Goal: Task Accomplishment & Management: Manage account settings

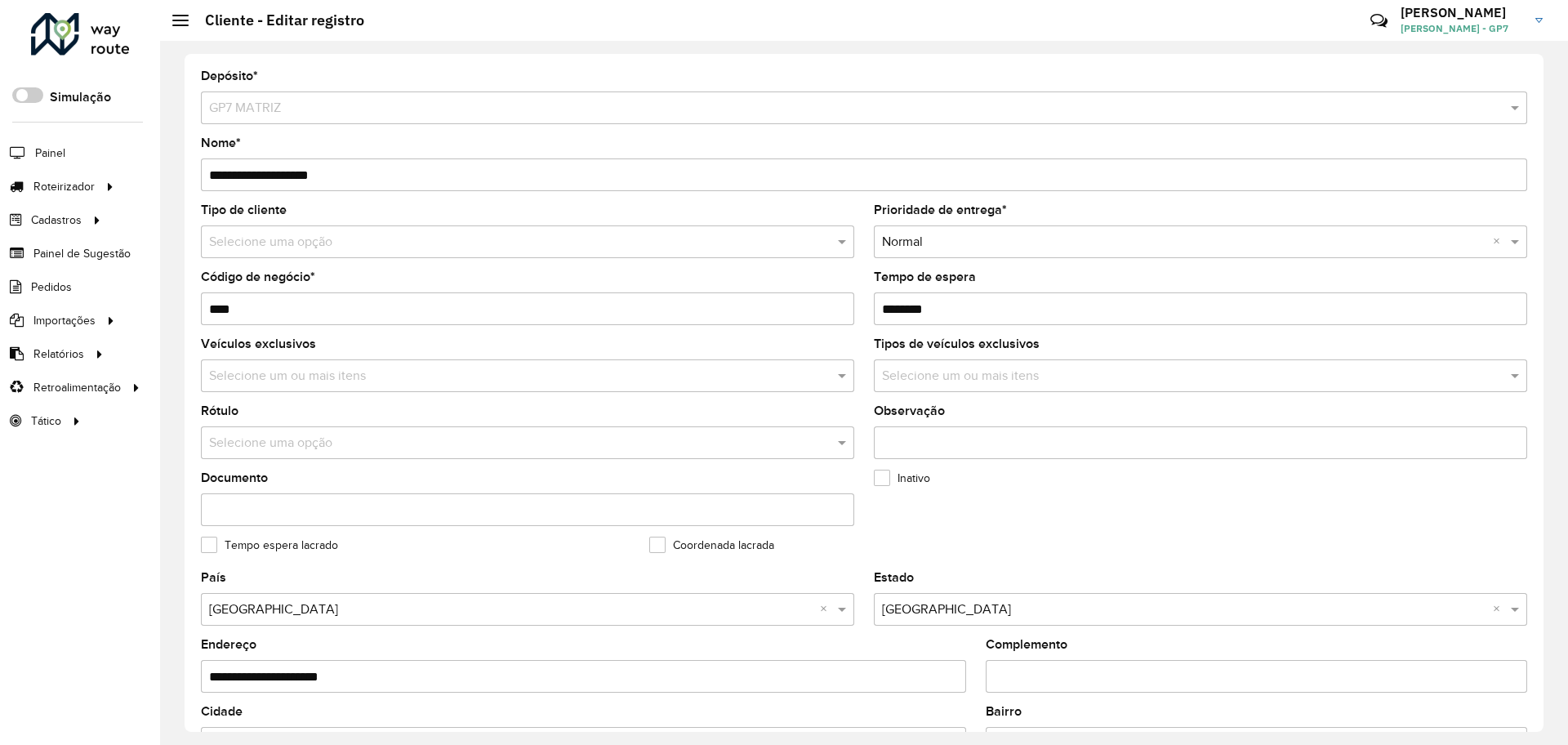
scroll to position [470, 0]
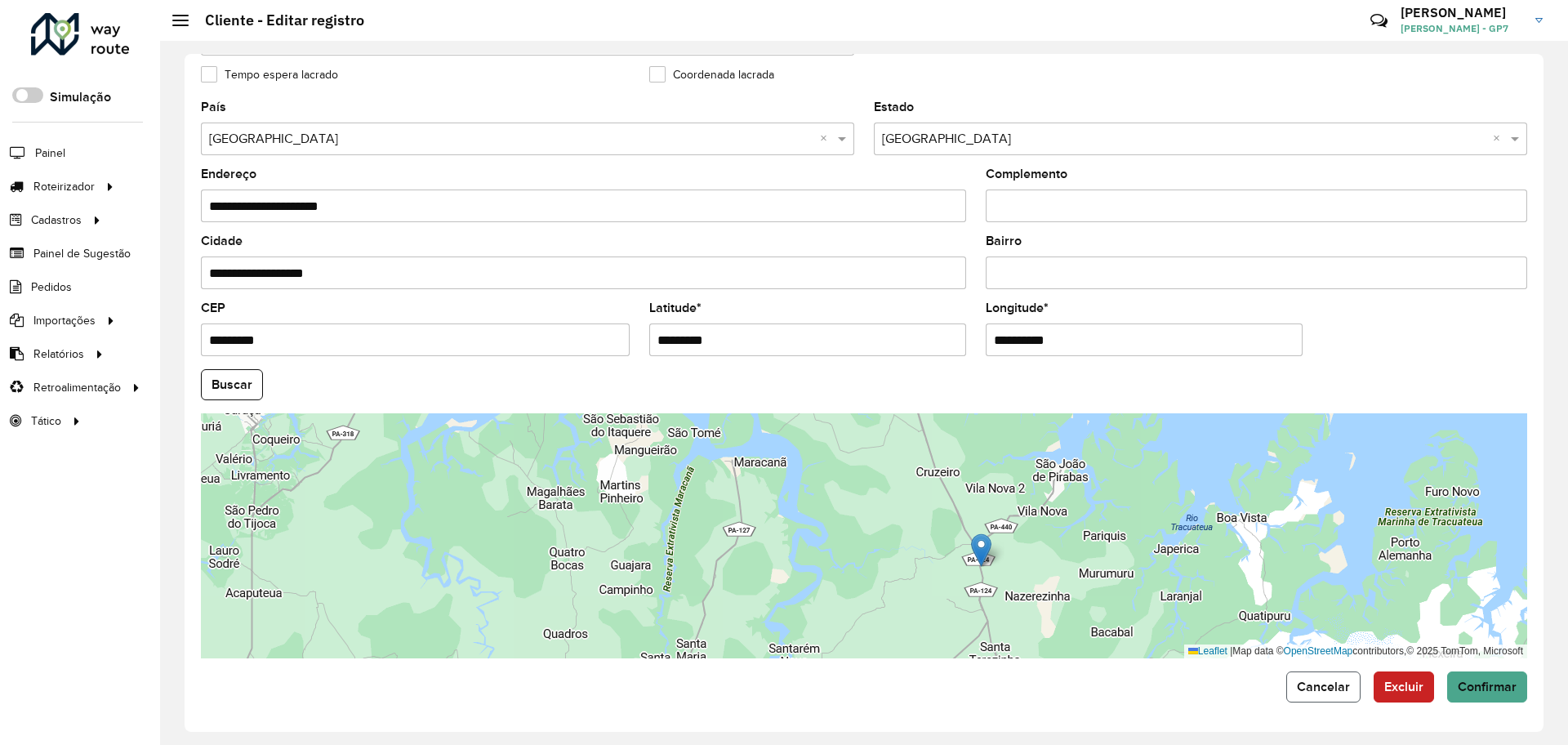
click at [1334, 680] on span "Cancelar" at bounding box center [1324, 686] width 53 height 14
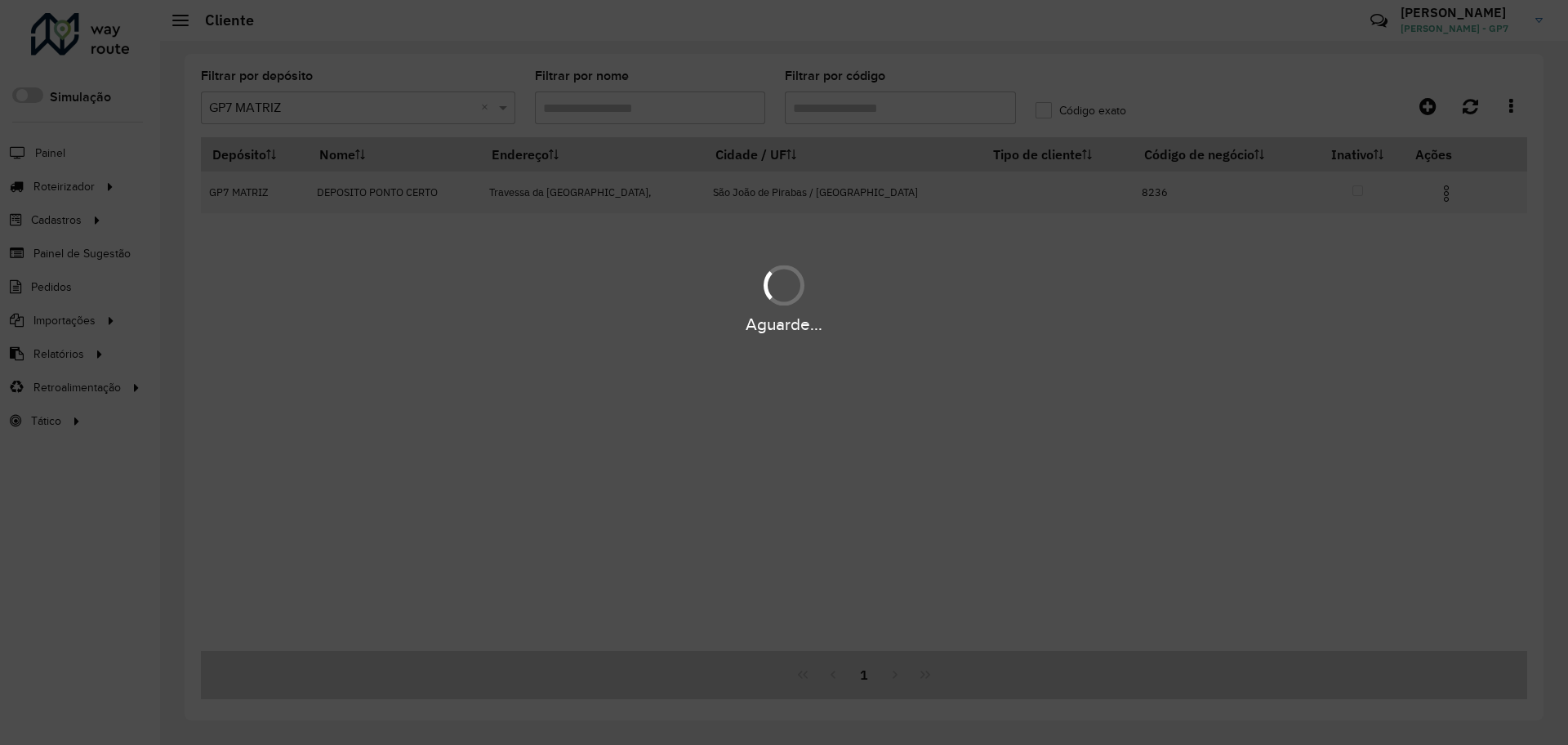
click at [885, 125] on div "Aguarde..." at bounding box center [784, 372] width 1568 height 745
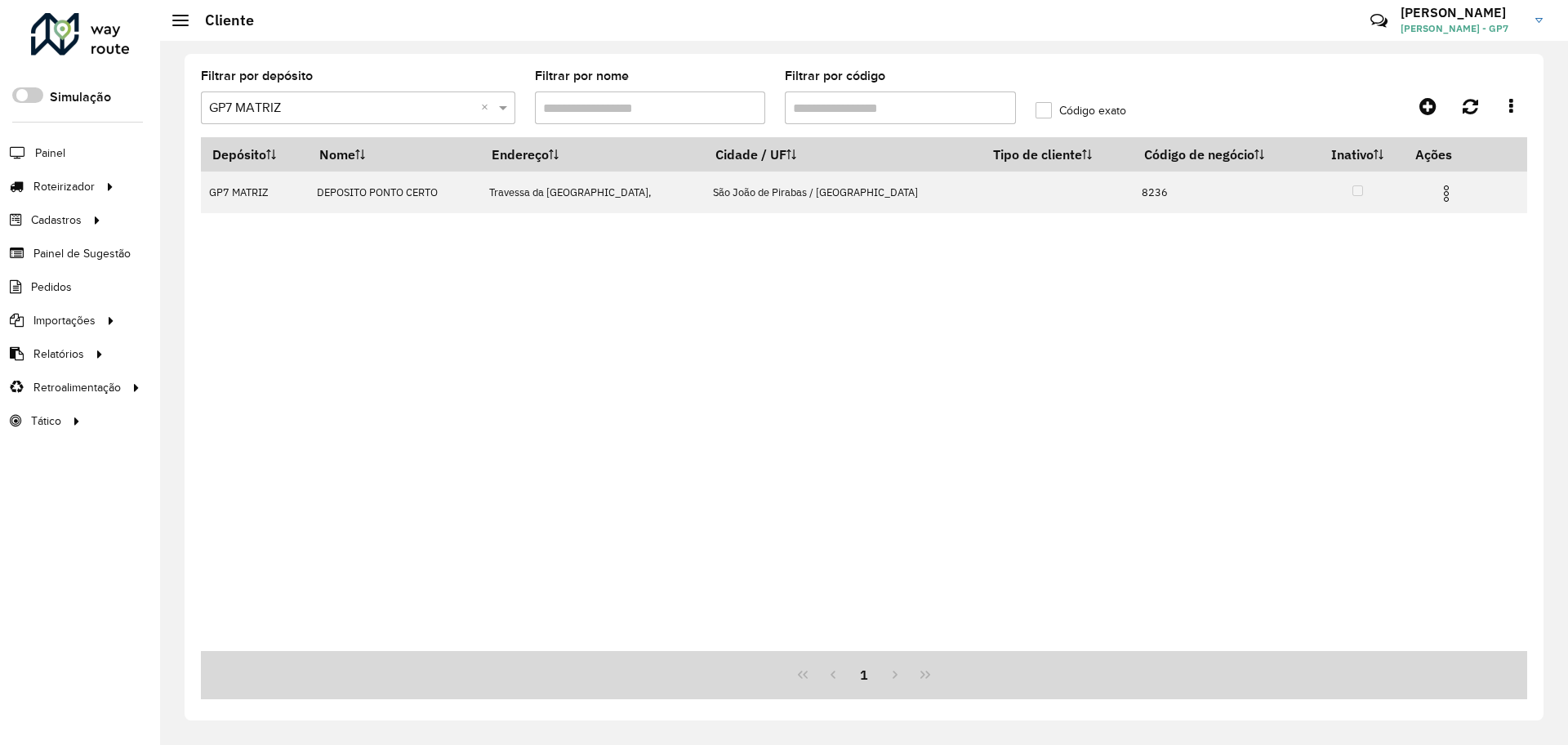
click at [879, 109] on input "Filtrar por código" at bounding box center [901, 107] width 231 height 32
type input "***"
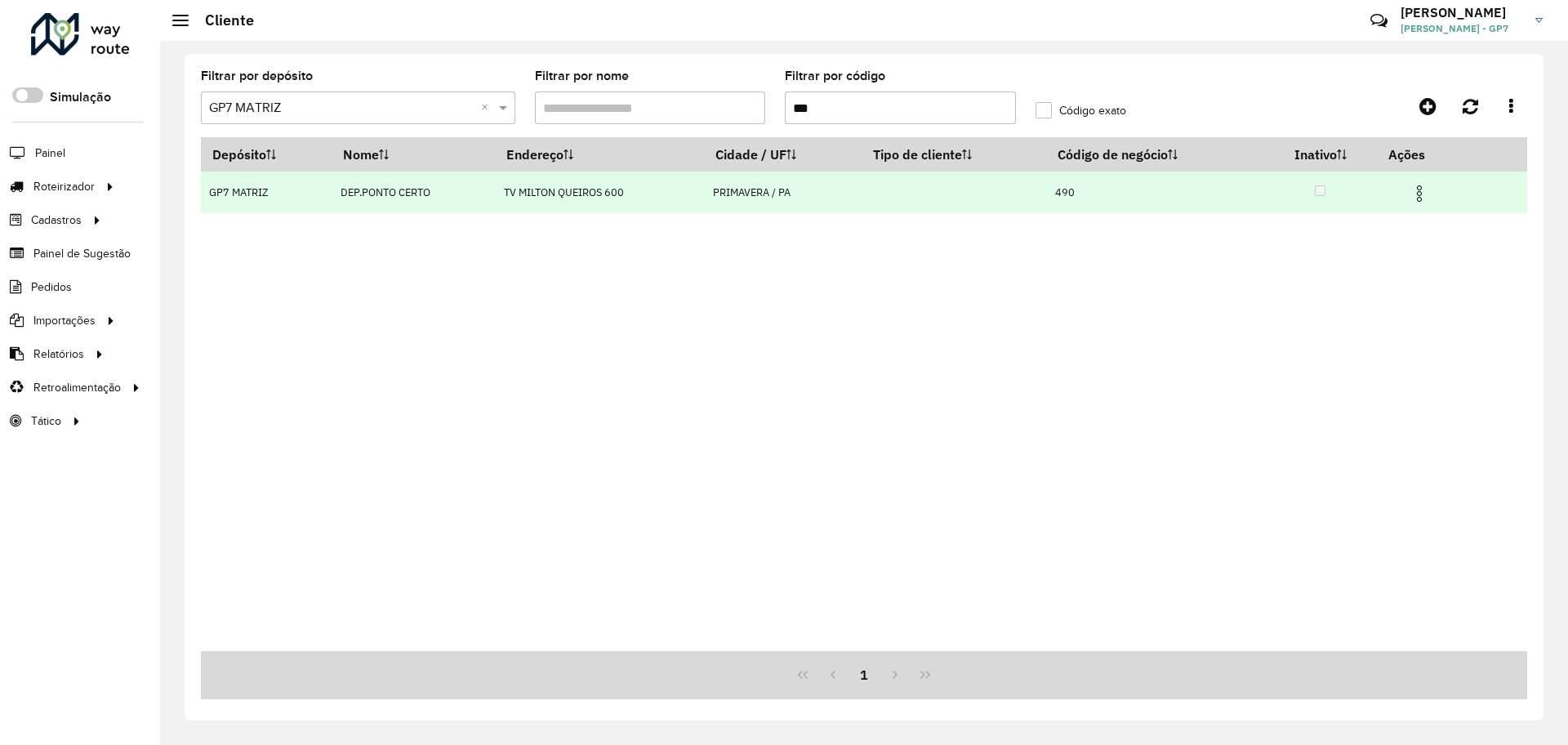
click at [1422, 189] on img at bounding box center [1420, 194] width 20 height 20
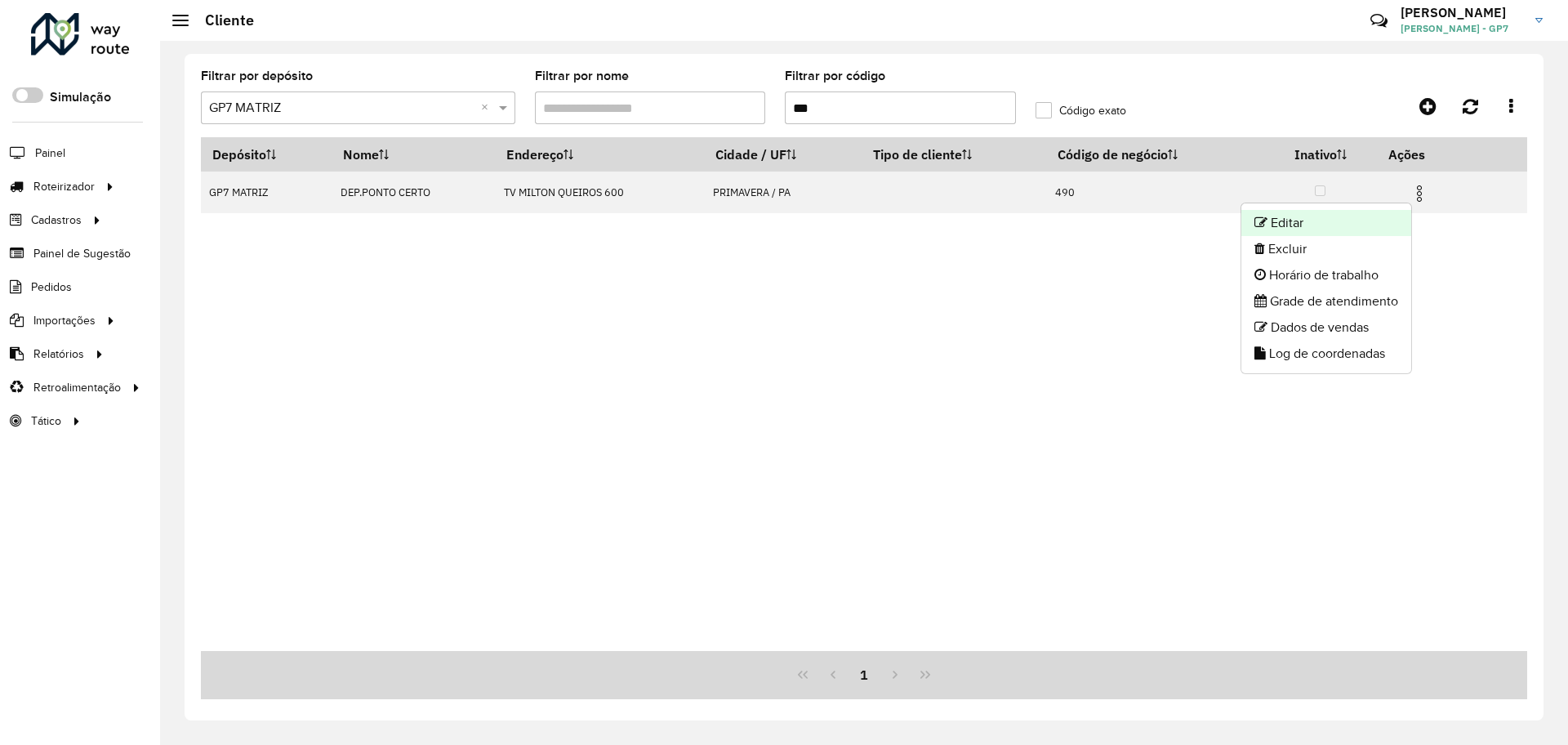
click at [1376, 220] on li "Editar" at bounding box center [1326, 222] width 169 height 26
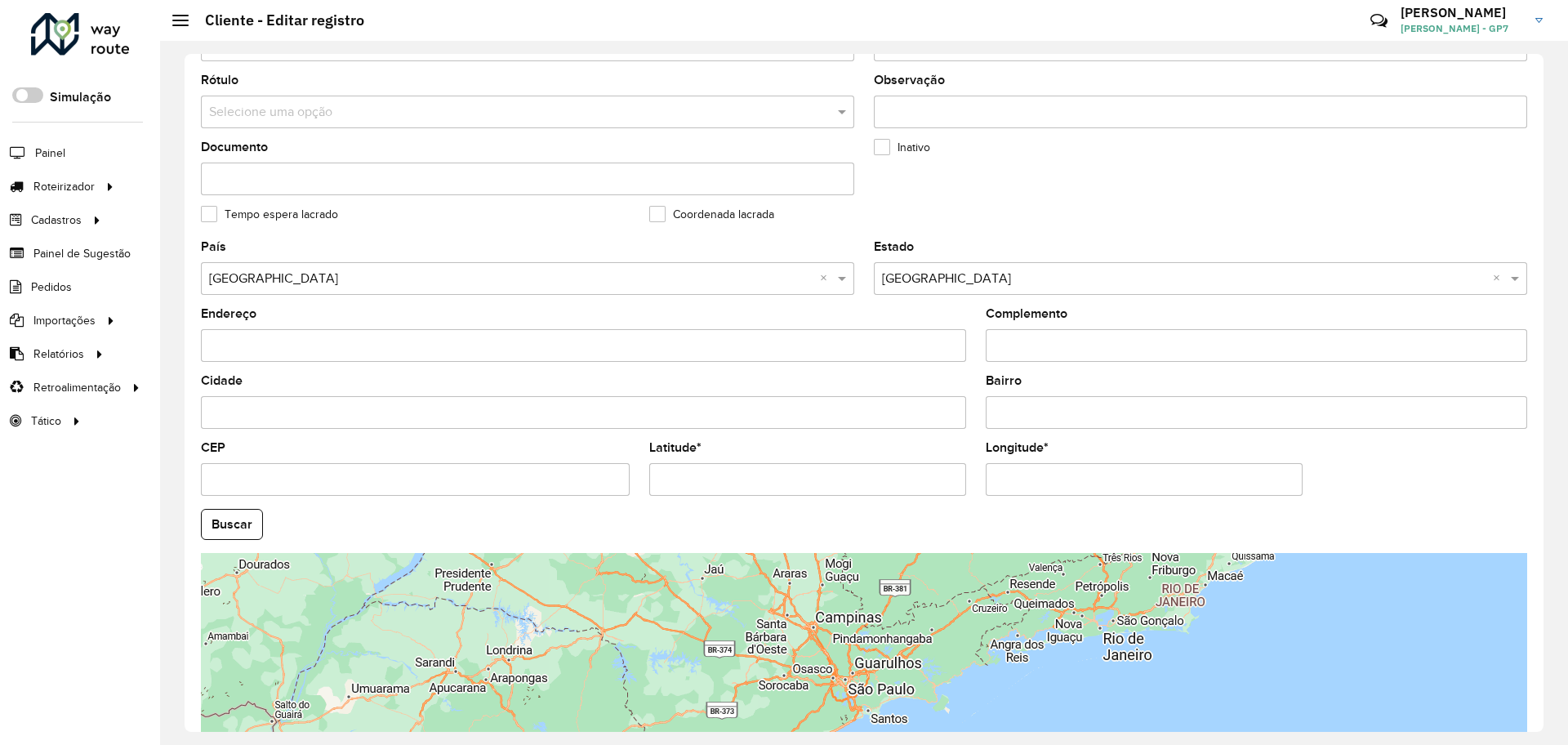
scroll to position [470, 0]
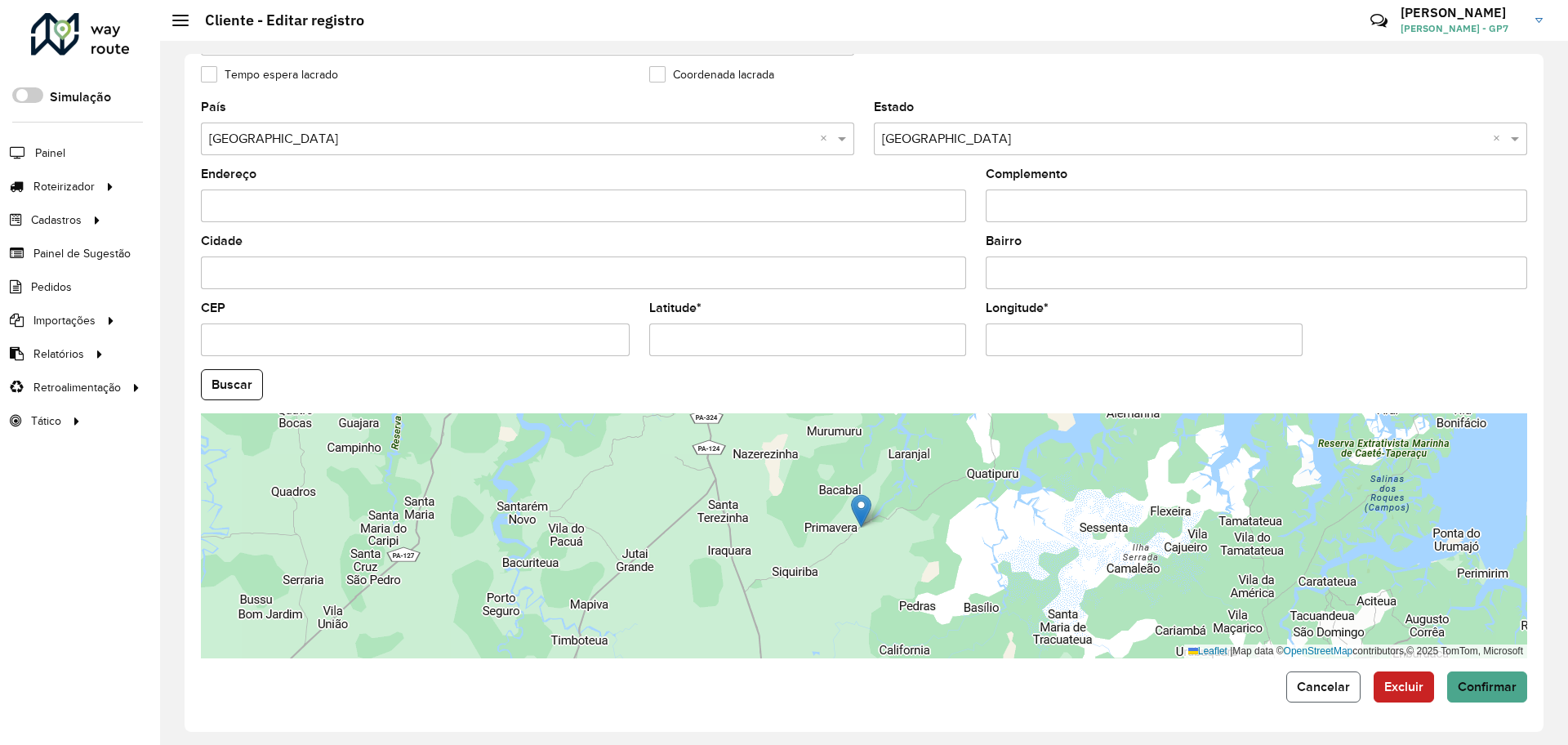
click at [1311, 699] on button "Cancelar" at bounding box center [1324, 687] width 74 height 31
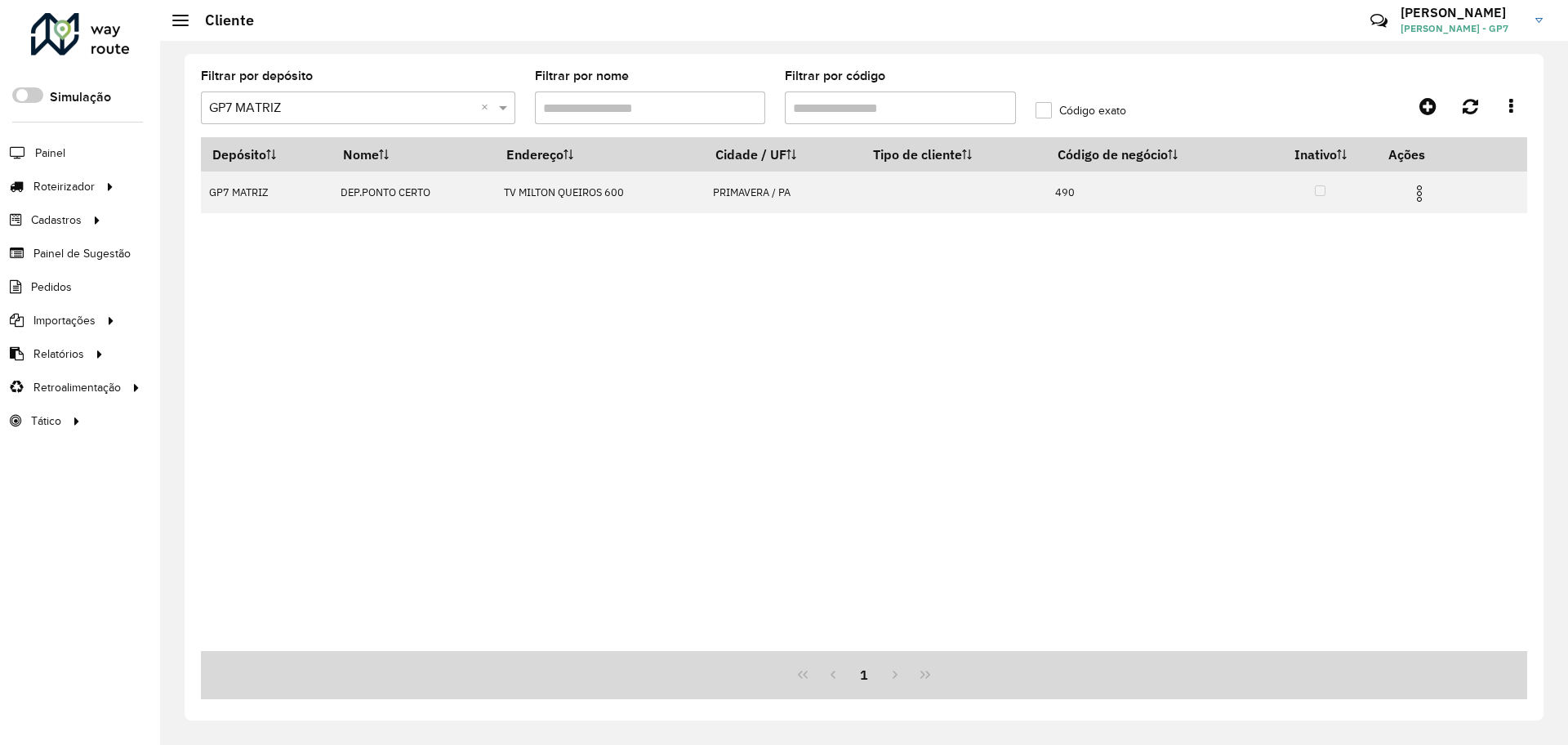
click at [902, 108] on input "Filtrar por código" at bounding box center [901, 107] width 231 height 32
type input "*****"
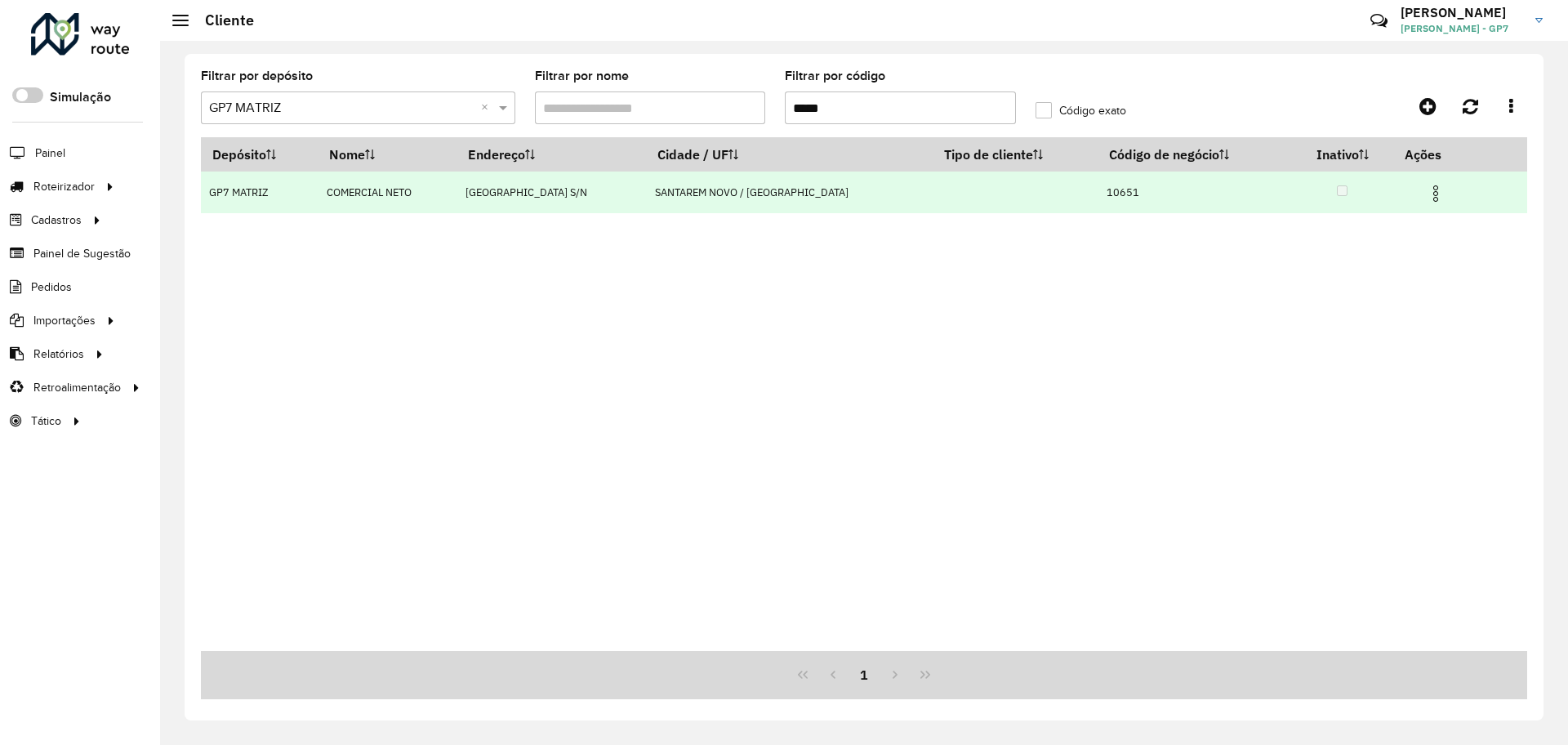
drag, startPoint x: 1426, startPoint y: 199, endPoint x: 1415, endPoint y: 206, distance: 13.0
click at [1426, 198] on img at bounding box center [1436, 194] width 20 height 20
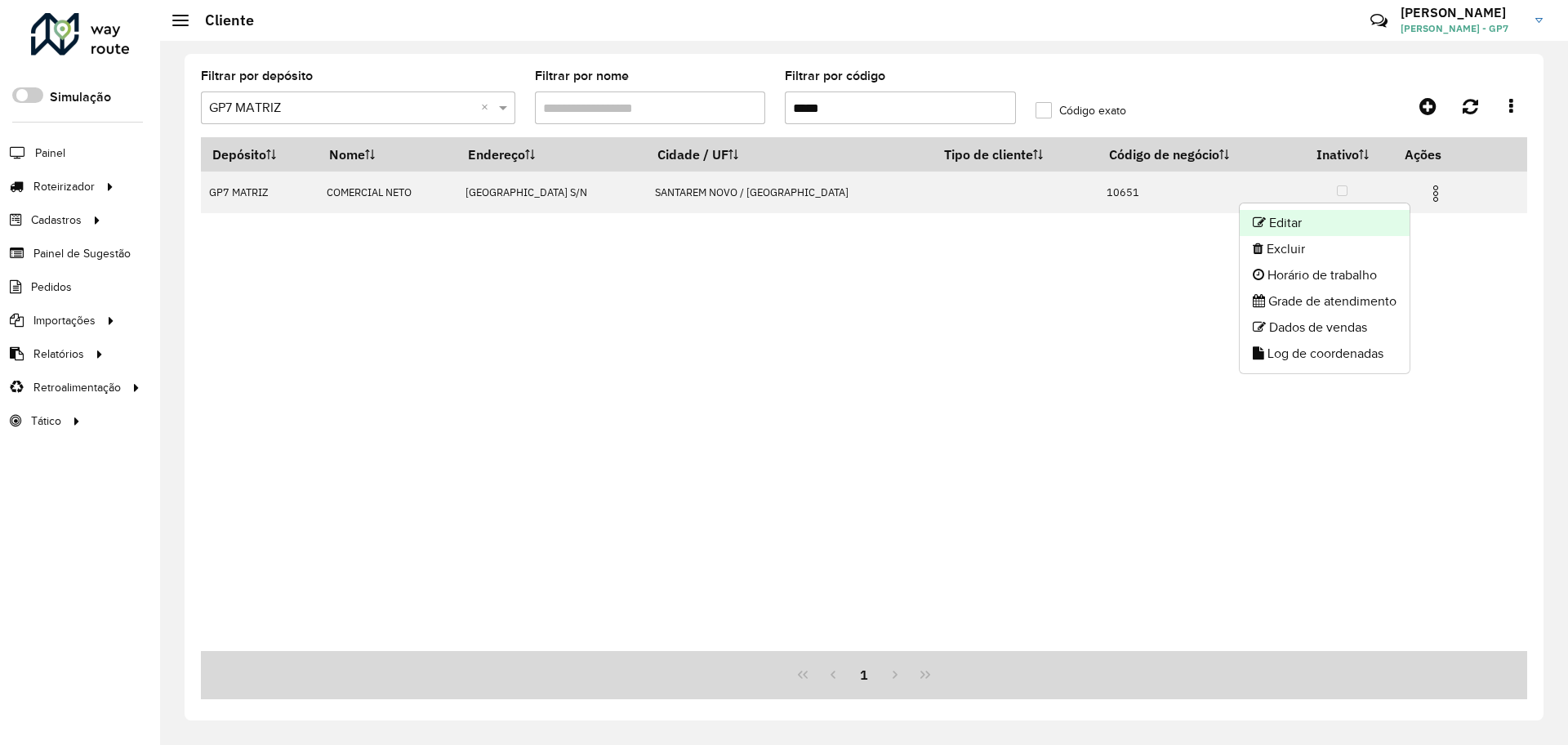
click at [1359, 221] on li "Editar" at bounding box center [1324, 222] width 169 height 26
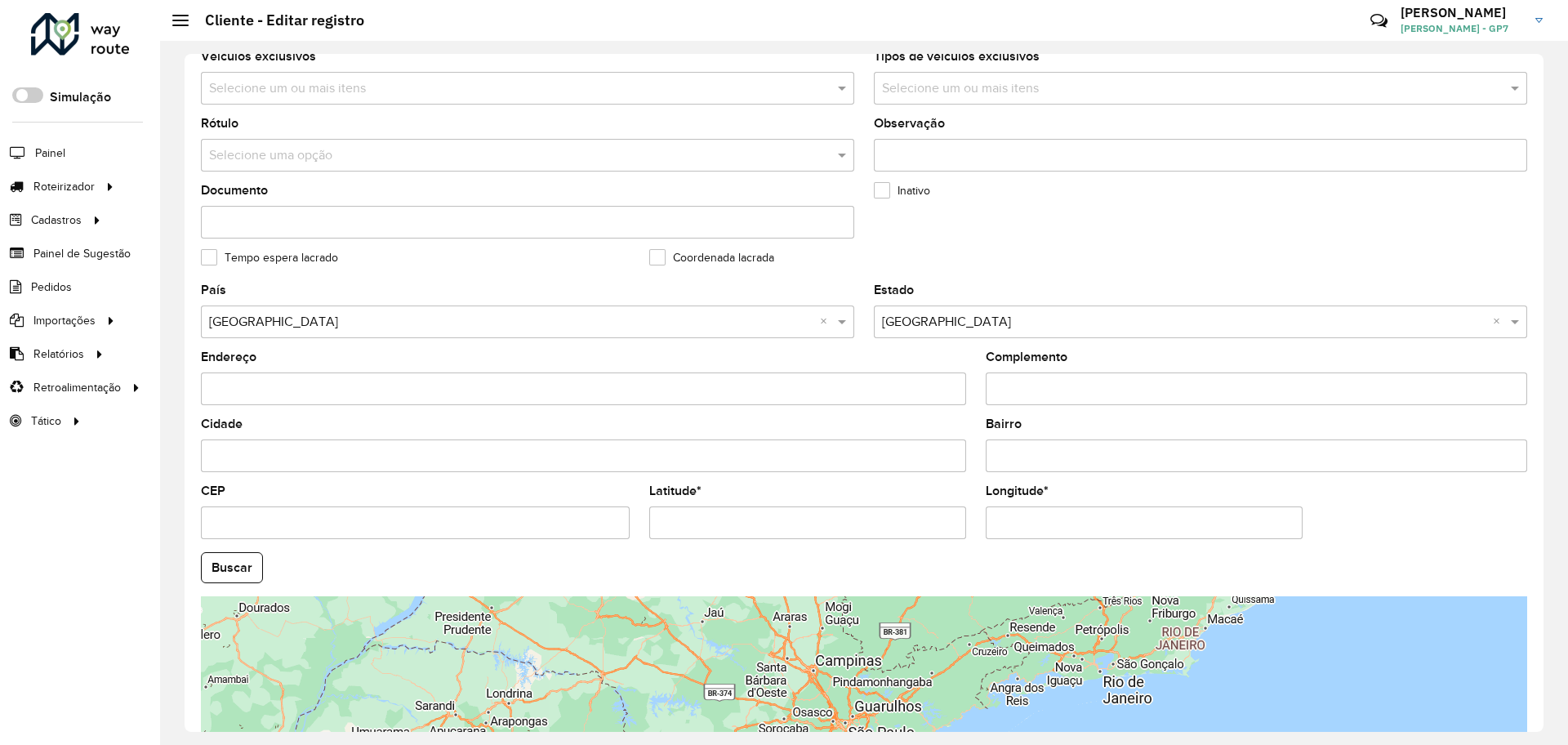
scroll to position [470, 0]
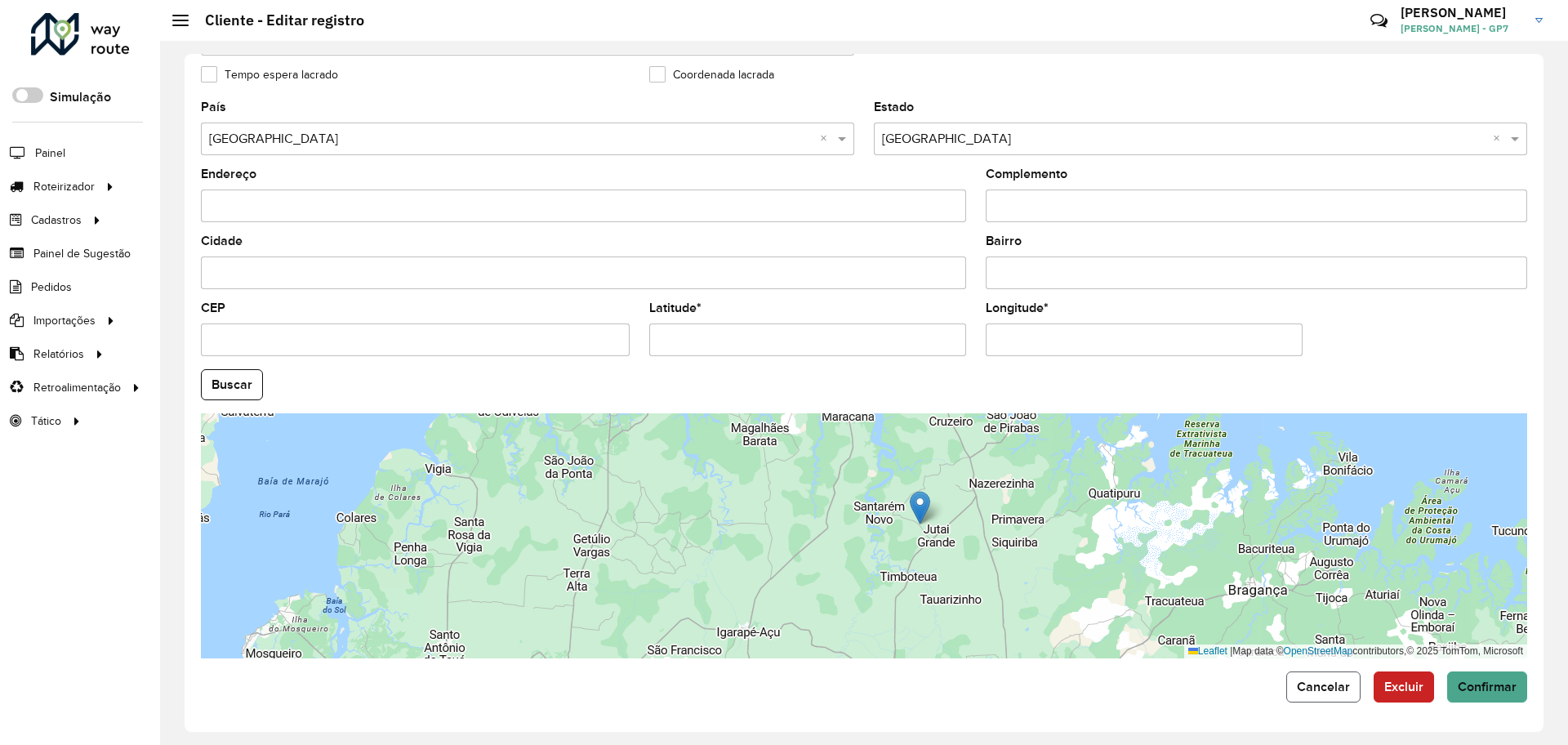
click at [1345, 690] on span "Cancelar" at bounding box center [1324, 686] width 53 height 14
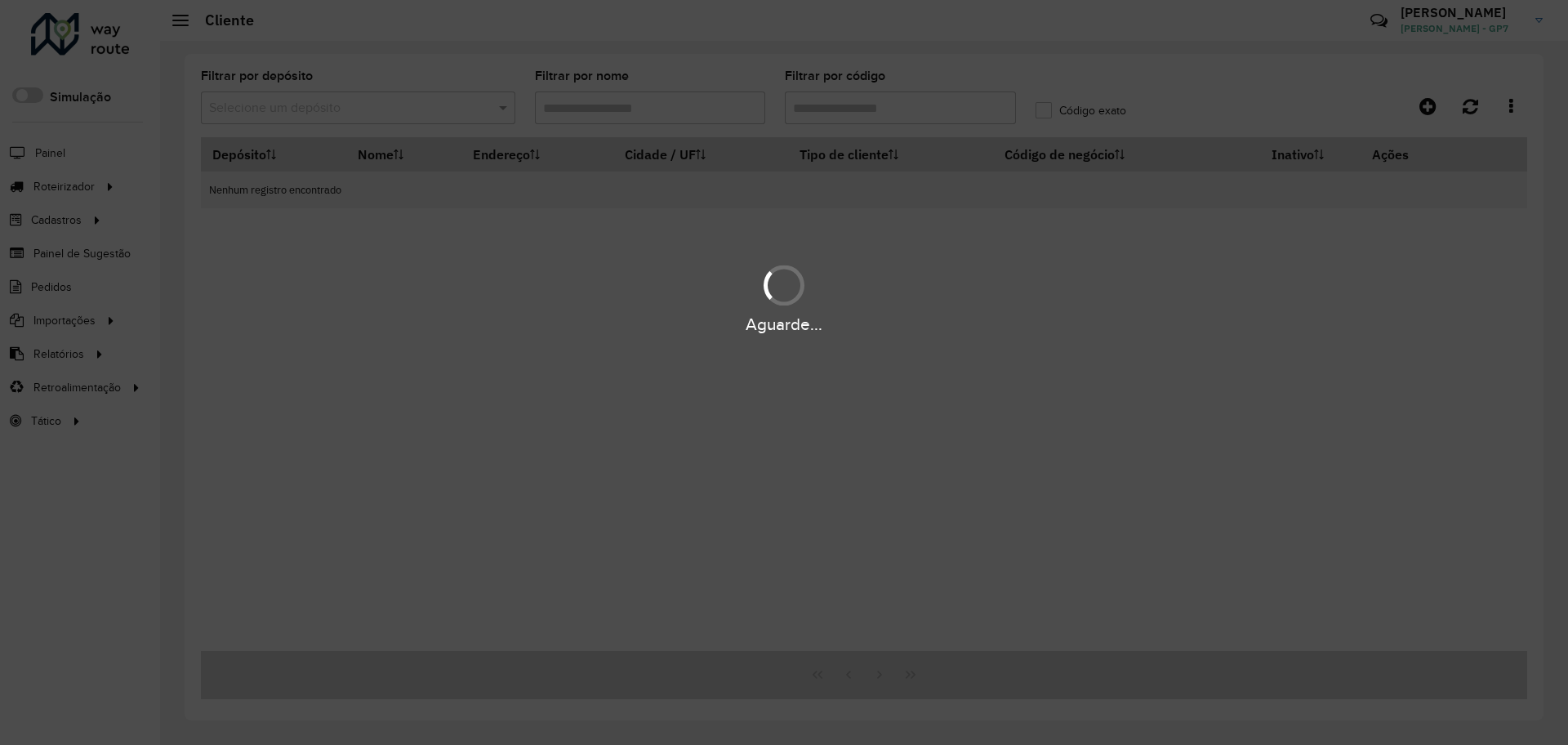
click at [1000, 220] on div "Aguarde..." at bounding box center [784, 372] width 1568 height 745
click at [872, 110] on div "Aguarde..." at bounding box center [784, 372] width 1568 height 745
click at [871, 107] on hb-app "Aguarde... Pop-up bloqueado! Seu navegador bloqueou automáticamente a abertura …" at bounding box center [784, 372] width 1568 height 745
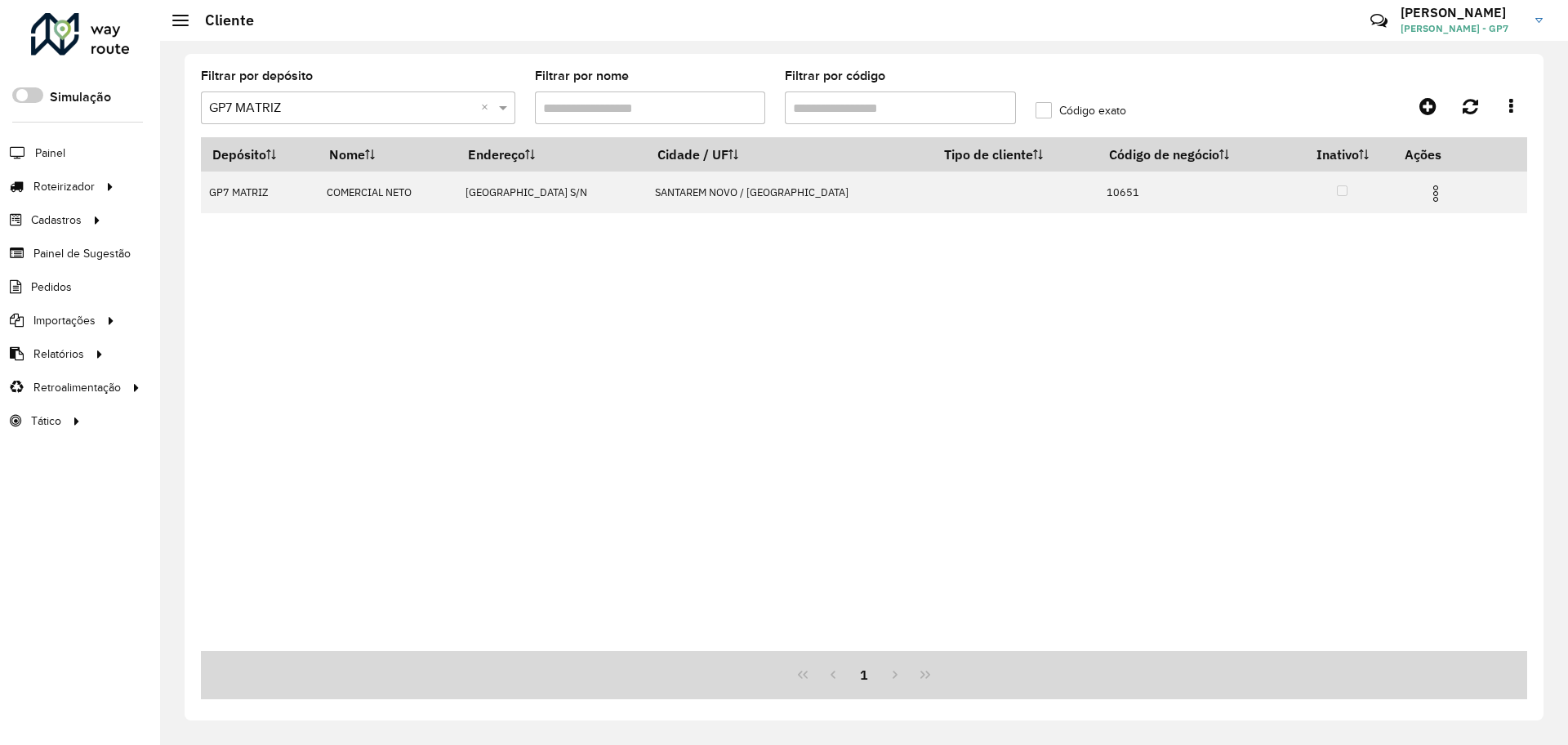
click at [871, 107] on input "Filtrar por código" at bounding box center [901, 107] width 231 height 32
type input "****"
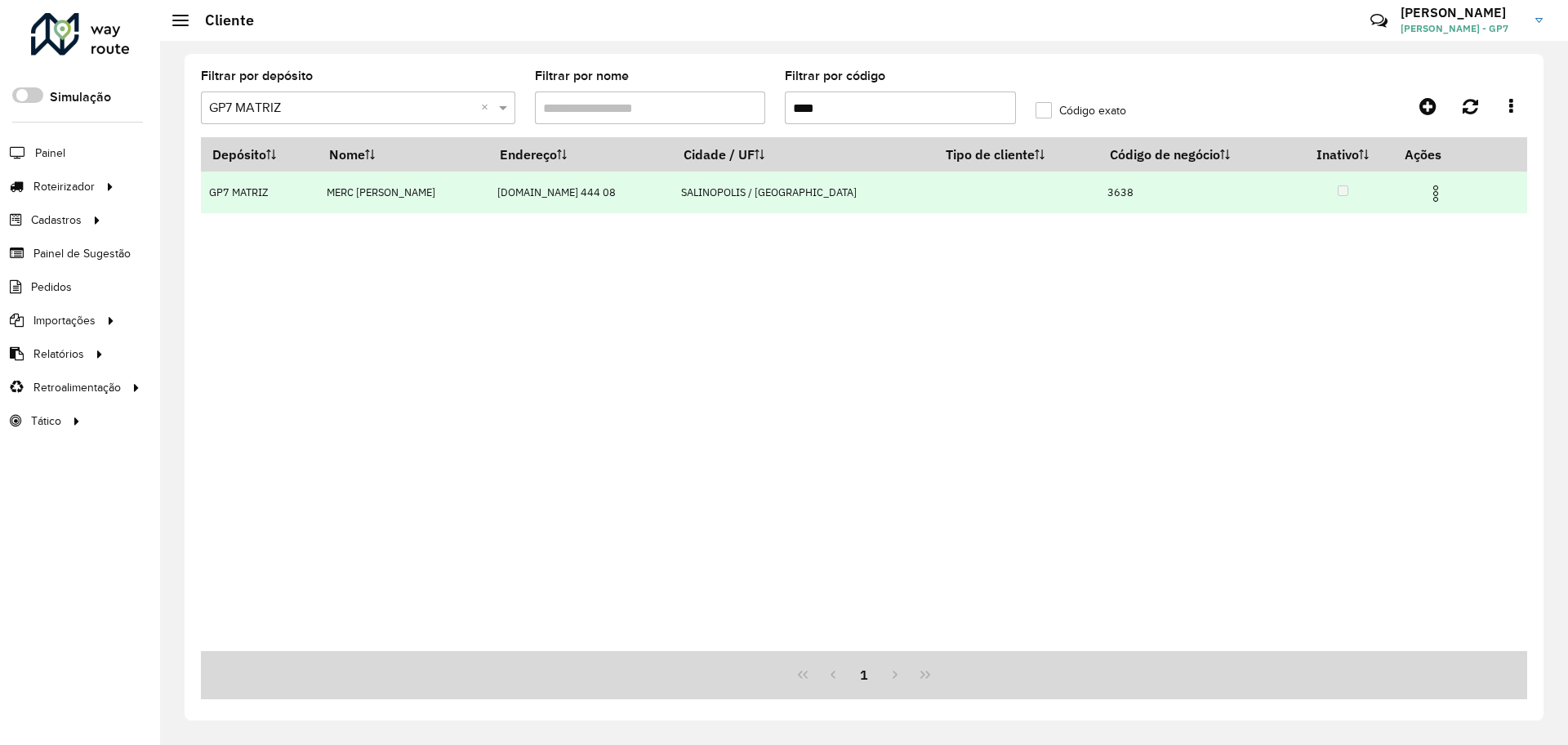
drag, startPoint x: 1423, startPoint y: 196, endPoint x: 1405, endPoint y: 195, distance: 18.0
click at [1426, 195] on img at bounding box center [1436, 194] width 20 height 20
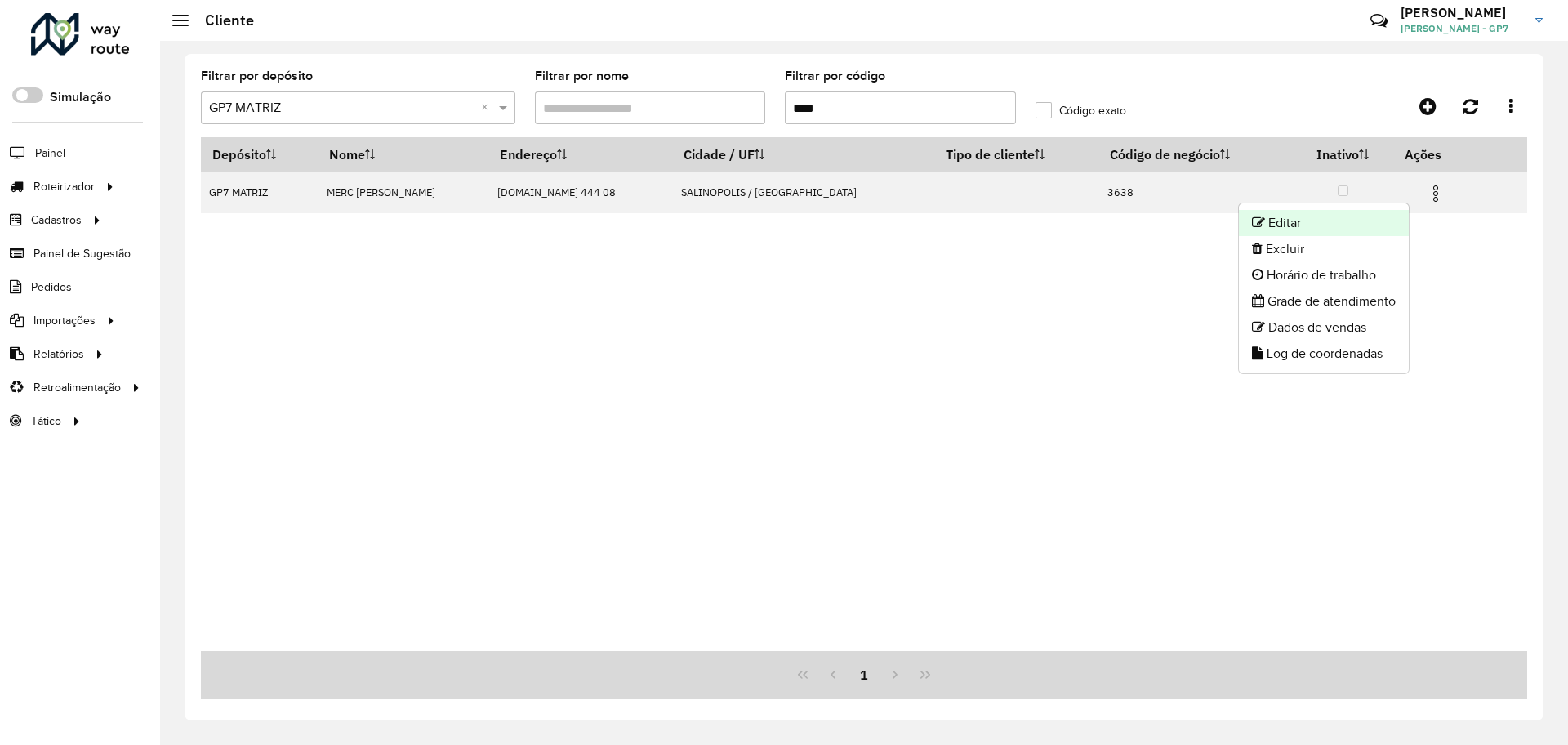
click at [1338, 214] on li "Editar" at bounding box center [1323, 222] width 169 height 26
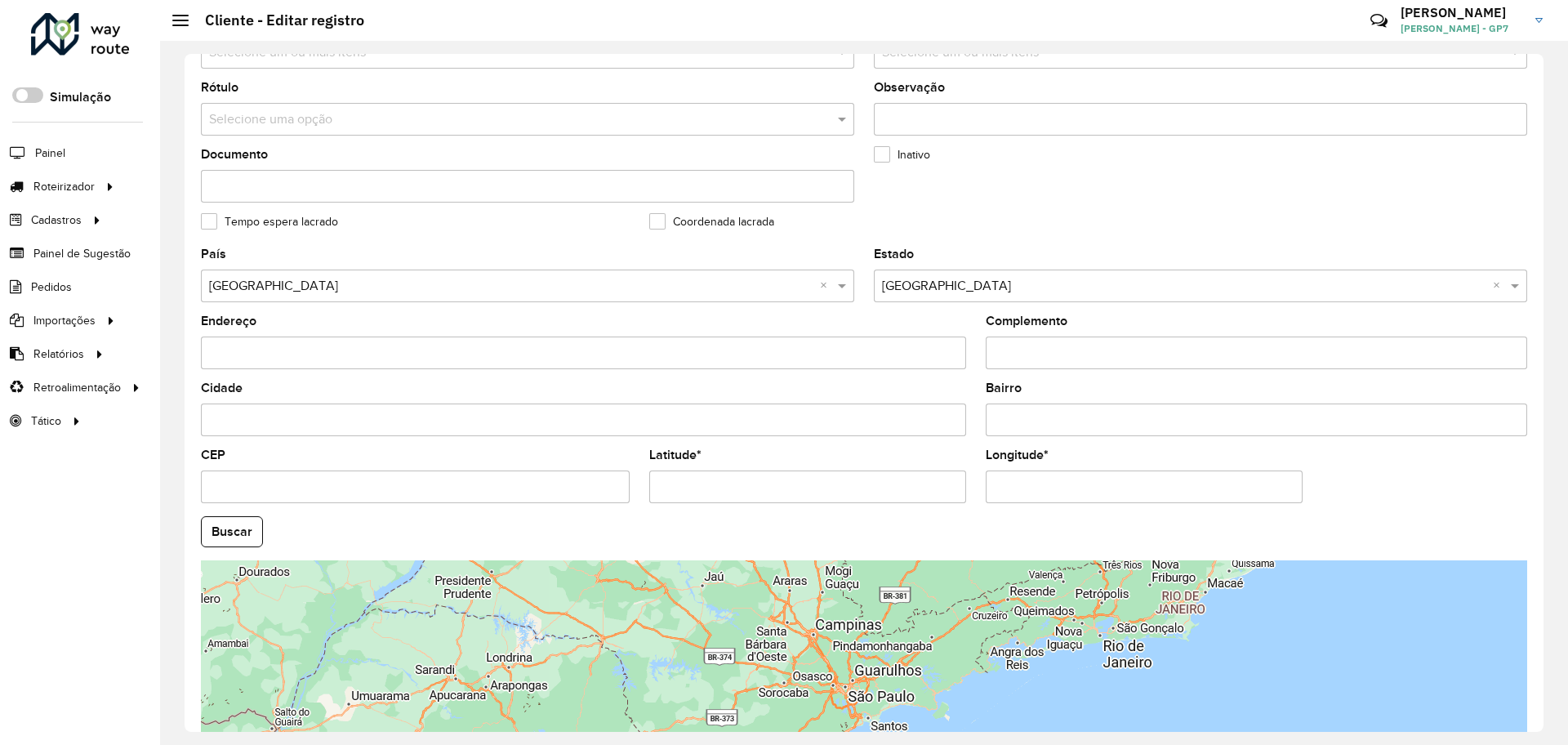
scroll to position [470, 0]
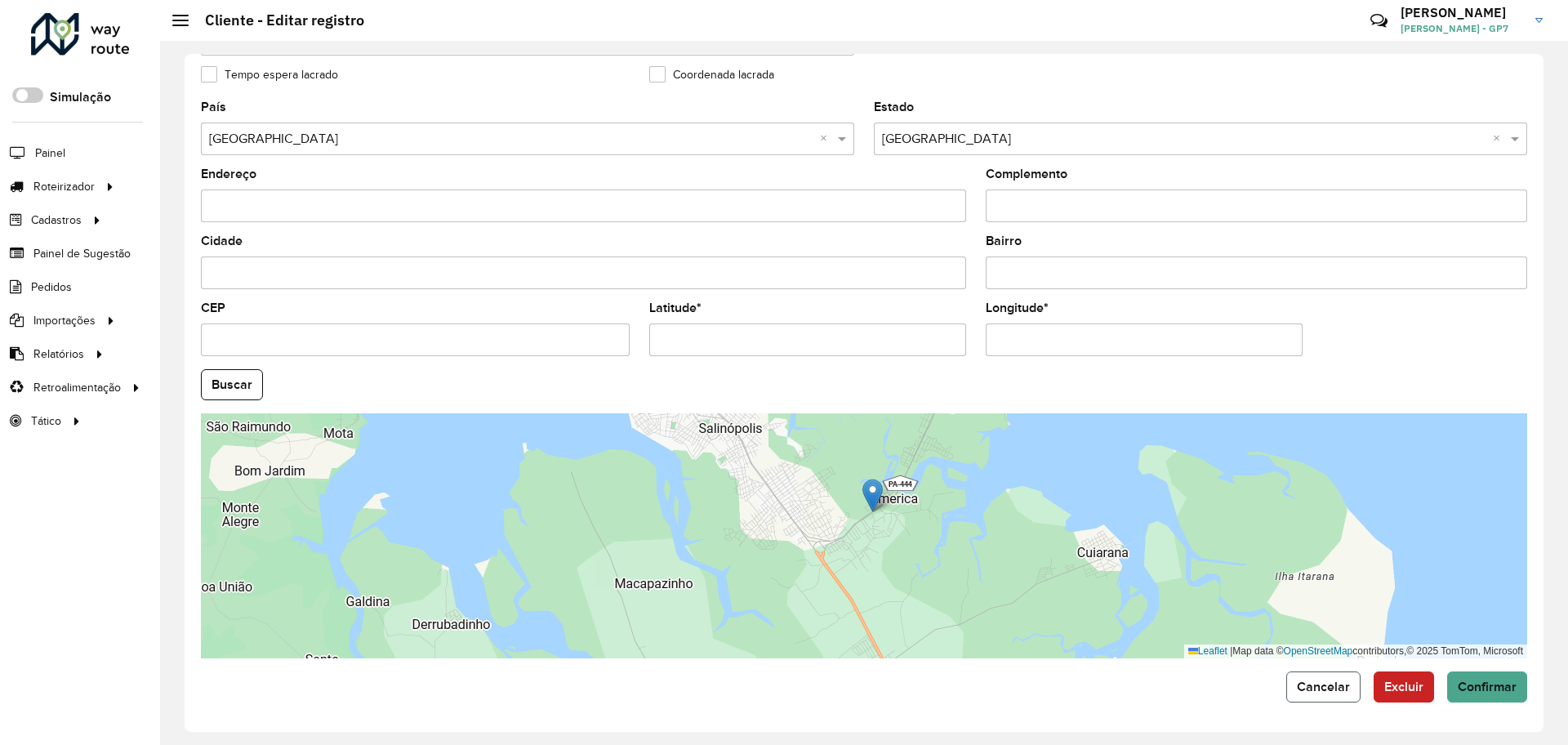
click at [1293, 691] on button "Cancelar" at bounding box center [1324, 687] width 74 height 31
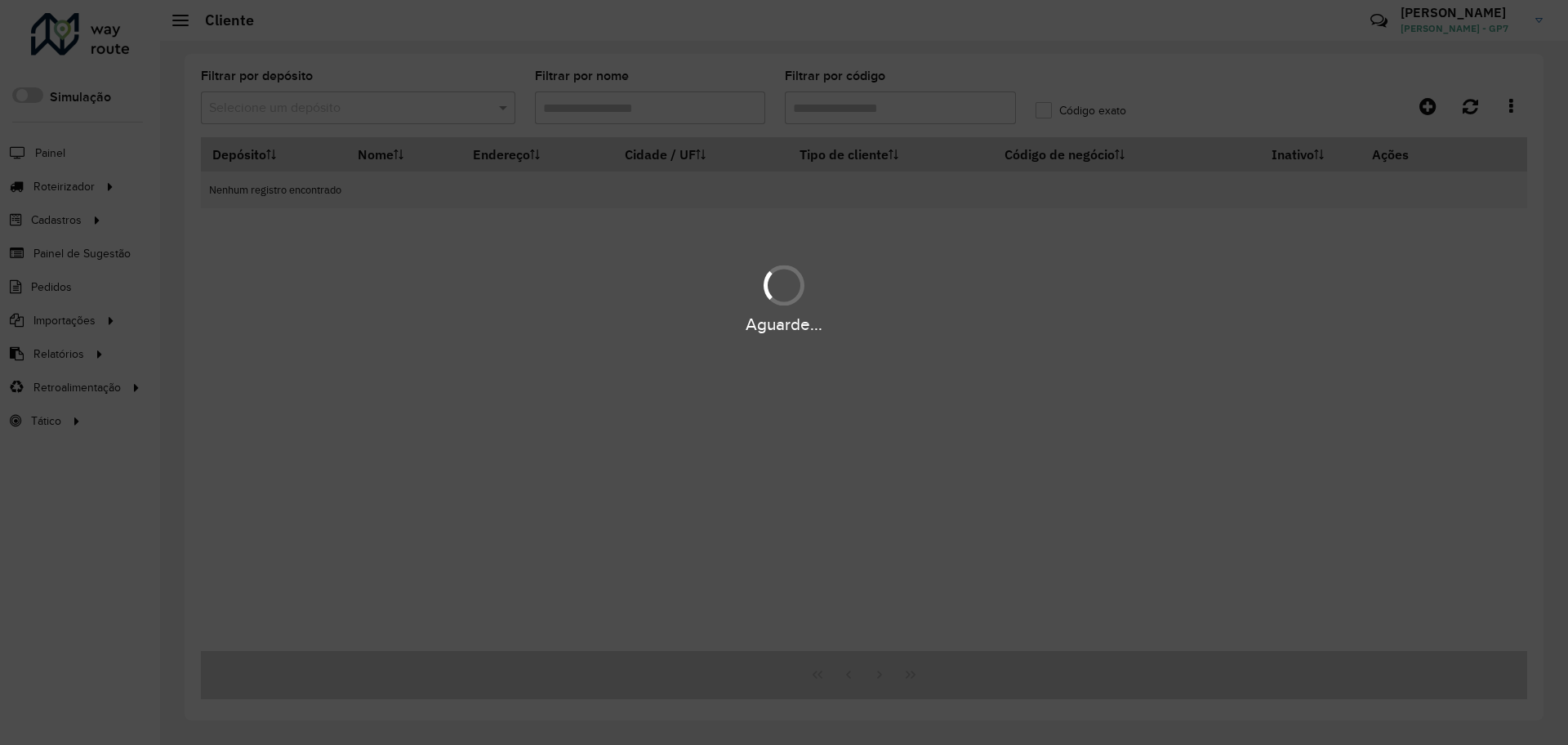
click at [923, 100] on div "Aguarde..." at bounding box center [784, 372] width 1568 height 745
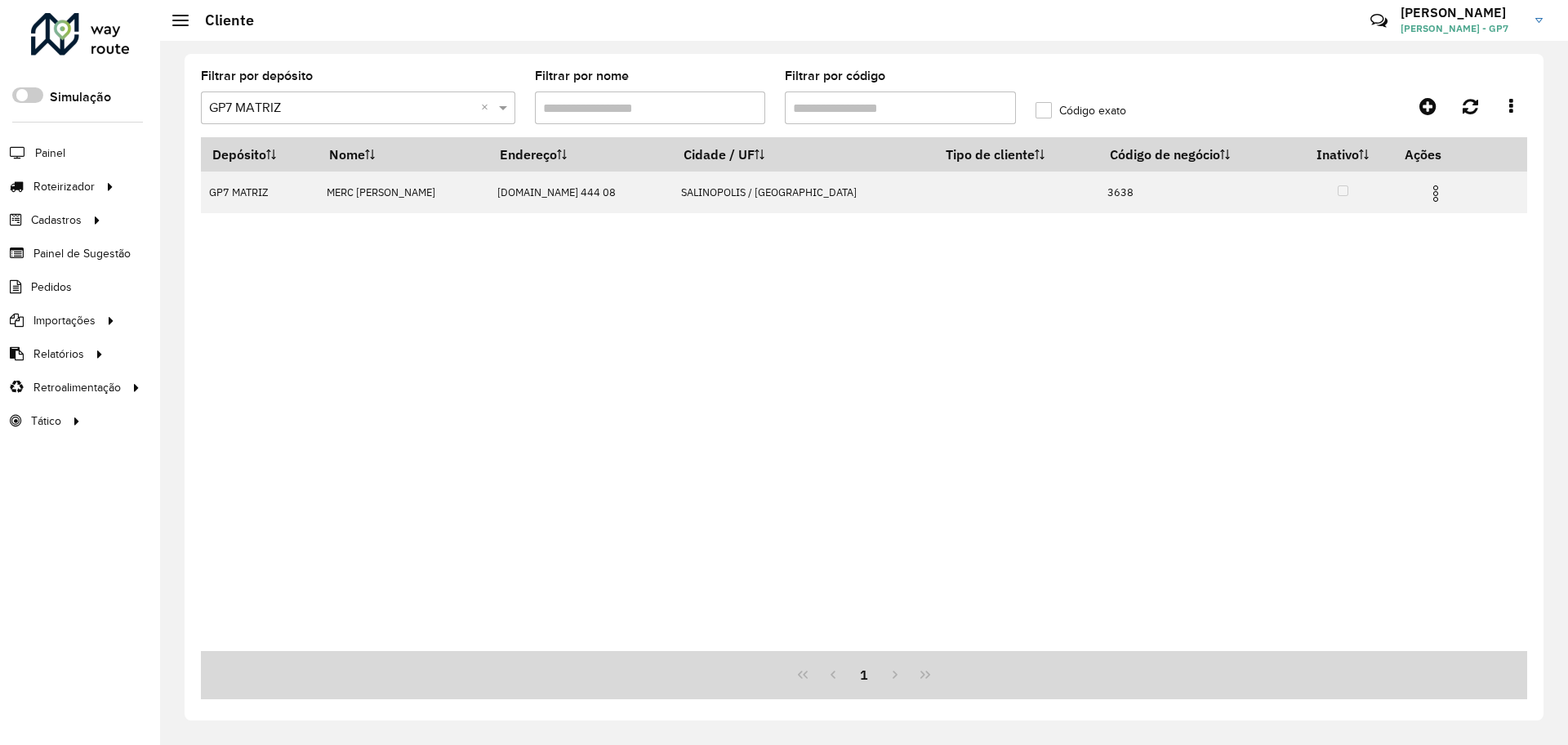
click at [877, 111] on input "Filtrar por código" at bounding box center [901, 107] width 231 height 32
type input "****"
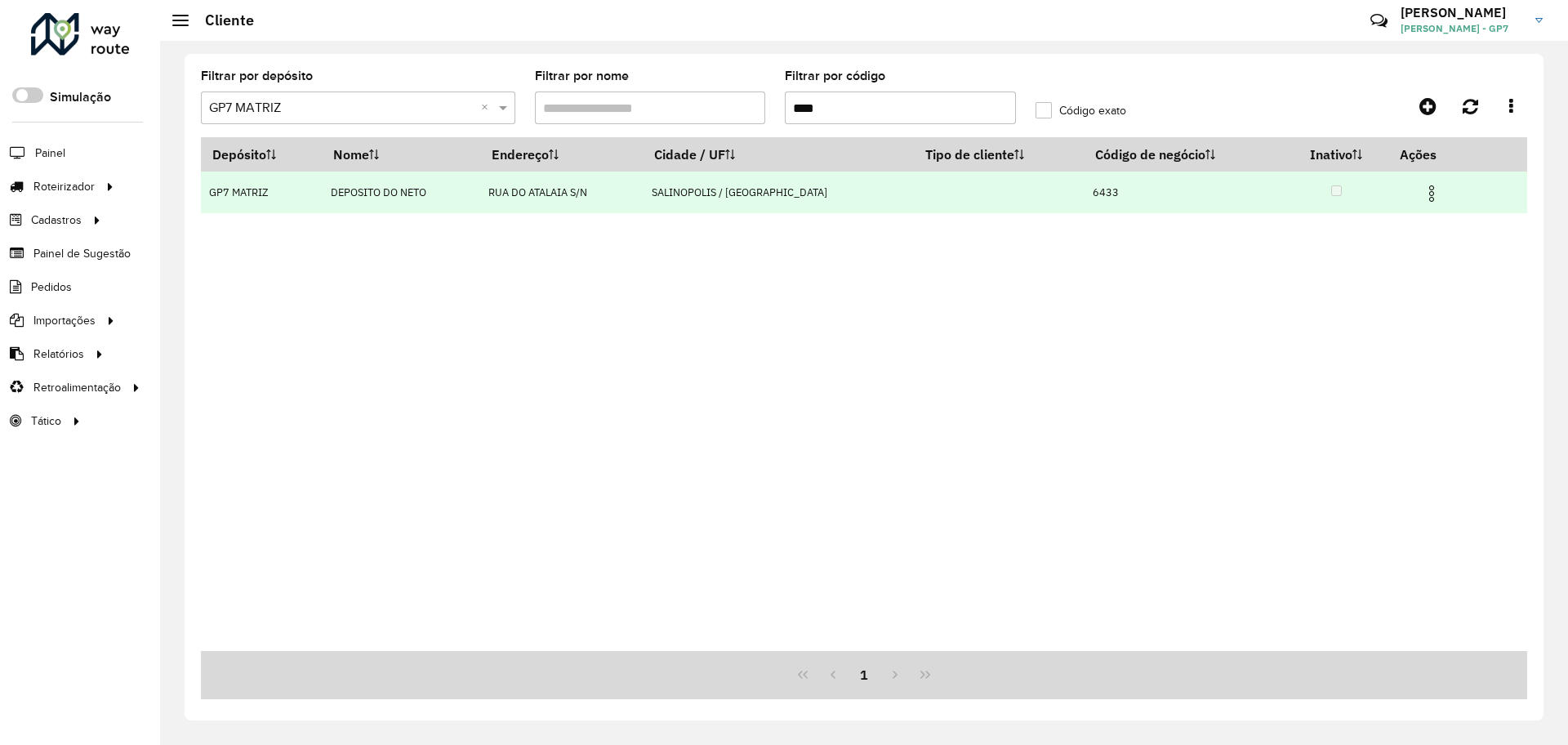
click at [1426, 203] on img at bounding box center [1432, 194] width 20 height 20
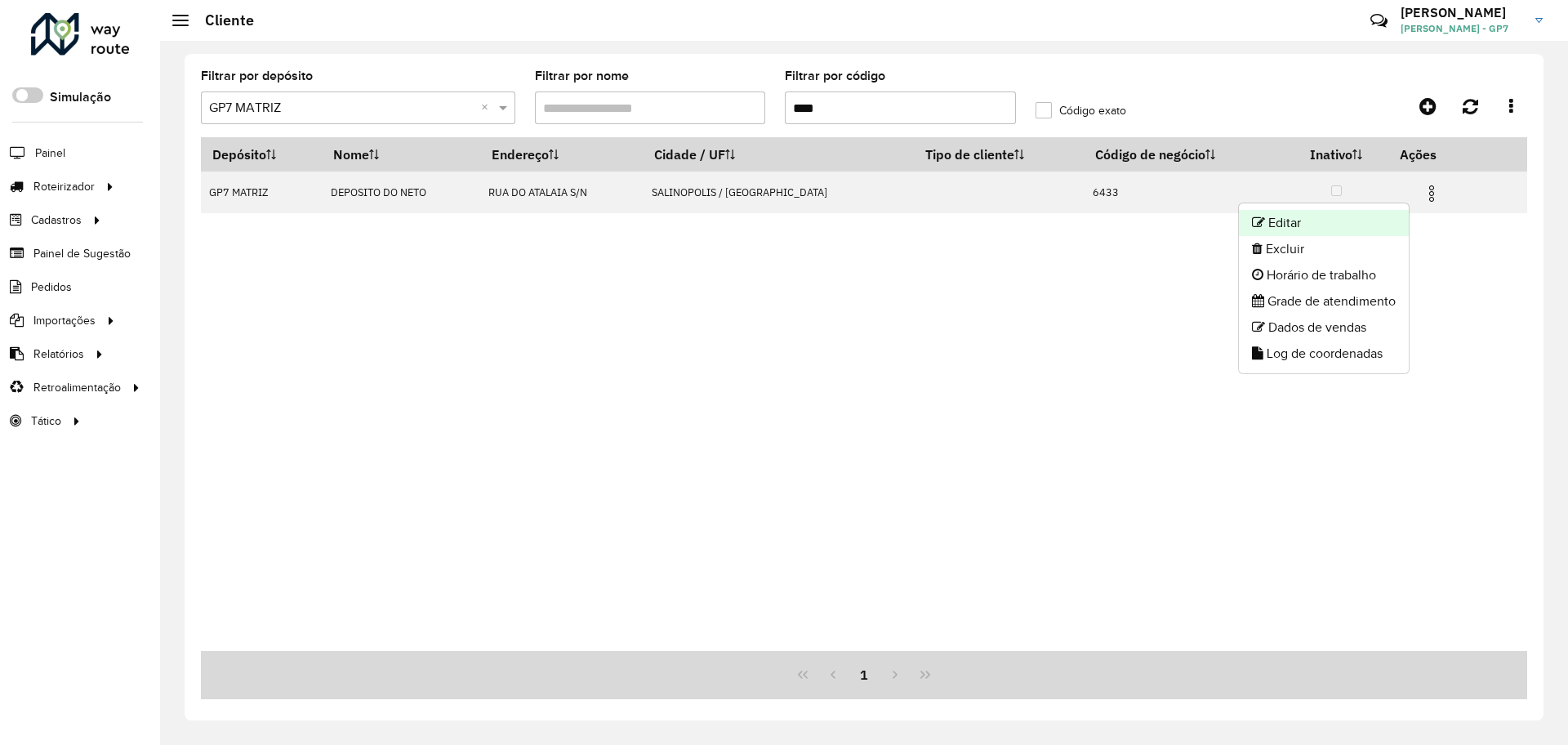
click at [1381, 218] on li "Editar" at bounding box center [1323, 222] width 169 height 26
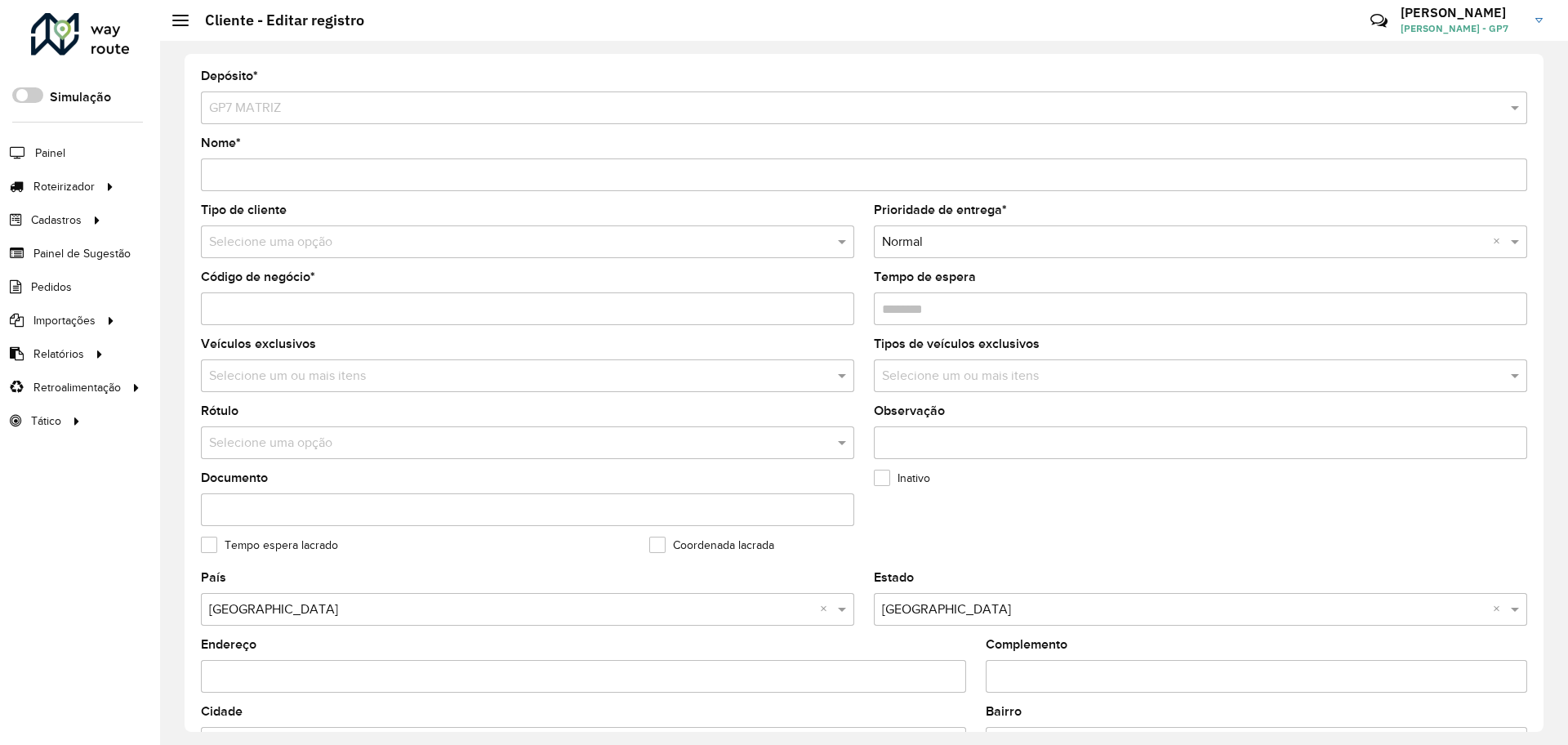
scroll to position [470, 0]
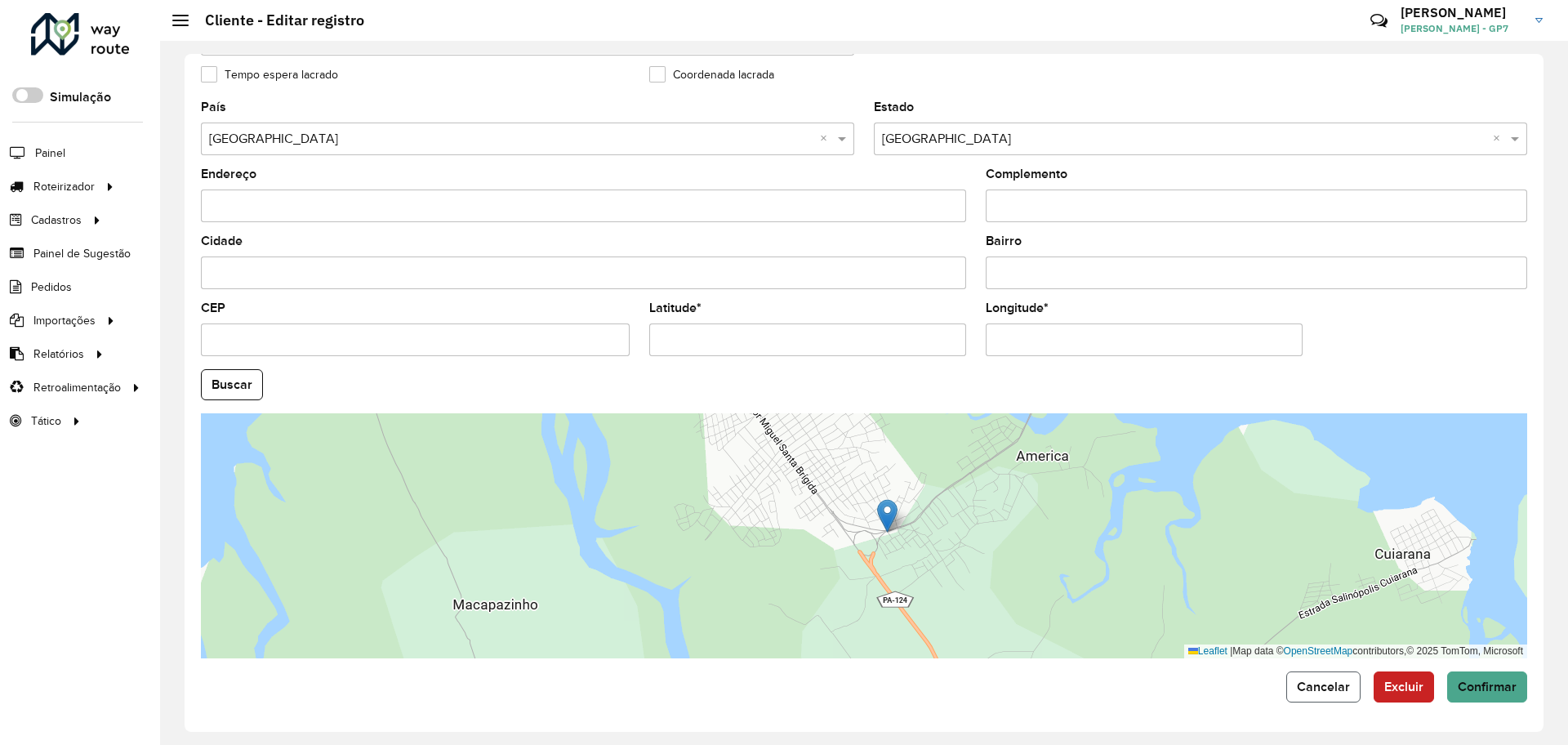
click at [1337, 674] on button "Cancelar" at bounding box center [1324, 687] width 74 height 31
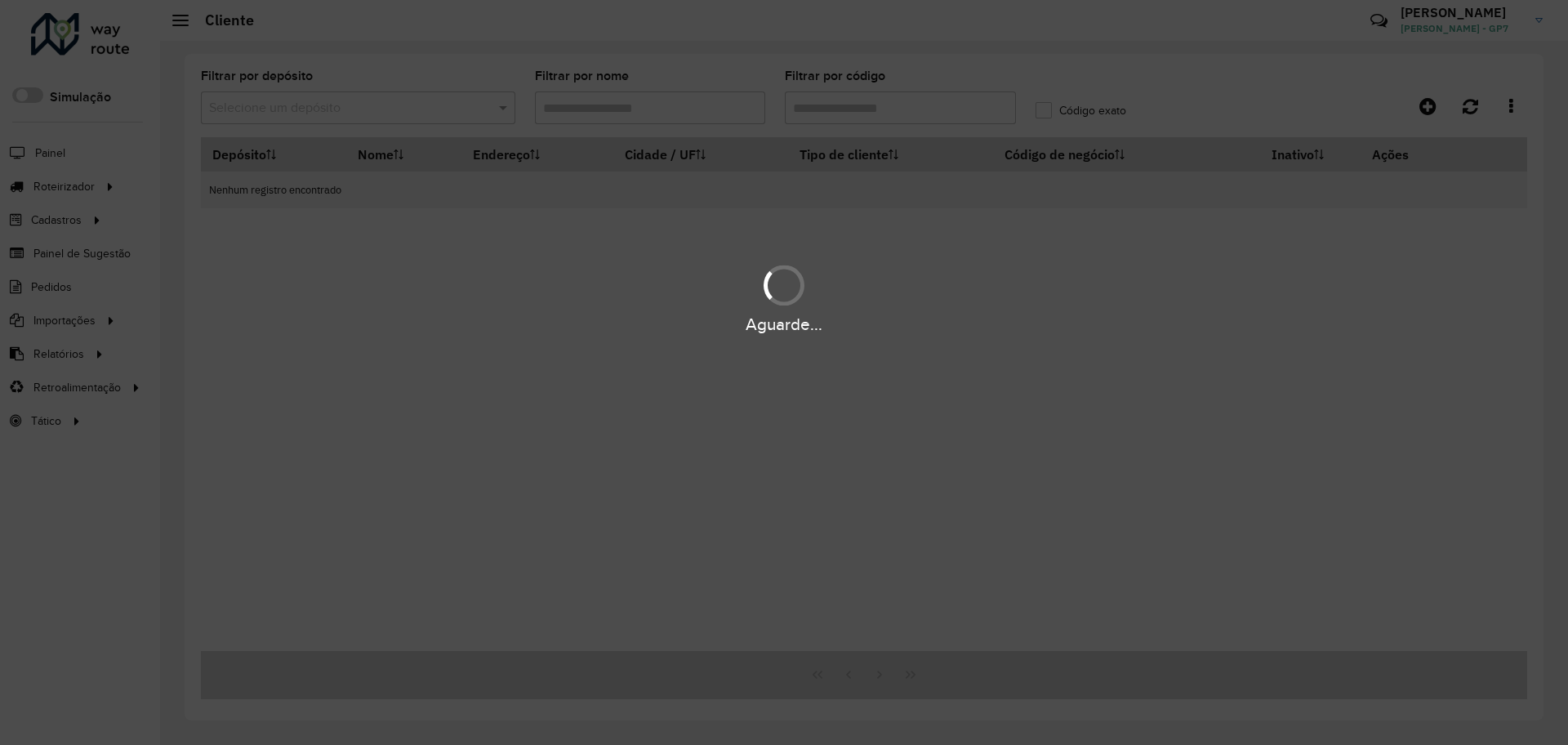
click at [845, 101] on div "Aguarde..." at bounding box center [784, 372] width 1568 height 745
click at [857, 106] on hb-app "Aguarde... Pop-up bloqueado! Seu navegador bloqueou automáticamente a abertura …" at bounding box center [784, 372] width 1568 height 745
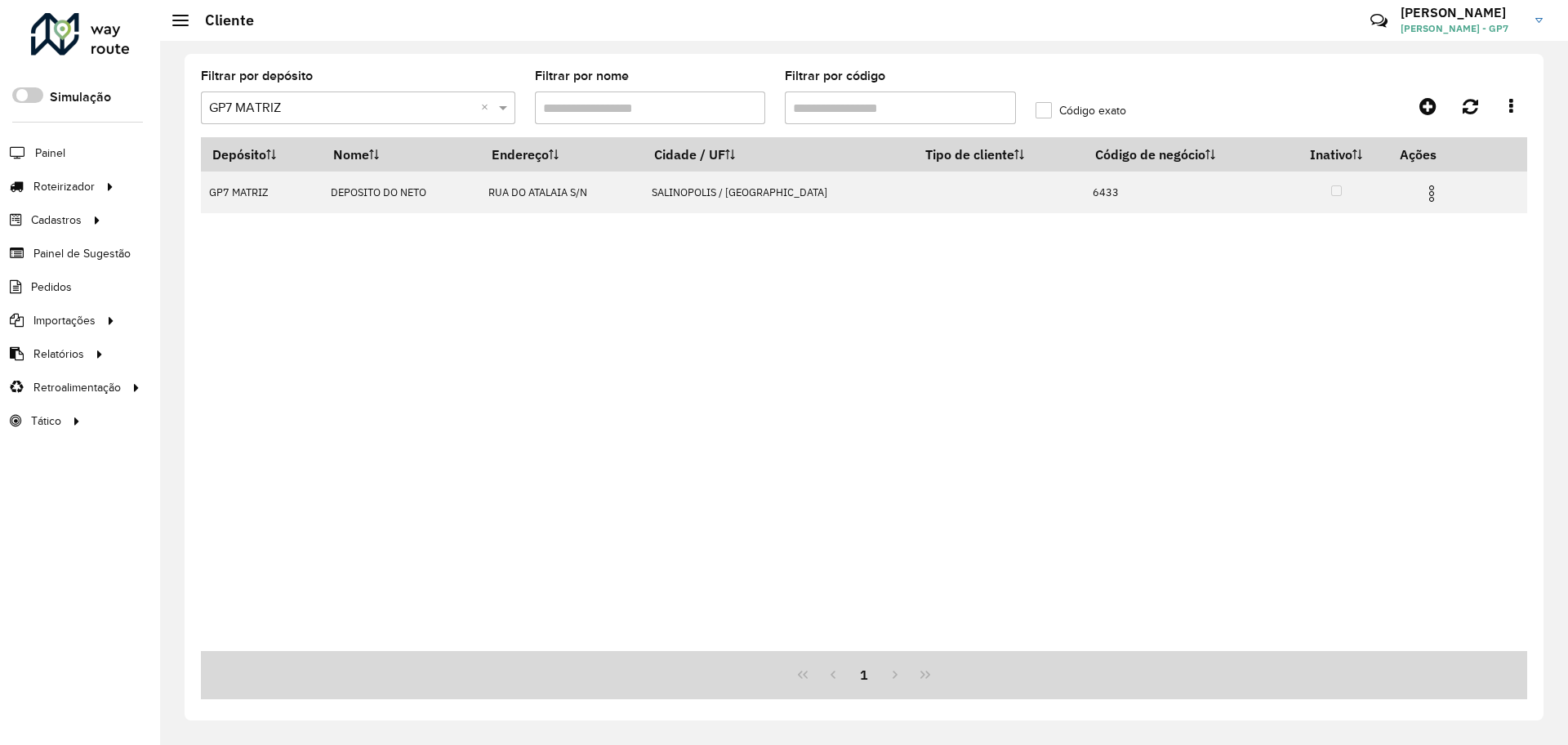
click at [857, 106] on input "Filtrar por código" at bounding box center [901, 107] width 231 height 32
type input "****"
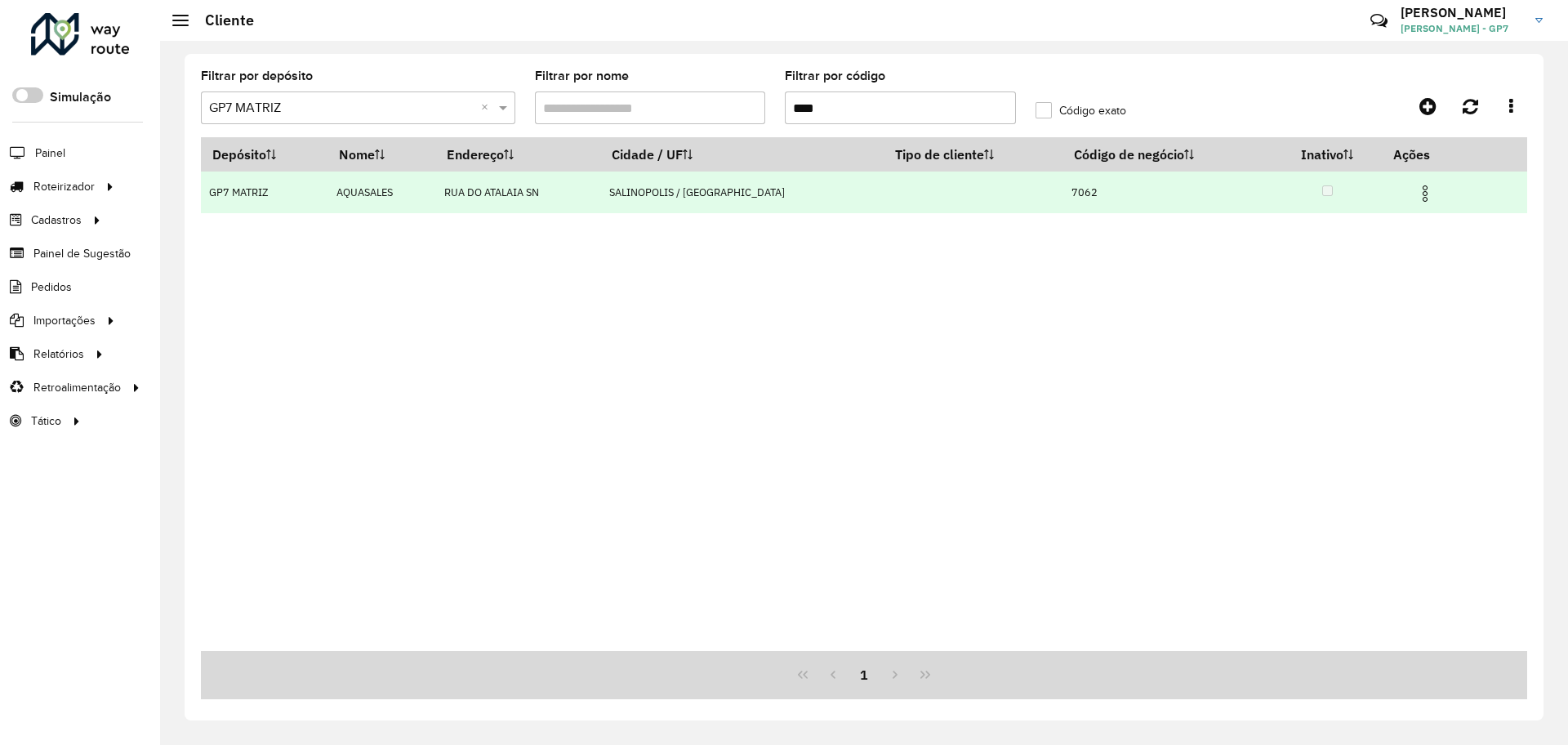
drag, startPoint x: 1412, startPoint y: 198, endPoint x: 1405, endPoint y: 205, distance: 9.9
click at [1415, 198] on img at bounding box center [1425, 194] width 20 height 20
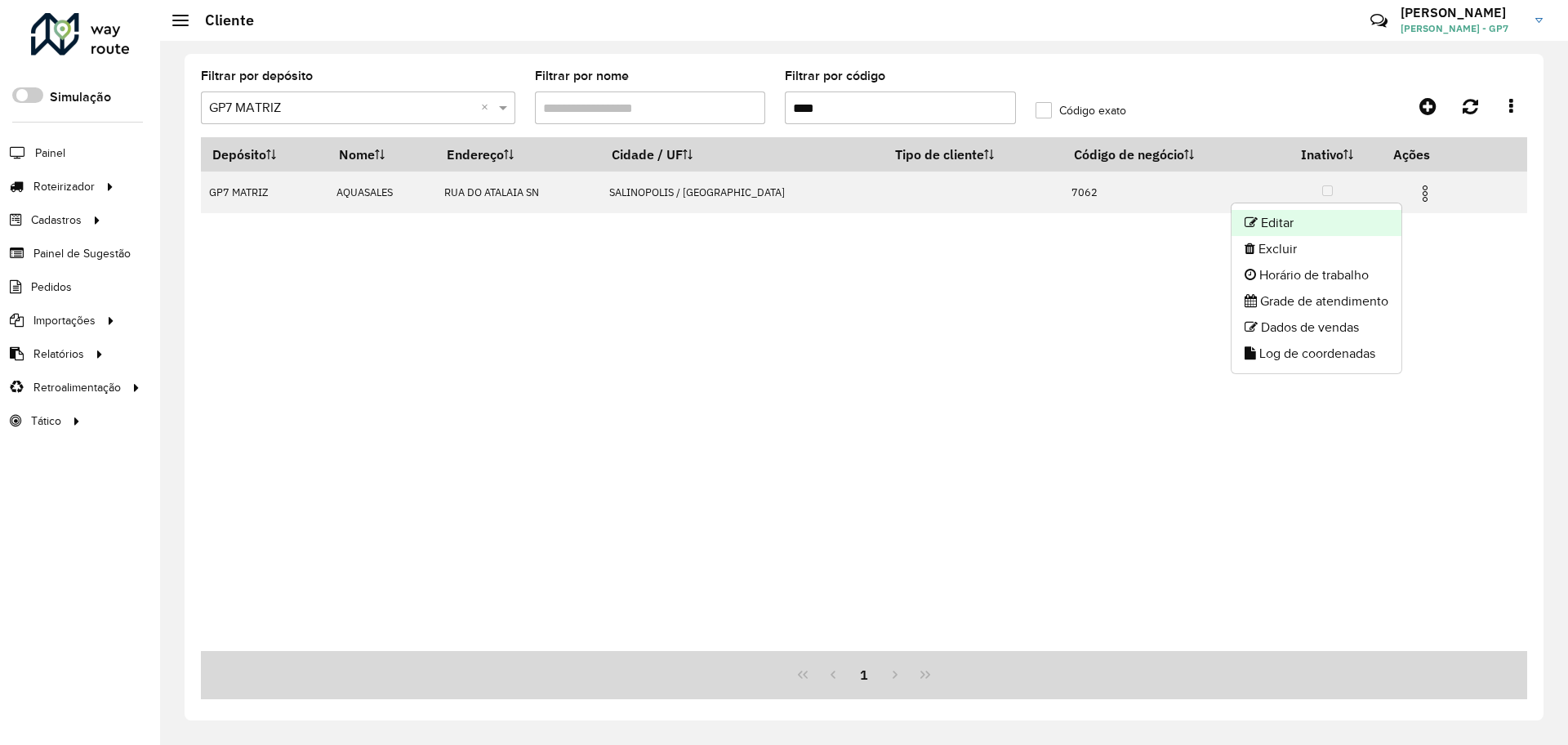
click at [1355, 229] on li "Editar" at bounding box center [1316, 222] width 169 height 26
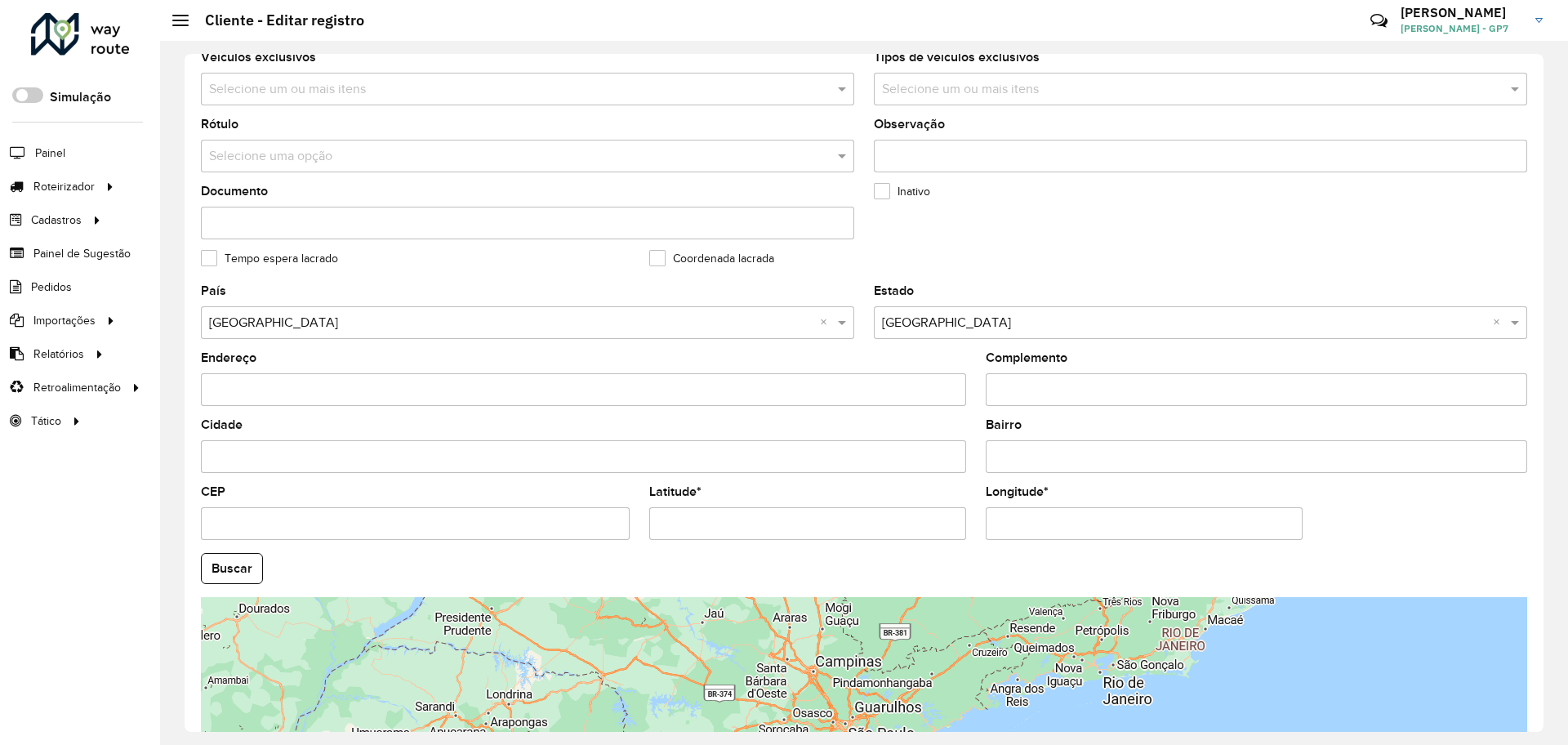
scroll to position [470, 0]
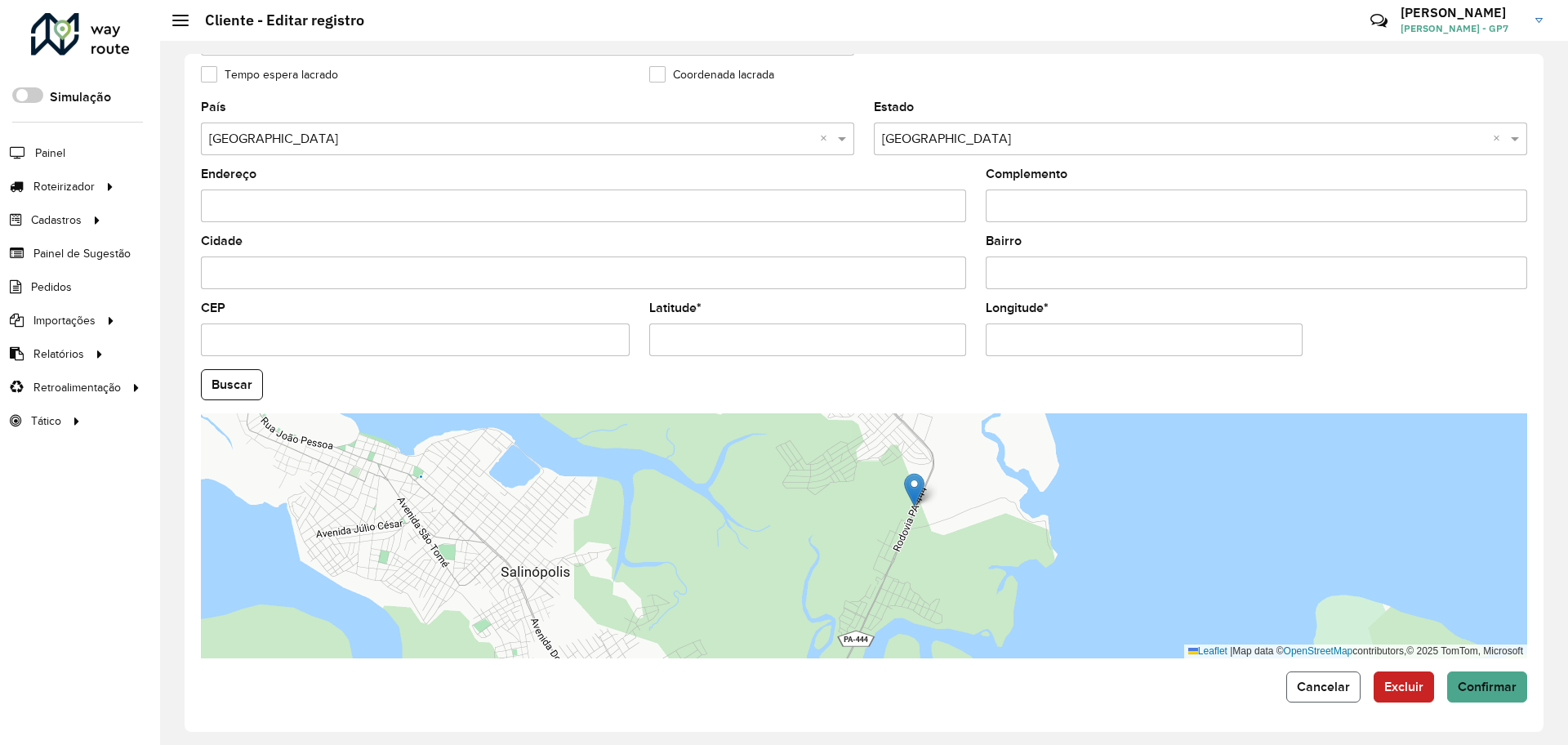
click at [1316, 691] on span "Cancelar" at bounding box center [1324, 686] width 53 height 14
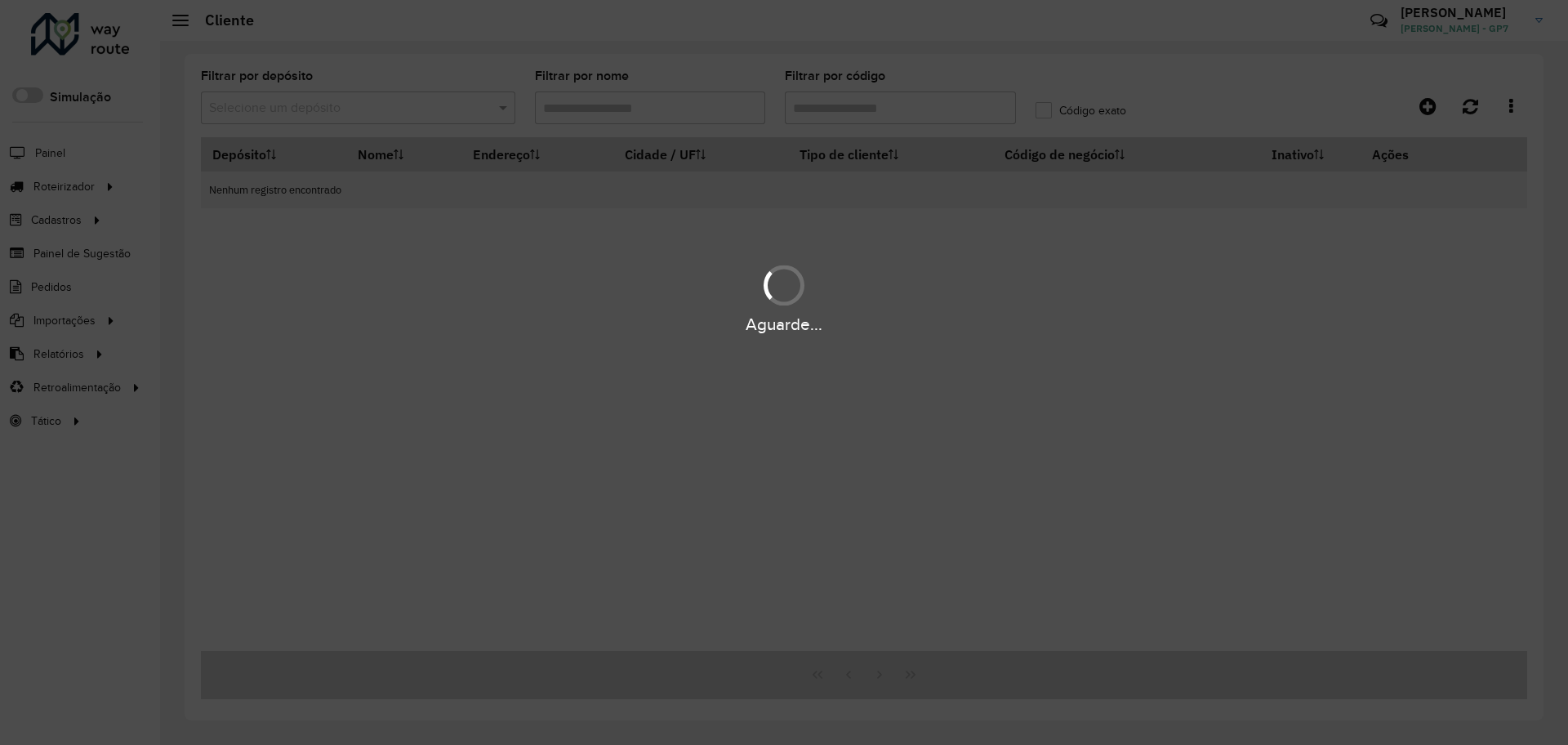
click at [851, 109] on div "Aguarde..." at bounding box center [784, 372] width 1568 height 745
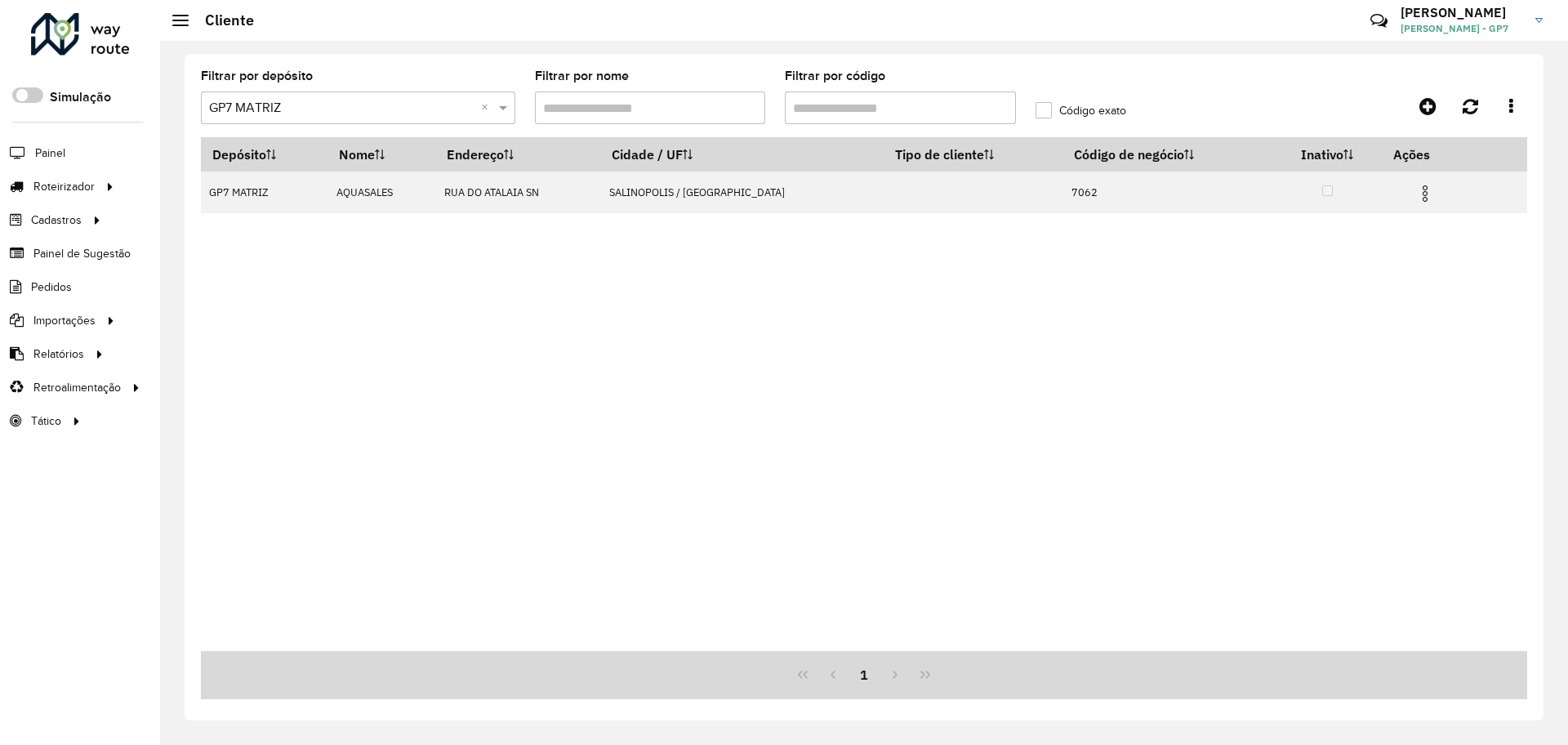
click at [851, 109] on hb-app "Aguarde... Pop-up bloqueado! Seu navegador bloqueou automáticamente a abertura …" at bounding box center [784, 372] width 1568 height 745
click at [858, 109] on input "Filtrar por código" at bounding box center [901, 107] width 231 height 32
type input "****"
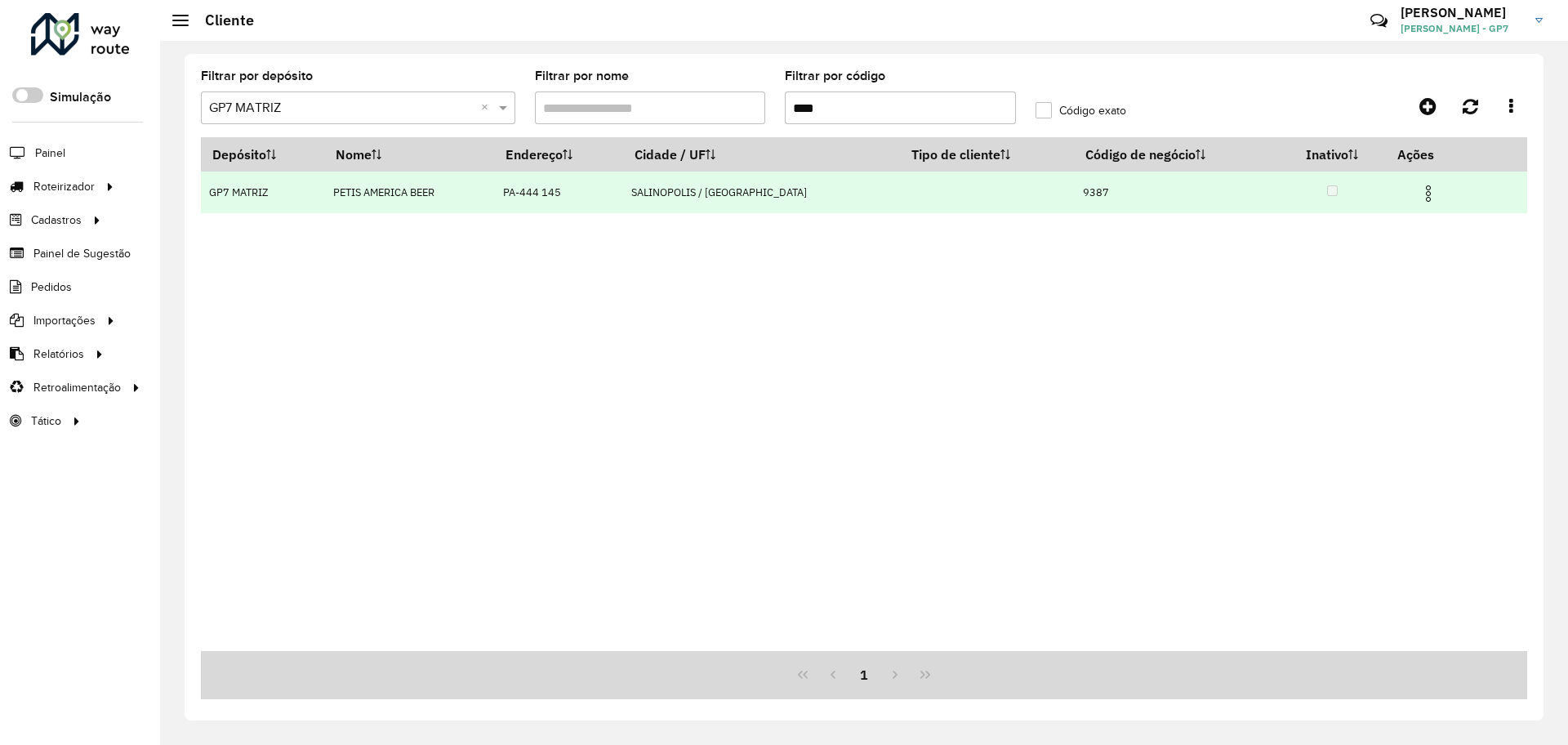
drag, startPoint x: 1419, startPoint y: 200, endPoint x: 1408, endPoint y: 205, distance: 12.1
click at [1419, 200] on img at bounding box center [1429, 194] width 20 height 20
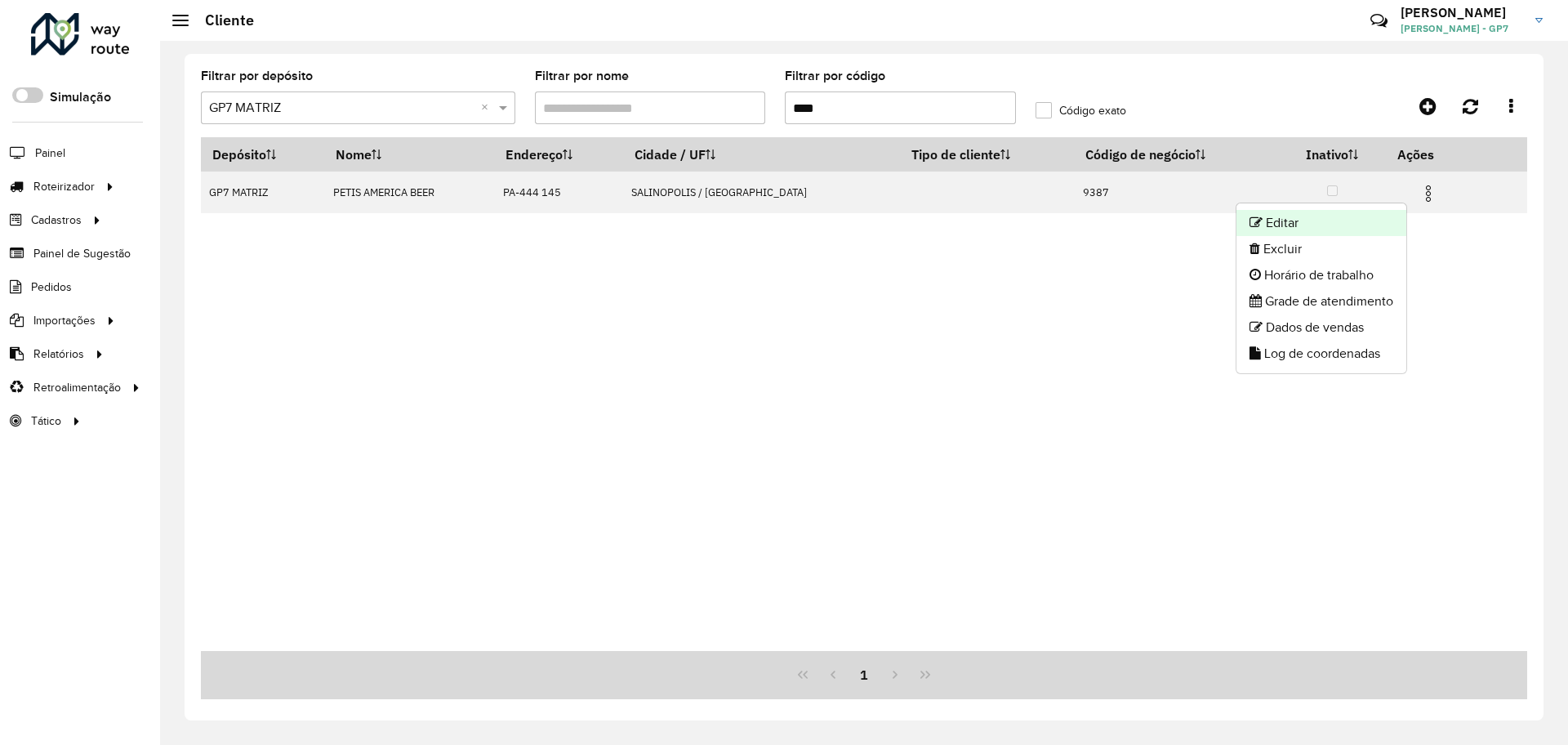
click at [1355, 231] on li "Editar" at bounding box center [1321, 222] width 169 height 26
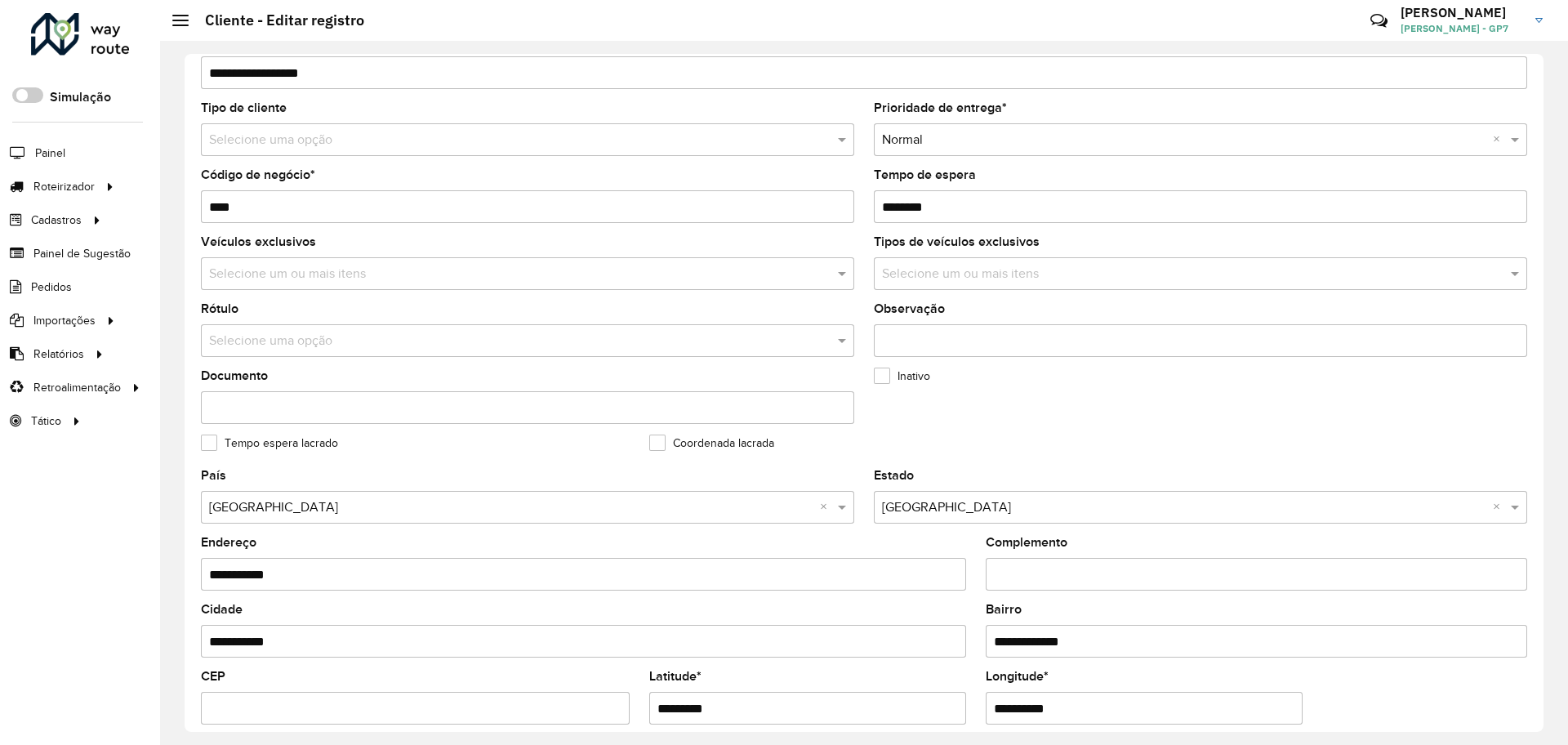
scroll to position [470, 0]
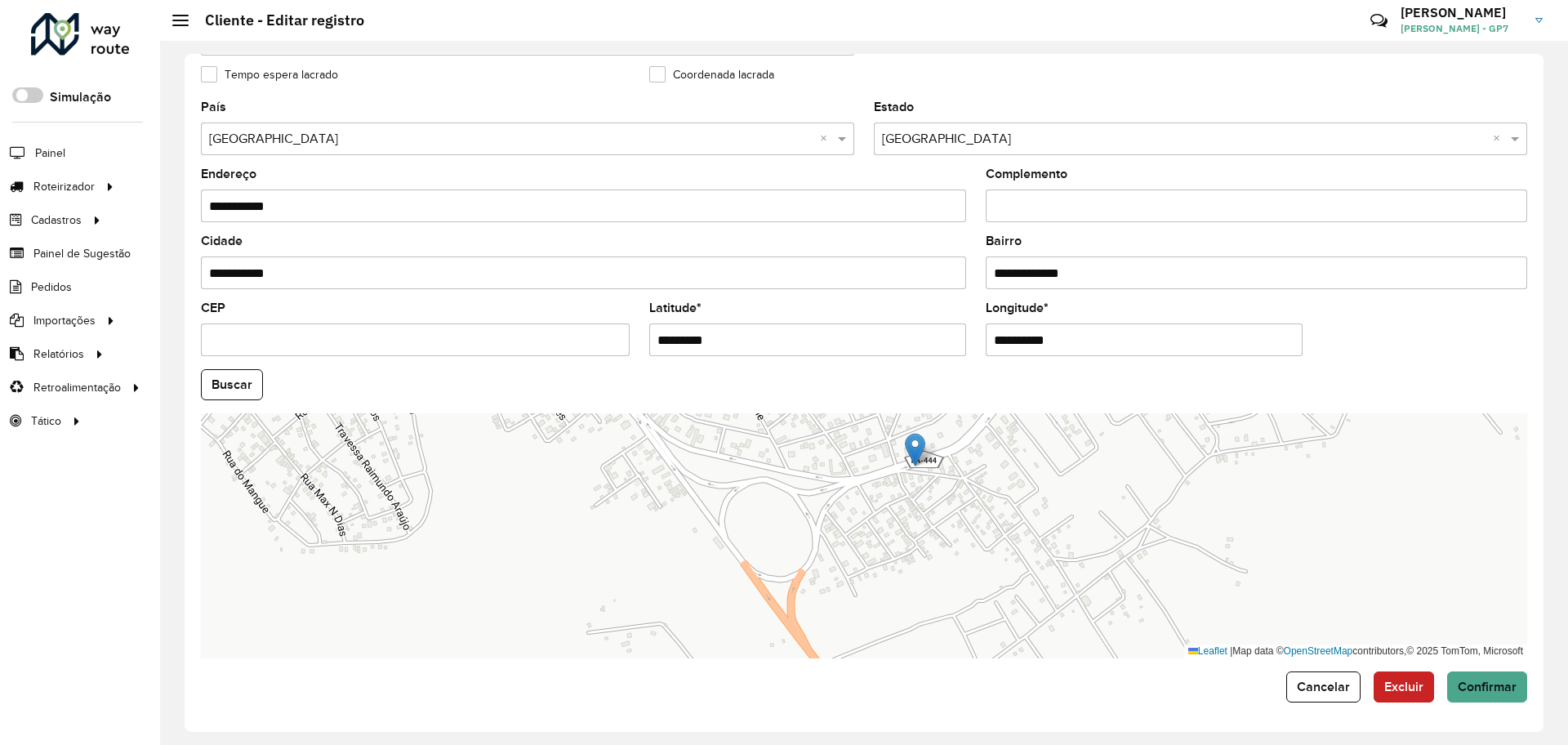
drag, startPoint x: 1307, startPoint y: 683, endPoint x: 1234, endPoint y: 569, distance: 135.4
click at [1307, 682] on span "Cancelar" at bounding box center [1324, 686] width 53 height 14
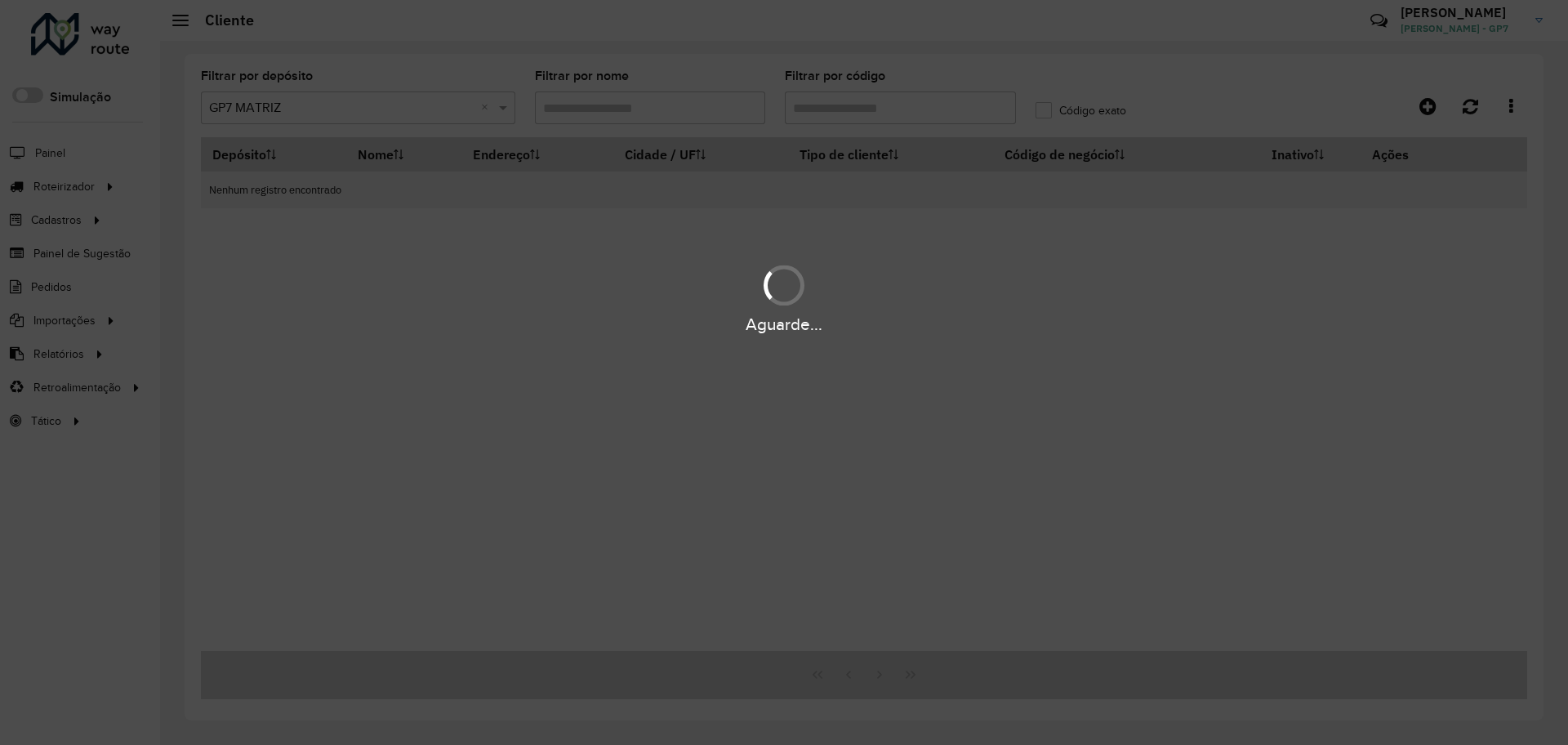
click at [922, 110] on div "Aguarde..." at bounding box center [784, 372] width 1568 height 745
click at [921, 110] on input "Filtrar por código" at bounding box center [901, 107] width 231 height 32
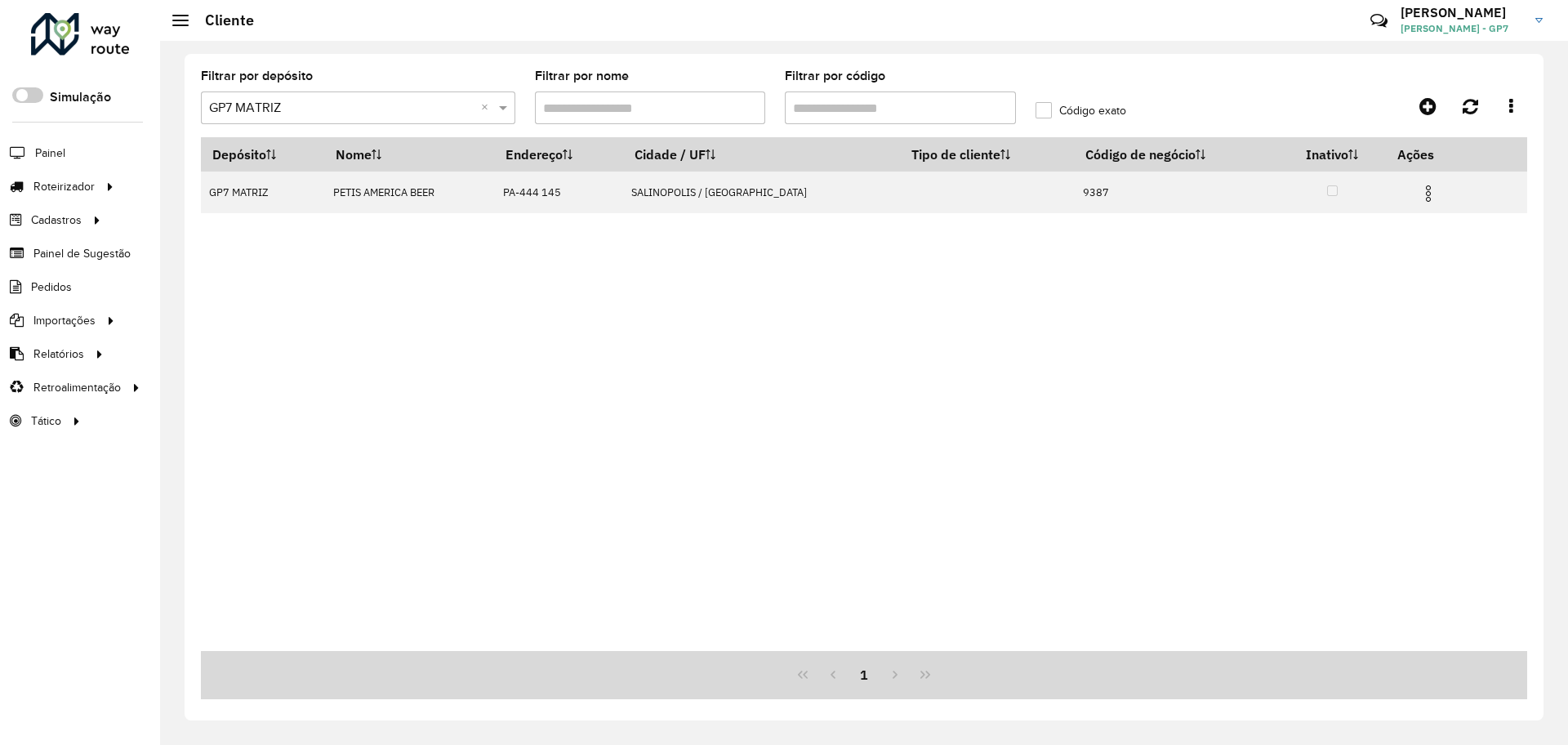
click at [921, 110] on input "Filtrar por código" at bounding box center [901, 107] width 231 height 32
type input "****"
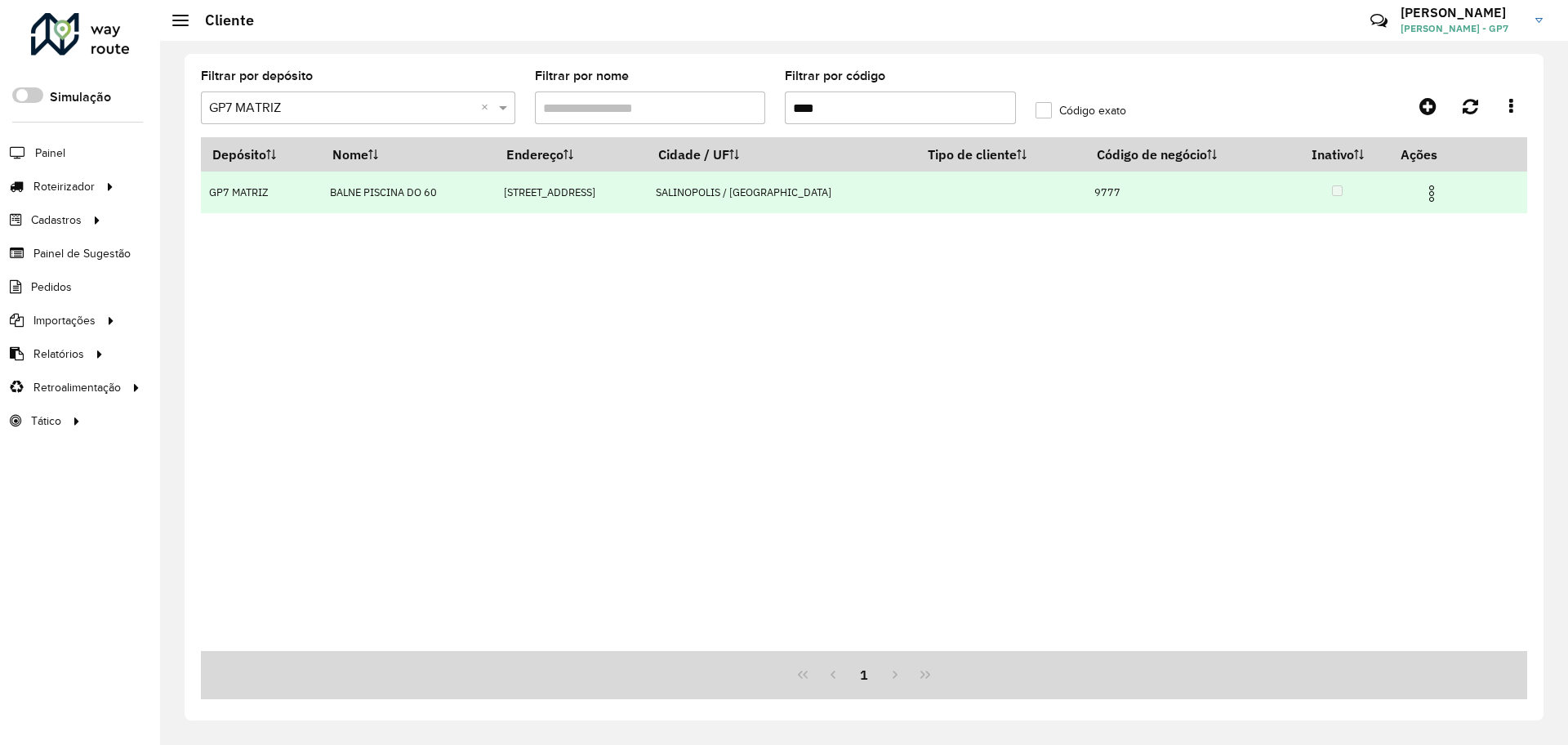
click at [1422, 187] on img at bounding box center [1432, 194] width 20 height 20
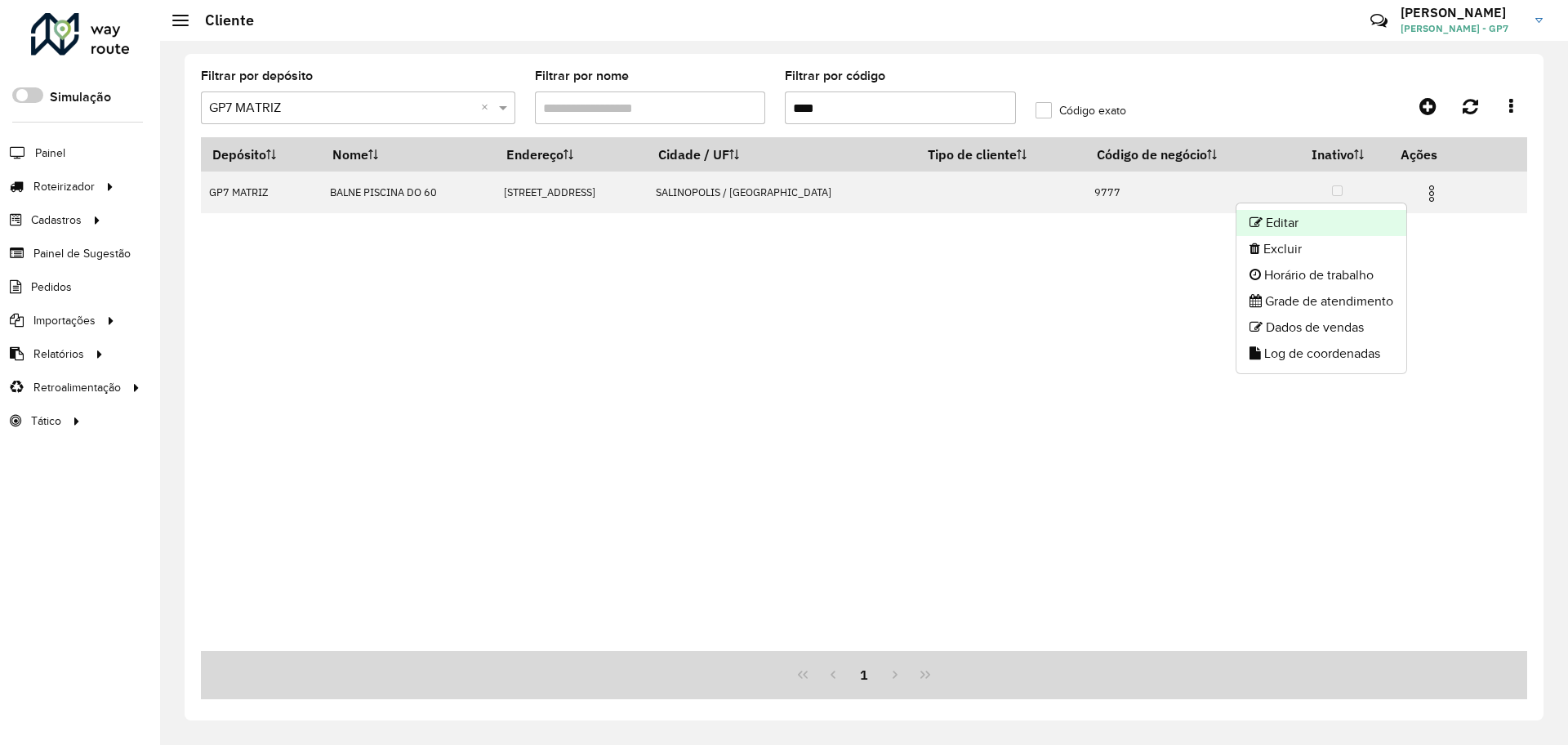
click at [1368, 221] on li "Editar" at bounding box center [1321, 222] width 169 height 26
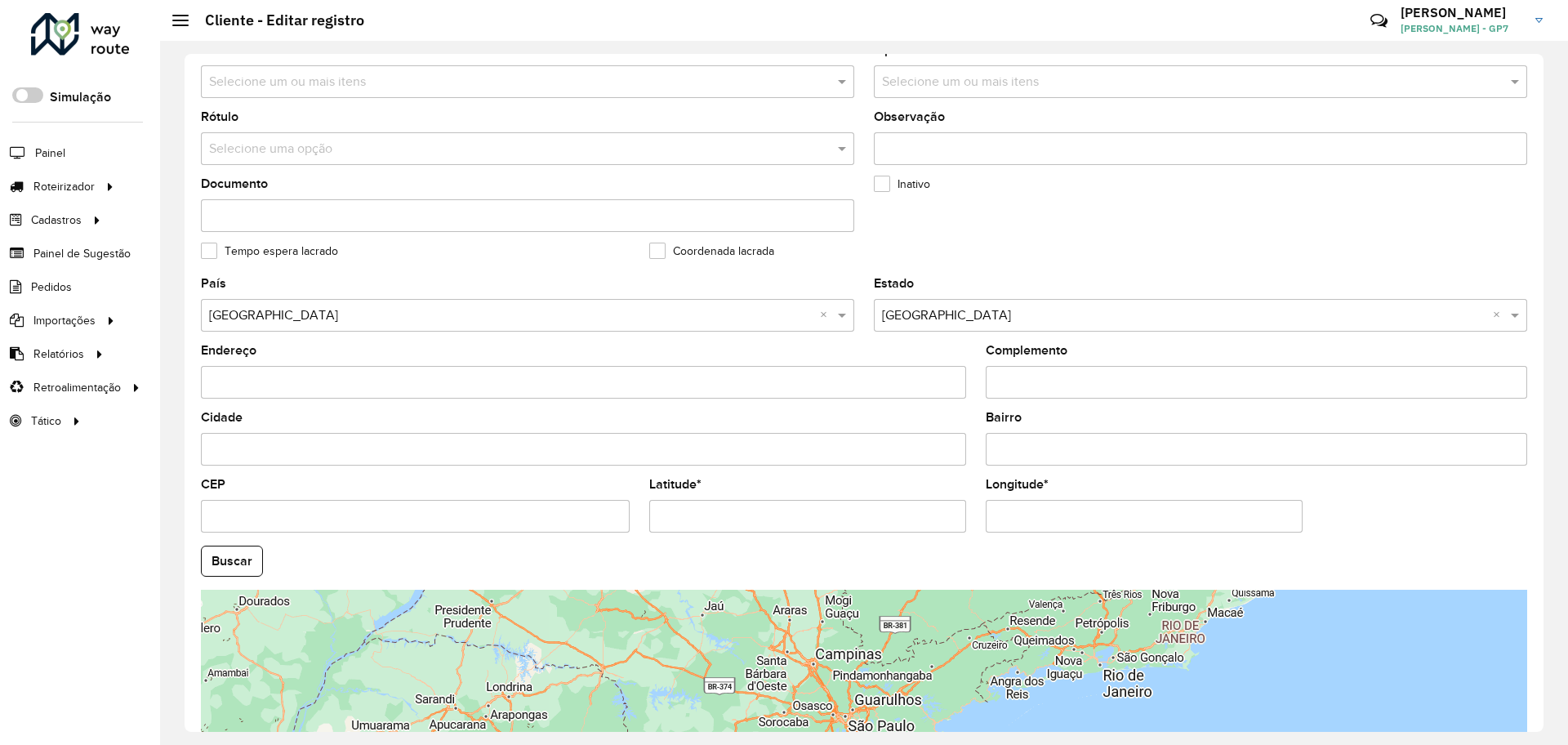
scroll to position [470, 0]
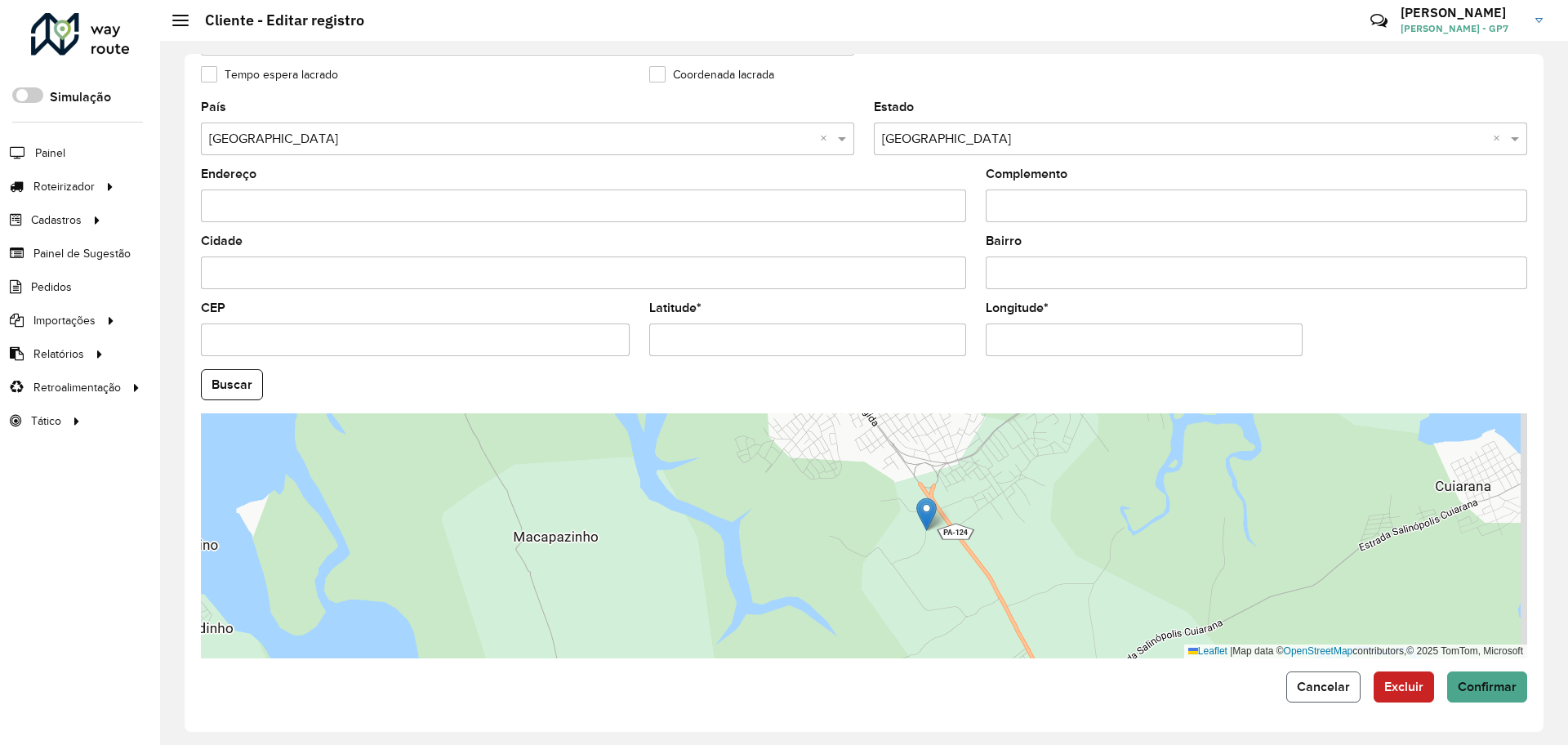
click at [1298, 680] on span "Cancelar" at bounding box center [1324, 686] width 53 height 14
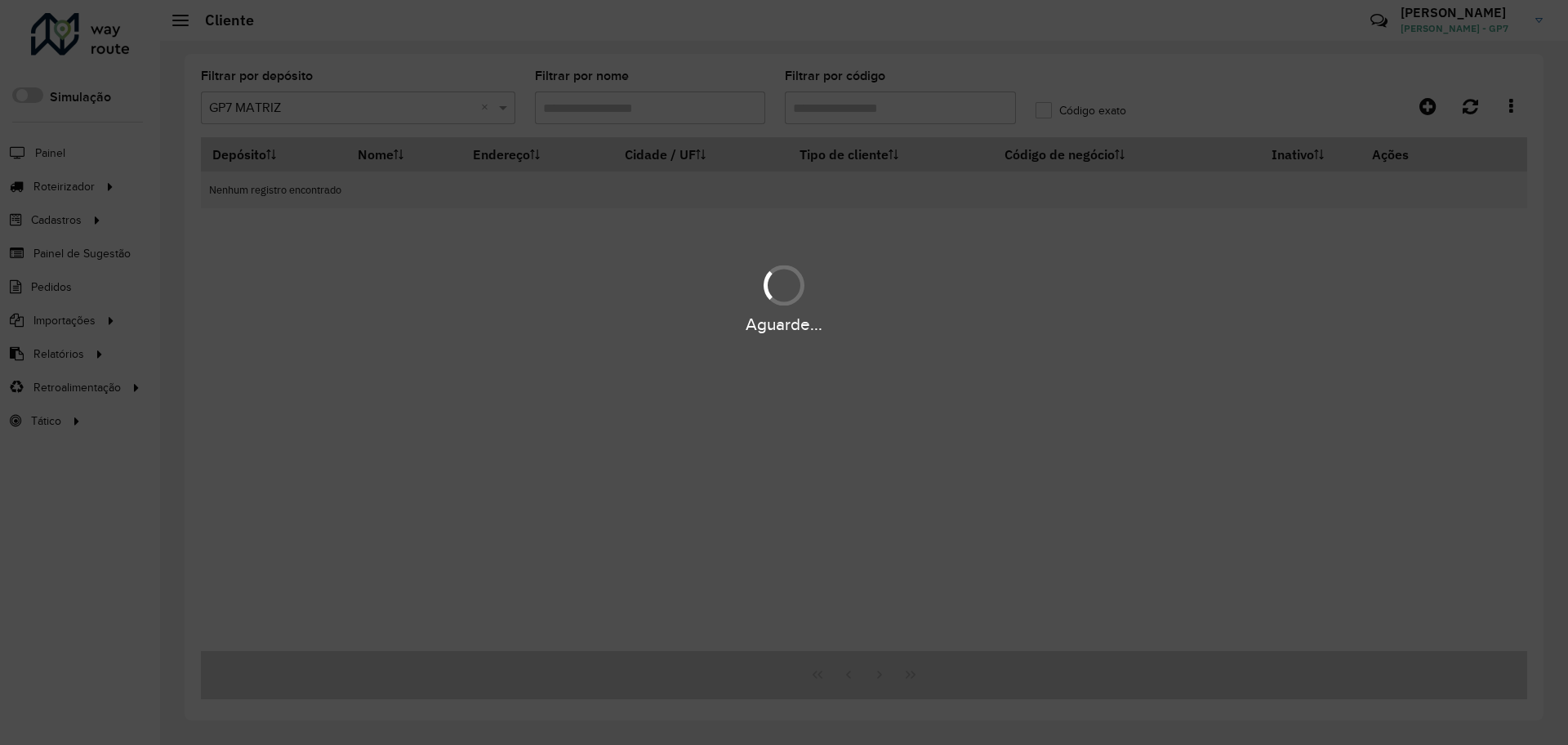
click at [911, 128] on div "Aguarde..." at bounding box center [784, 372] width 1568 height 745
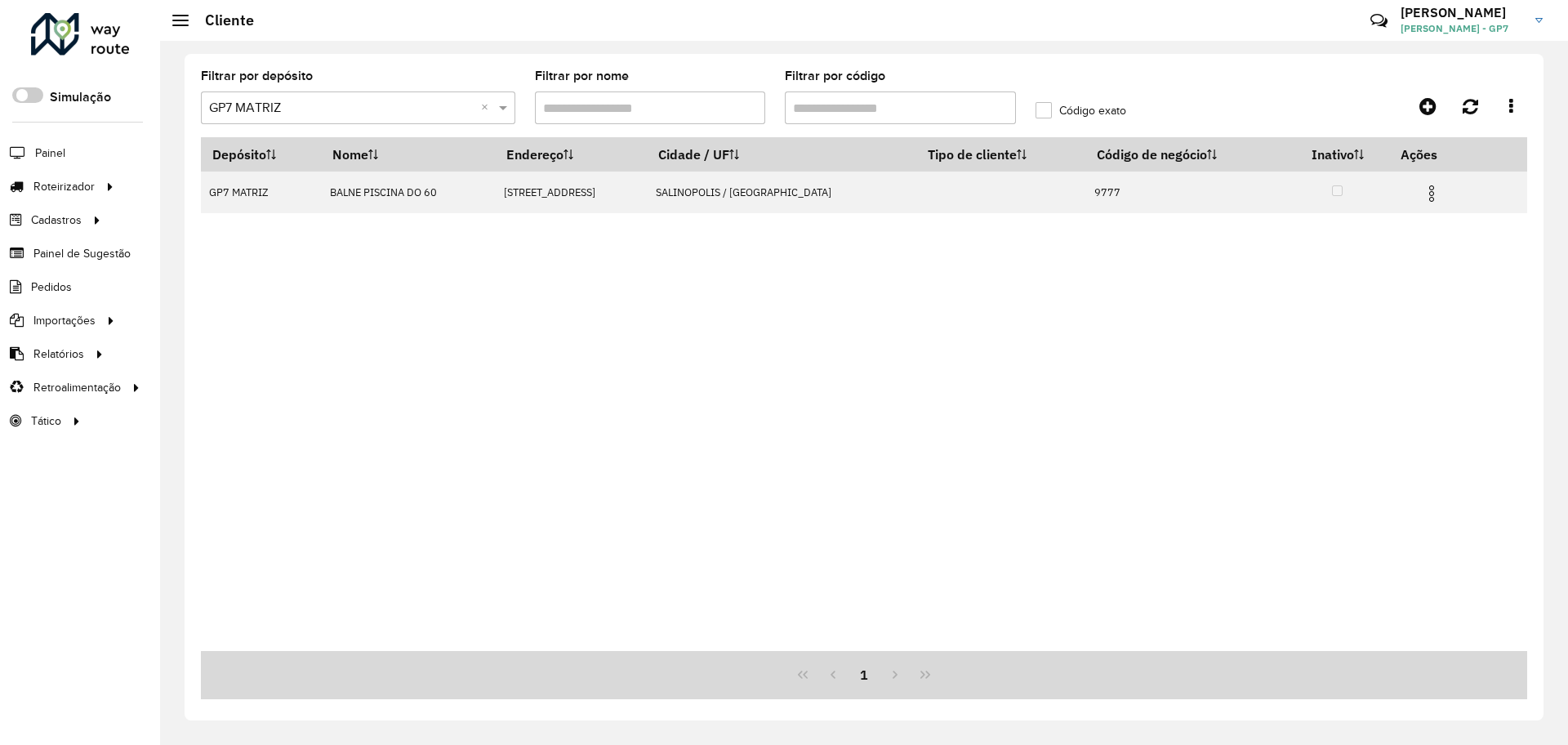
click at [861, 111] on input "Filtrar por código" at bounding box center [901, 107] width 231 height 32
click at [859, 111] on input "Filtrar por código" at bounding box center [901, 107] width 231 height 32
type input "*****"
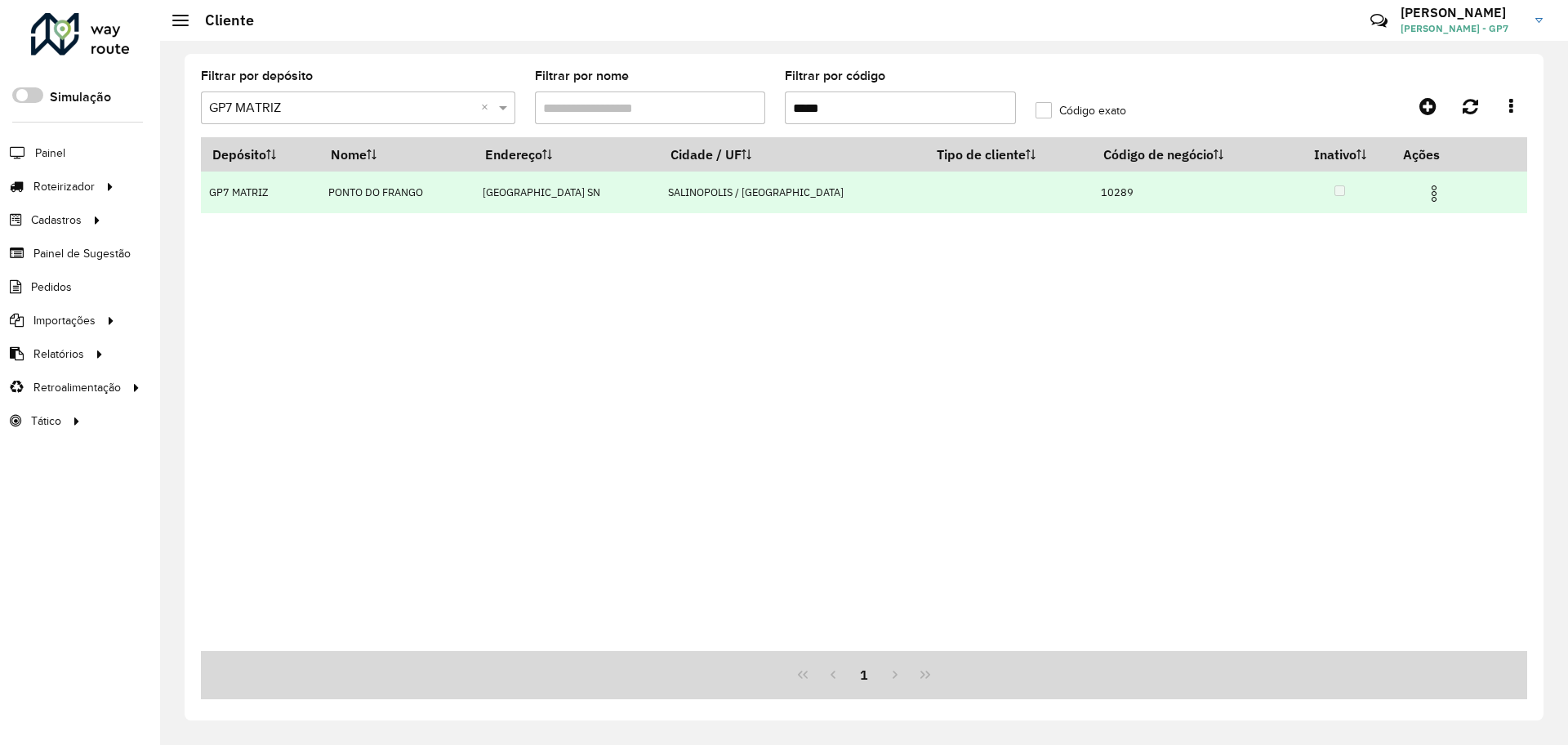
drag, startPoint x: 1415, startPoint y: 192, endPoint x: 1355, endPoint y: 196, distance: 60.1
click at [1425, 190] on img at bounding box center [1435, 194] width 20 height 20
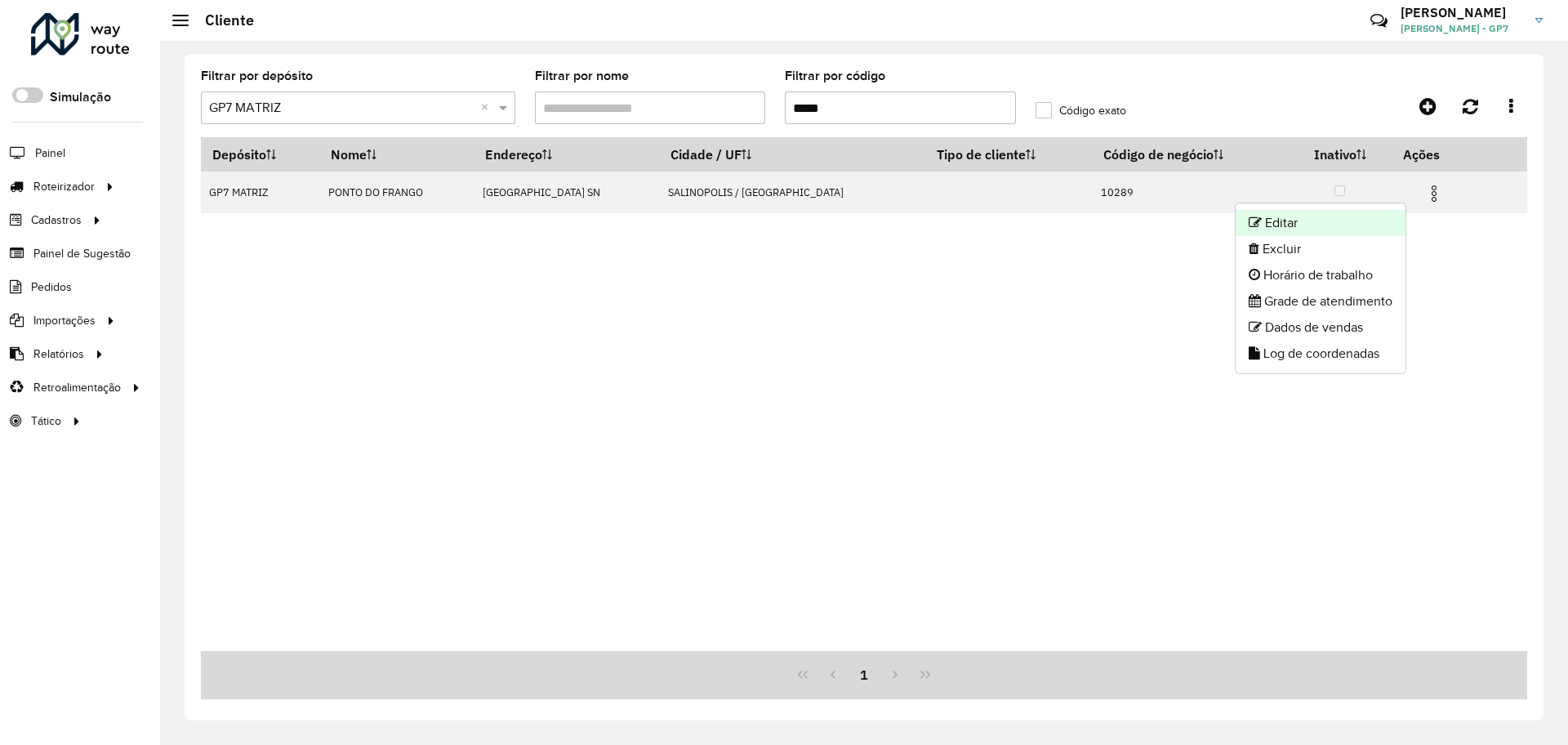
click at [1255, 226] on icon at bounding box center [1255, 221] width 13 height 13
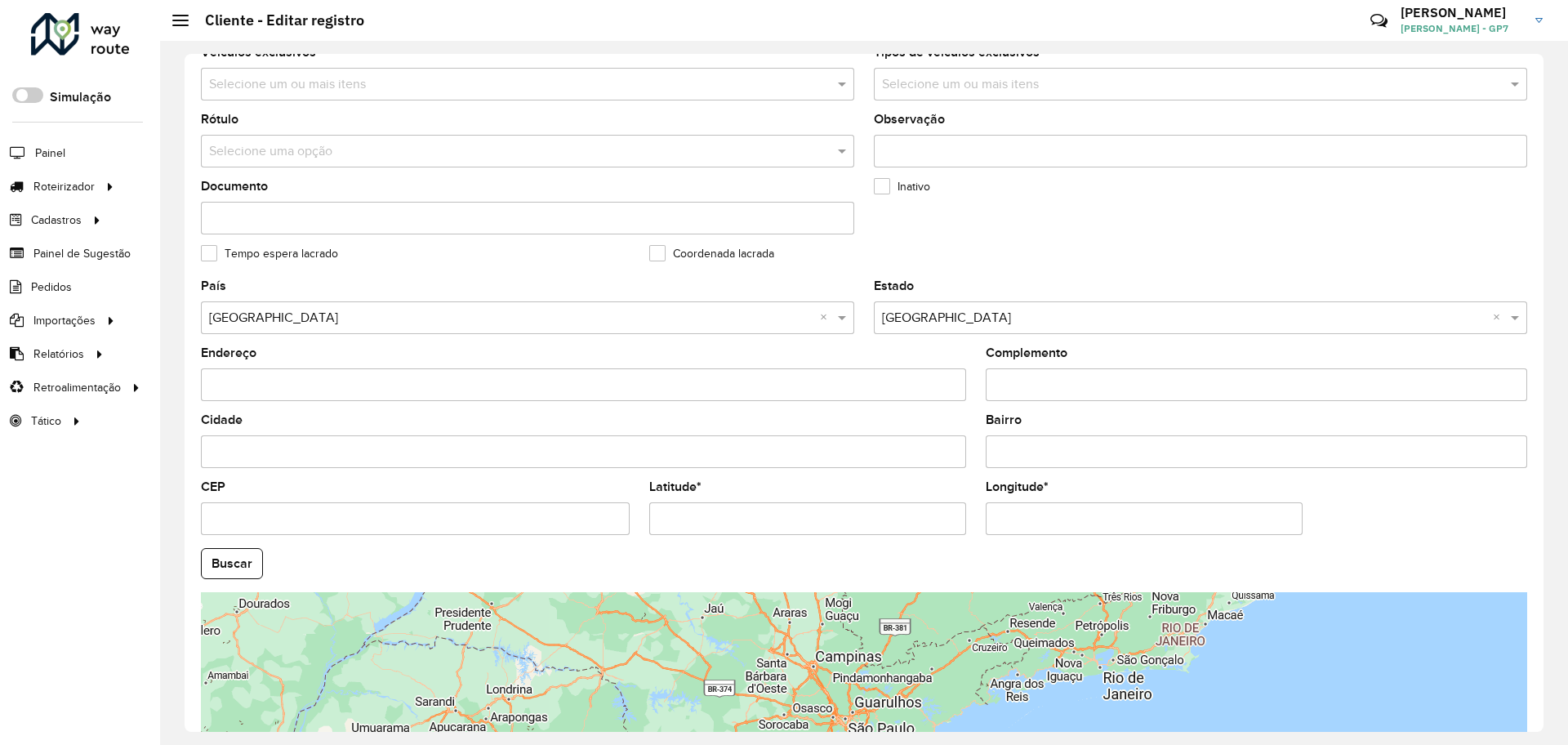
scroll to position [470, 0]
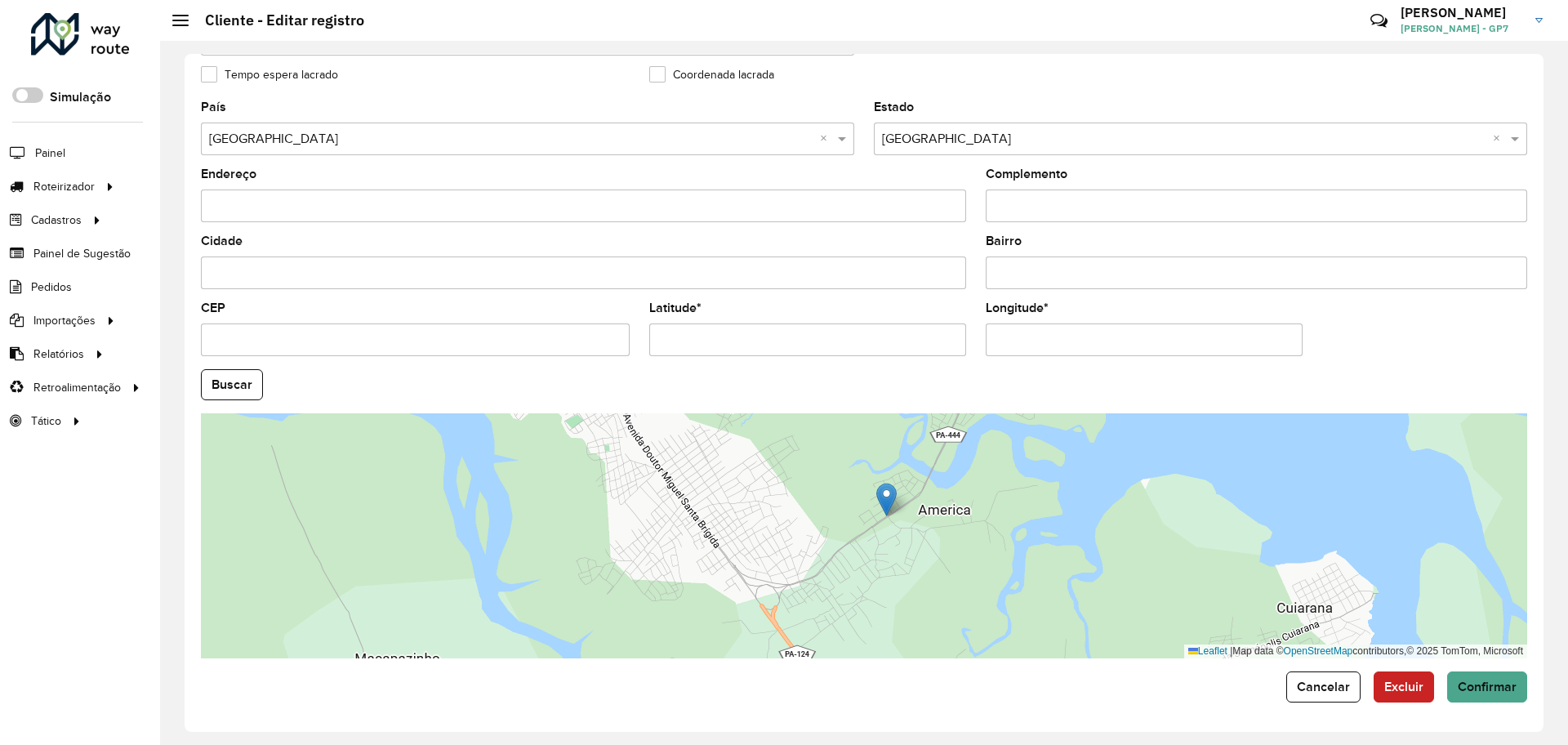
drag, startPoint x: 1325, startPoint y: 685, endPoint x: 1238, endPoint y: 522, distance: 184.8
click at [1324, 683] on span "Cancelar" at bounding box center [1324, 686] width 53 height 14
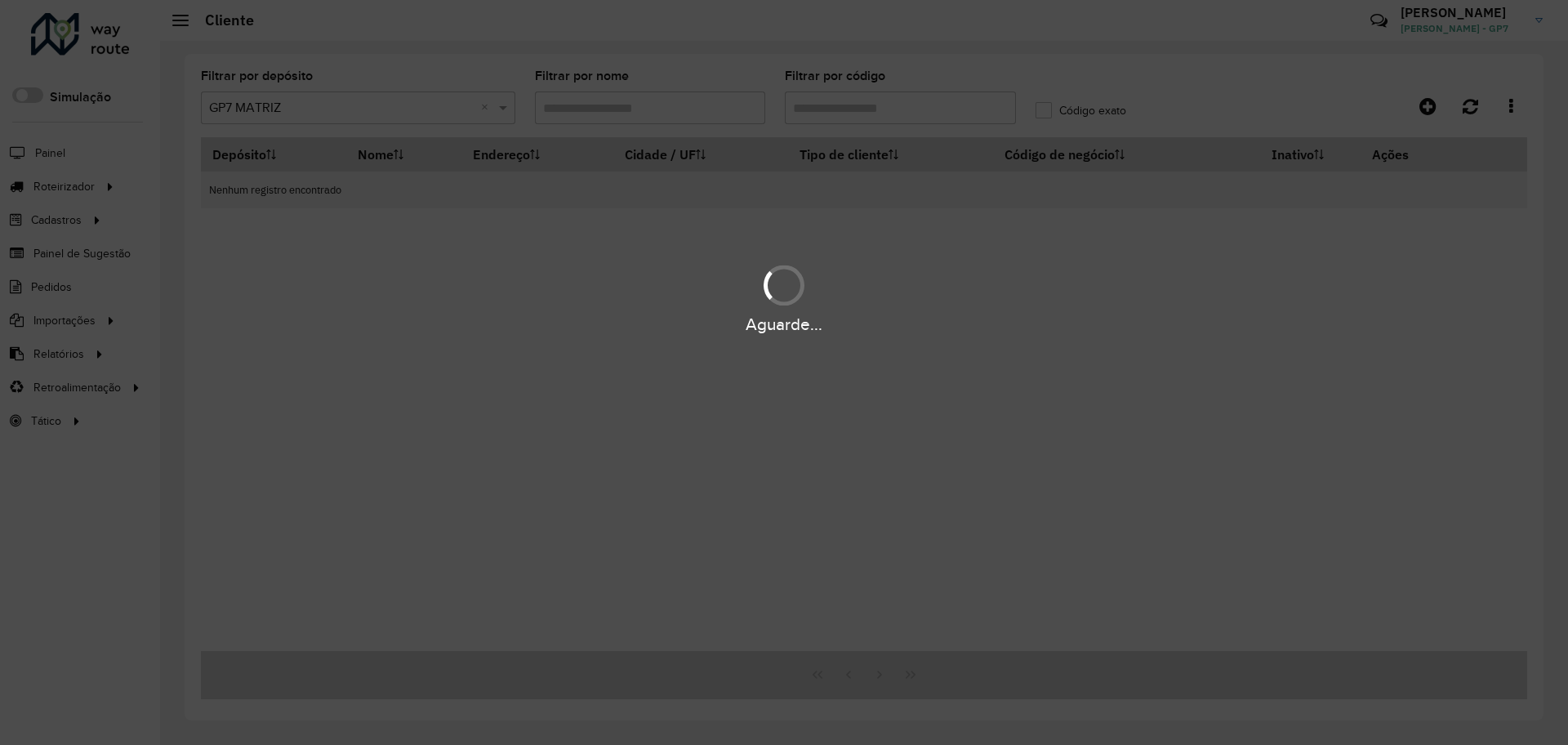
click at [882, 114] on div "Aguarde..." at bounding box center [784, 372] width 1568 height 745
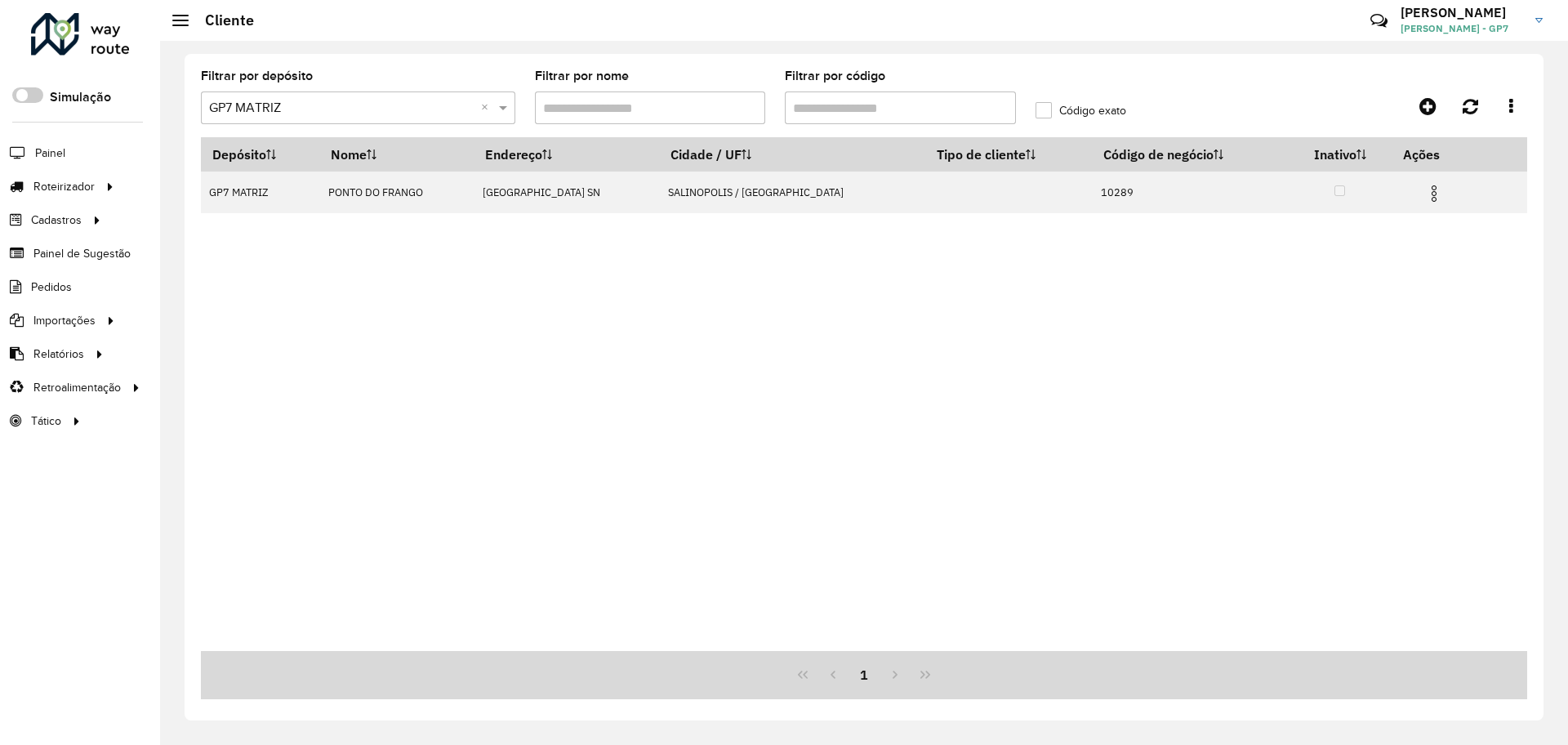
click at [882, 114] on input "Filtrar por código" at bounding box center [901, 107] width 231 height 32
type input "****"
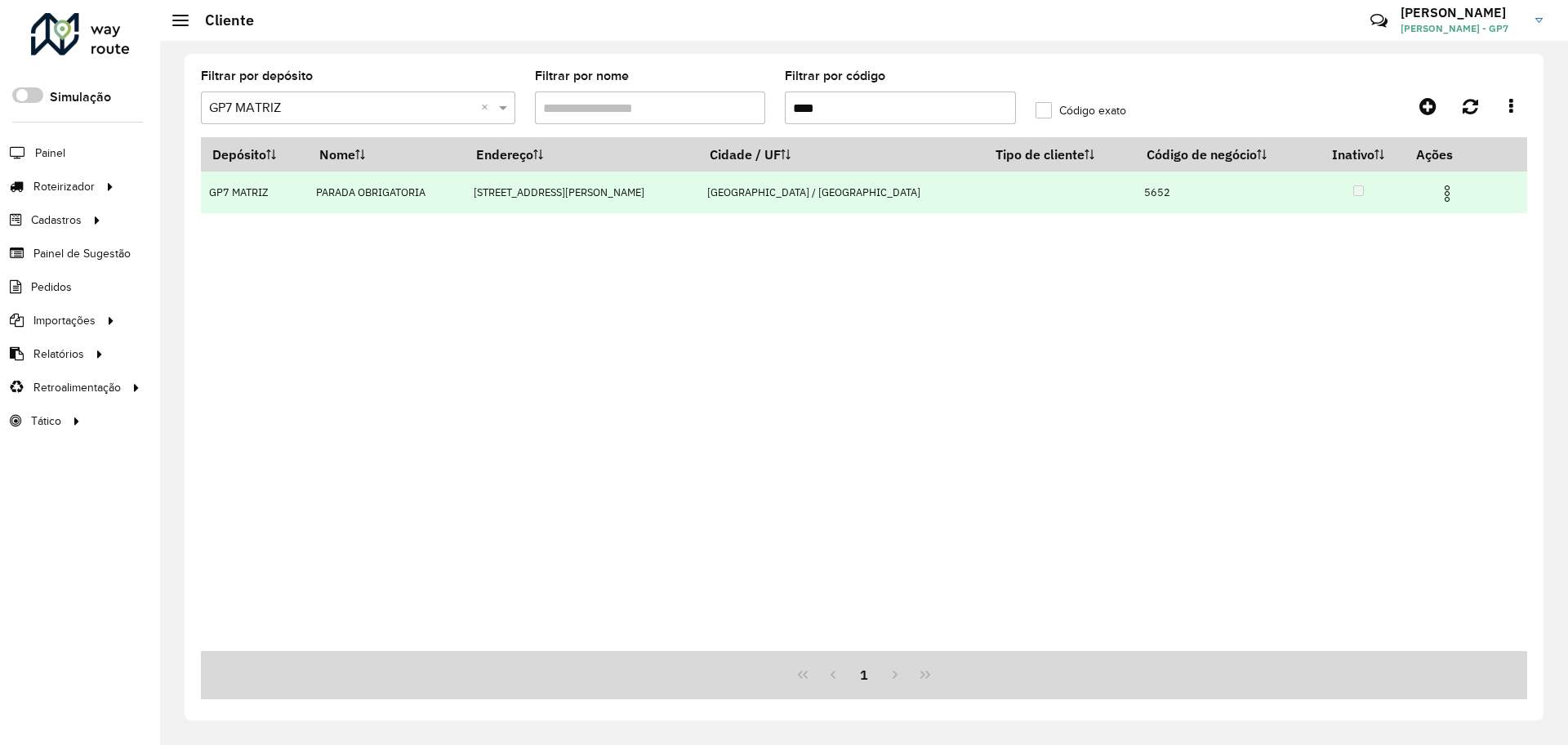
click at [1438, 195] on img at bounding box center [1448, 194] width 20 height 20
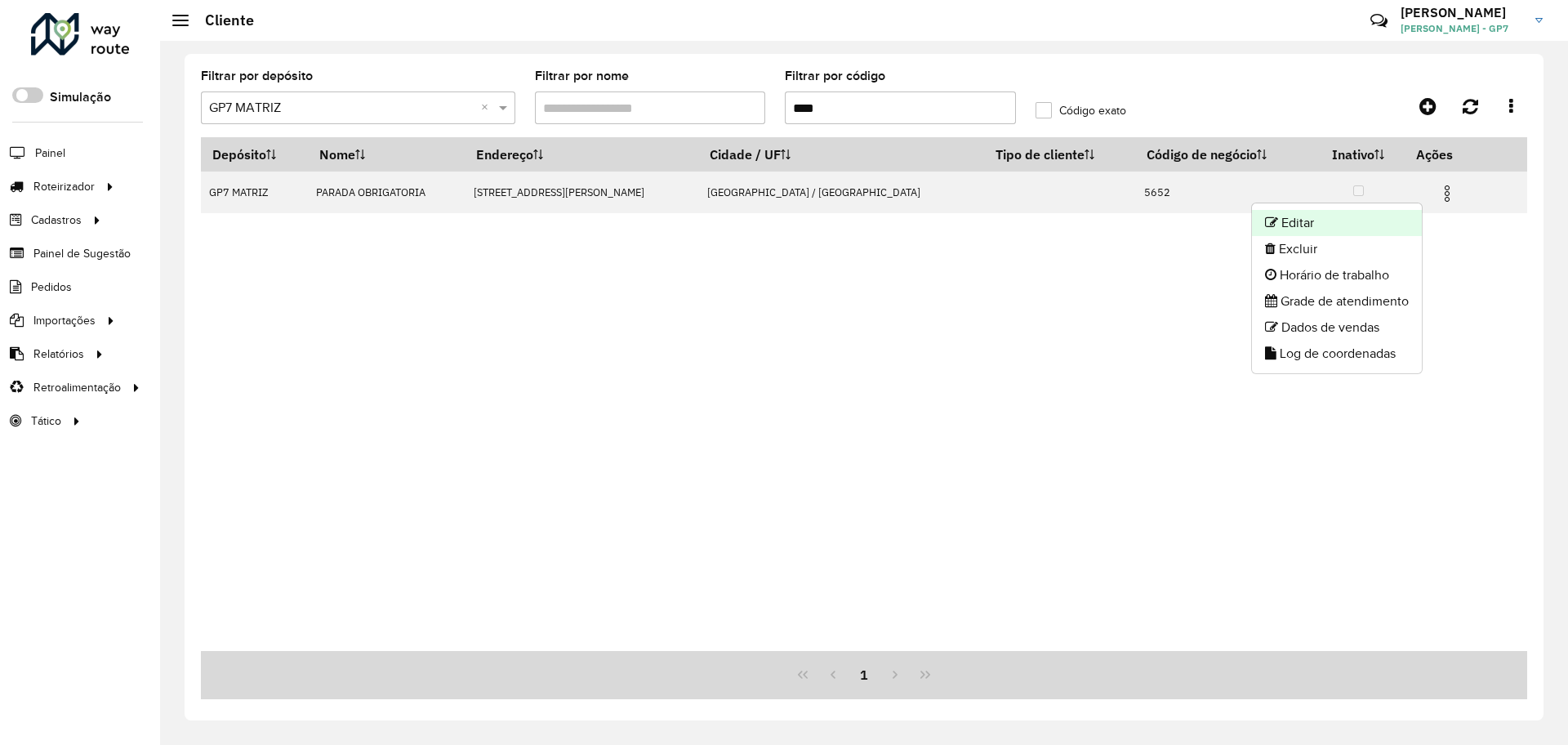
click at [1384, 212] on li "Editar" at bounding box center [1337, 222] width 169 height 26
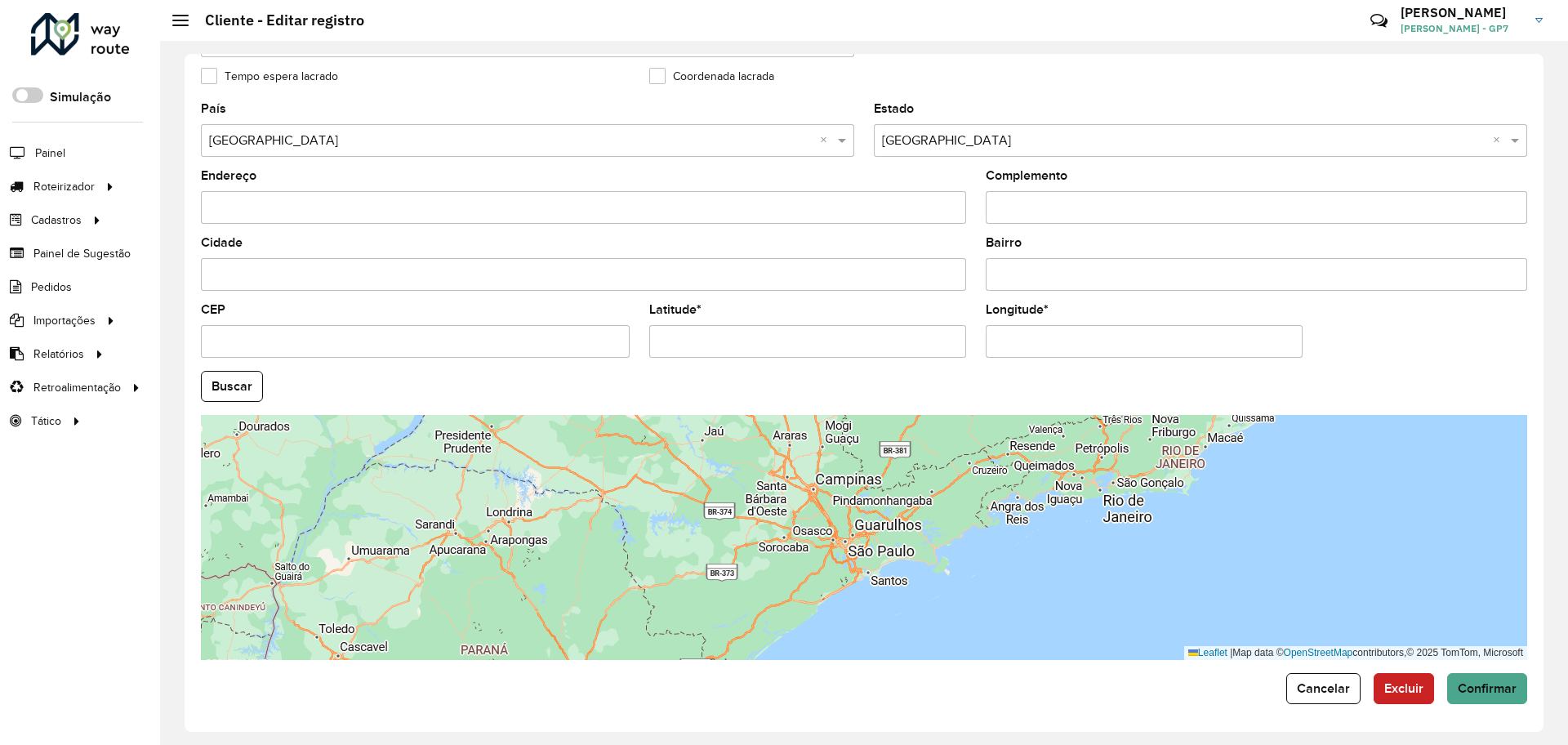
scroll to position [470, 0]
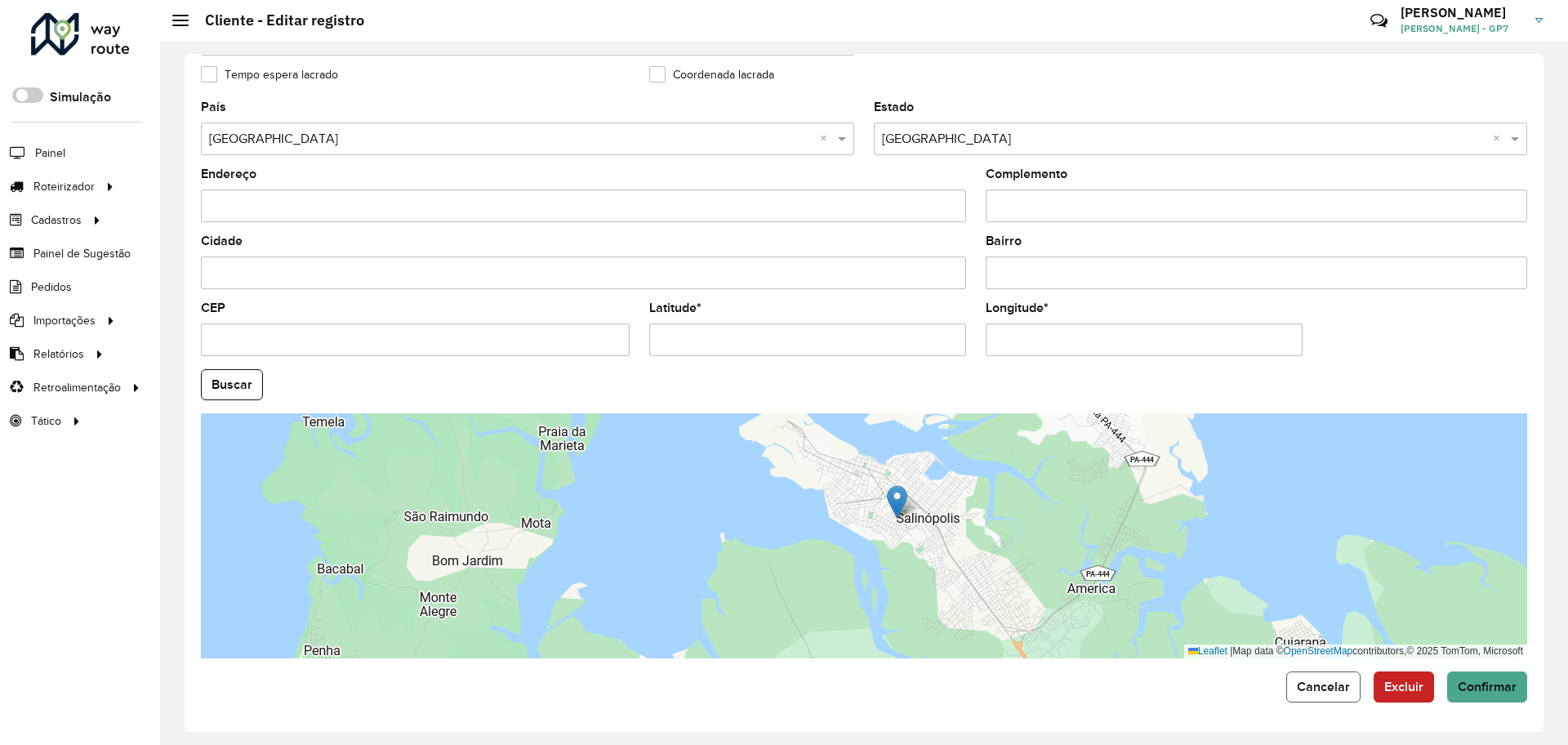
click at [1306, 679] on span "Cancelar" at bounding box center [1324, 686] width 53 height 14
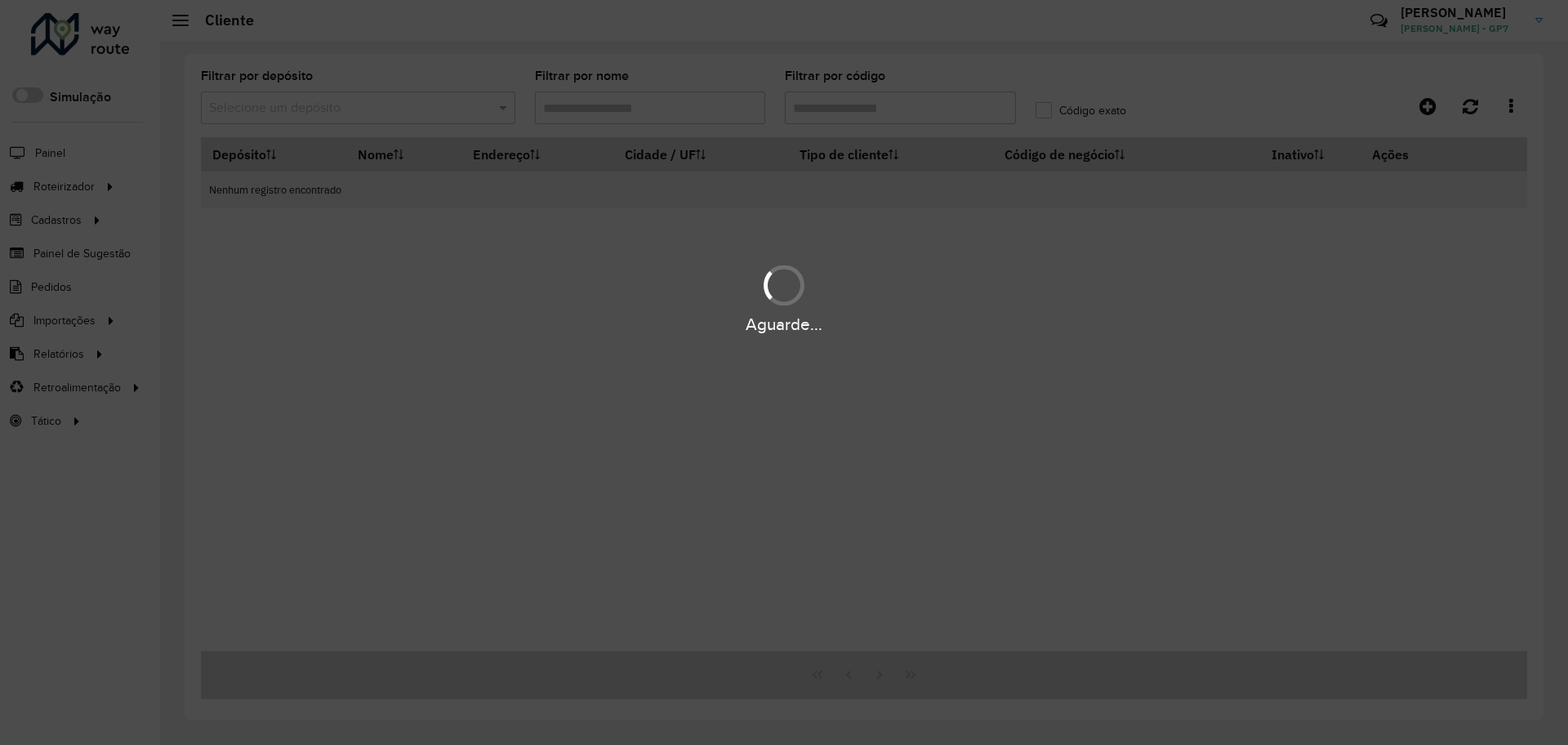
click at [870, 116] on div "Aguarde..." at bounding box center [784, 372] width 1568 height 745
click at [869, 116] on hb-app "Aguarde... Pop-up bloqueado! Seu navegador bloqueou automáticamente a abertura …" at bounding box center [784, 372] width 1568 height 745
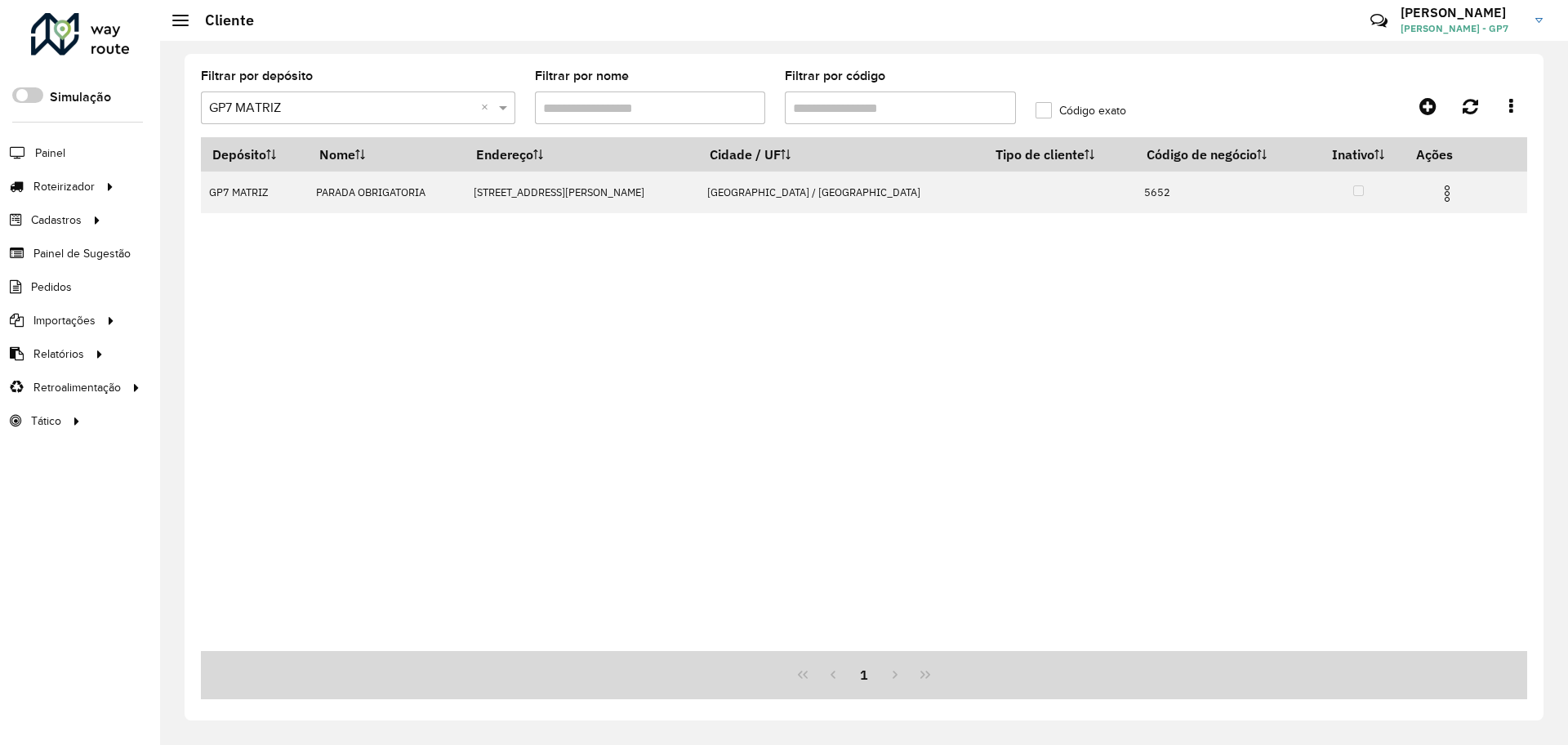
click at [869, 116] on input "Filtrar por código" at bounding box center [901, 107] width 231 height 32
type input "****"
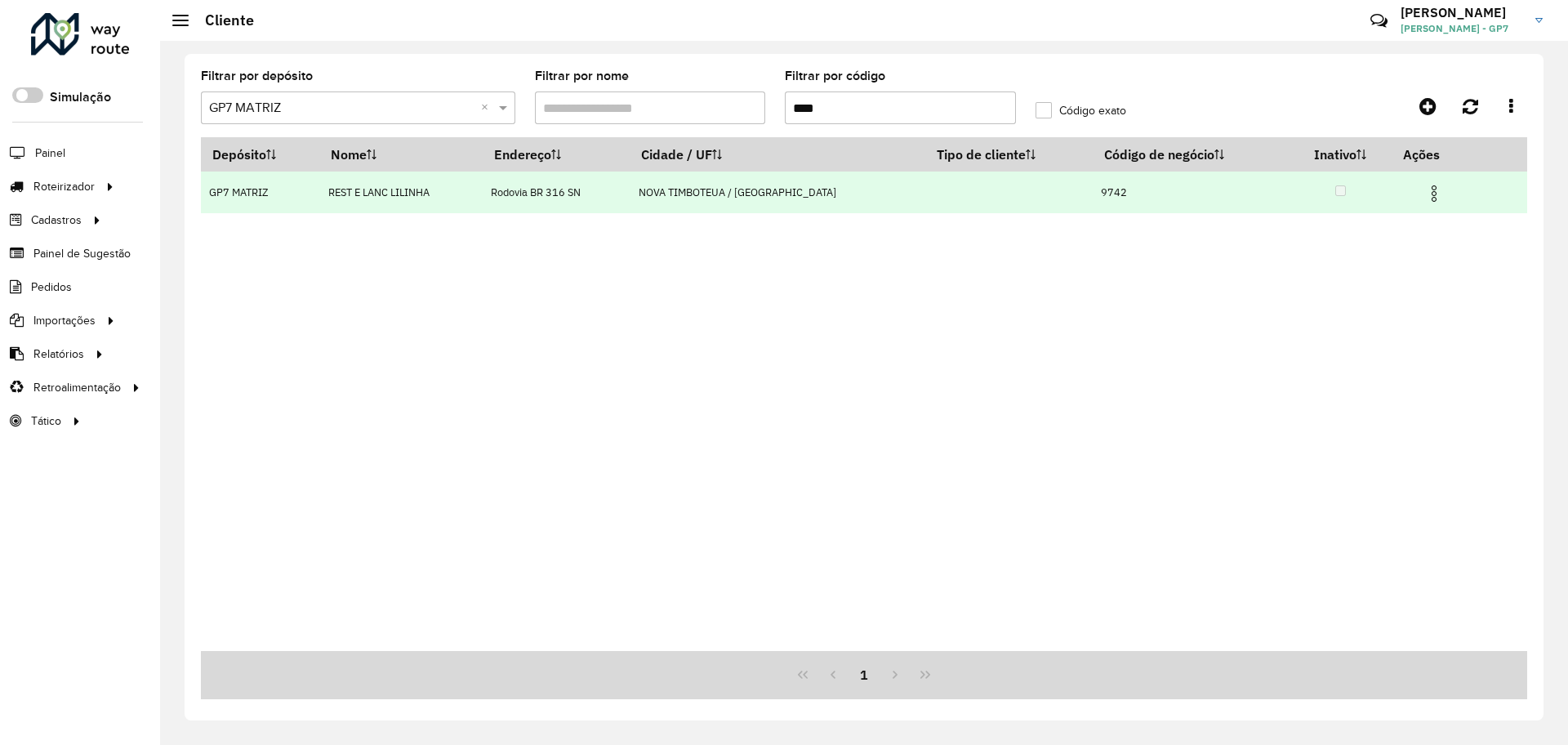
drag, startPoint x: 1420, startPoint y: 195, endPoint x: 1398, endPoint y: 201, distance: 22.8
click at [1425, 194] on img at bounding box center [1435, 194] width 20 height 20
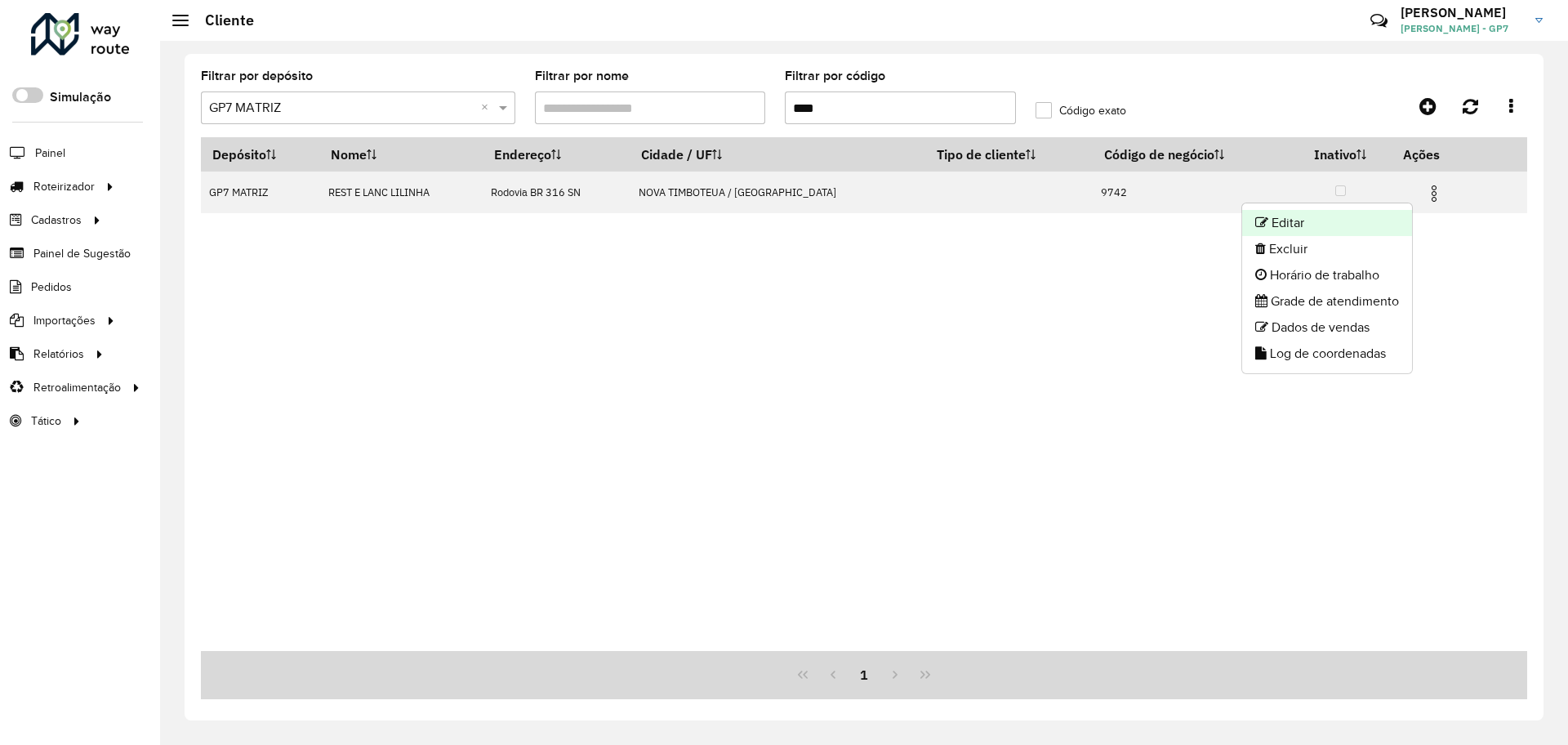
click at [1342, 221] on li "Editar" at bounding box center [1327, 222] width 169 height 26
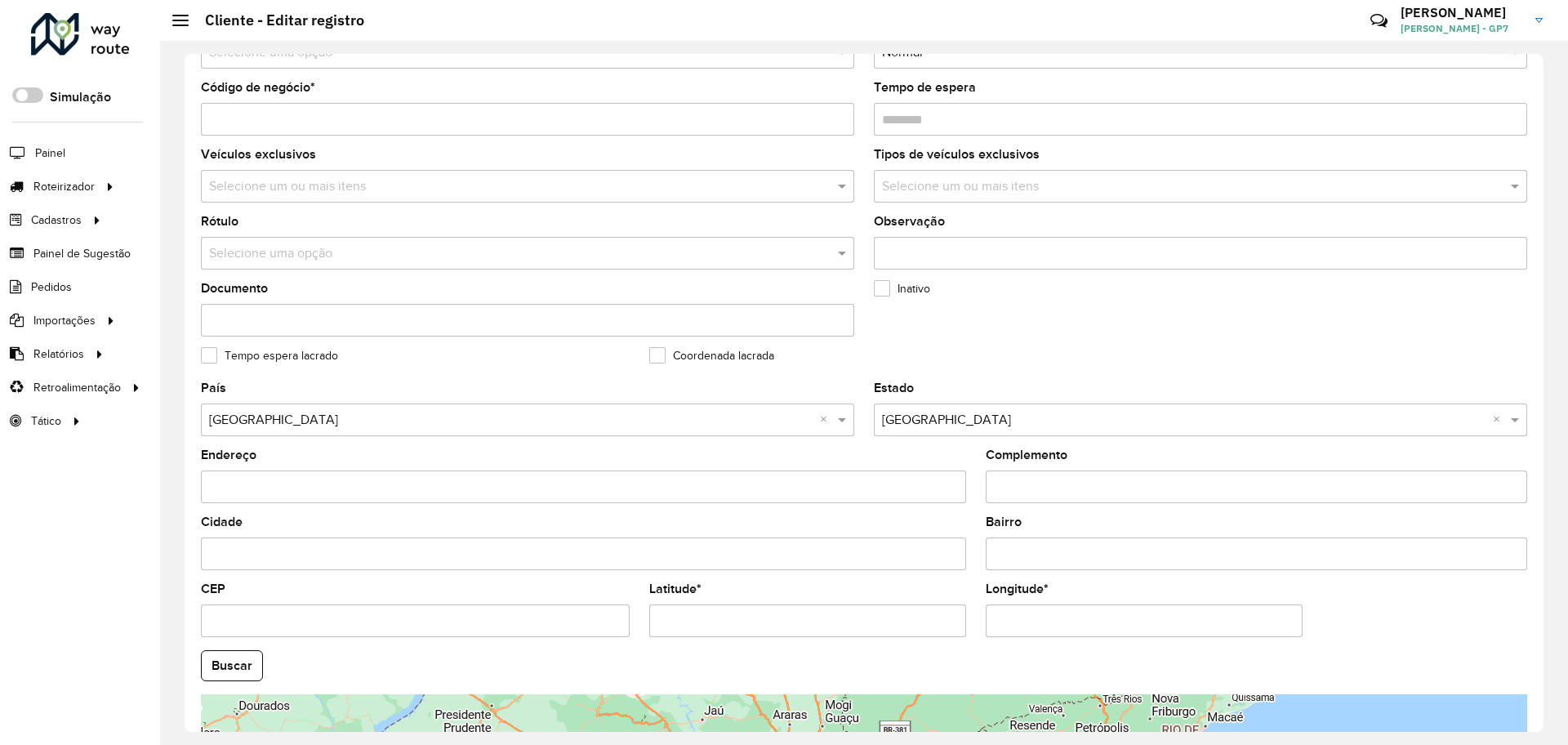
scroll to position [470, 0]
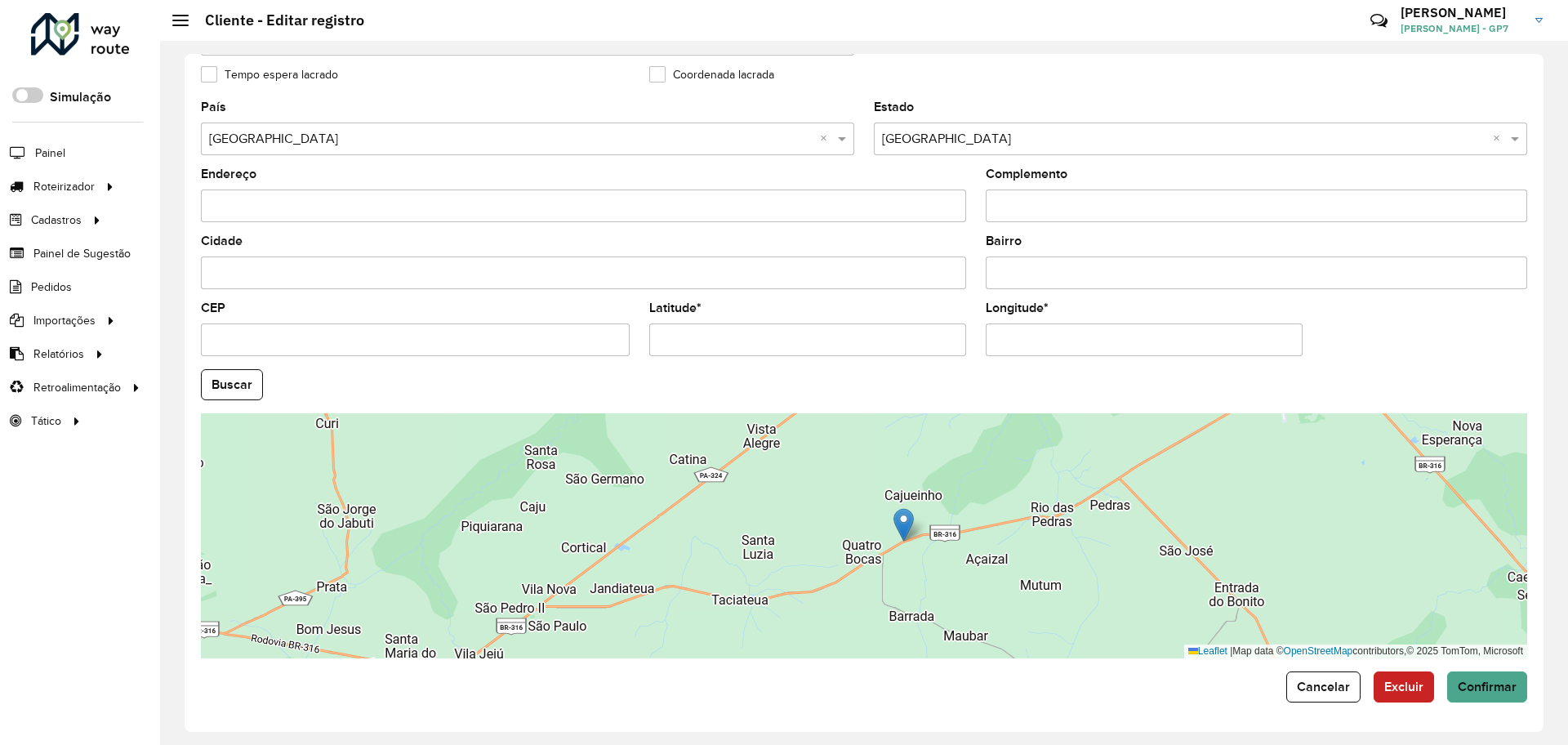
click at [1366, 708] on div "Depósito * Selecione um depósito × GP7 MATRIZ Nome * Tipo de cliente Selecione …" at bounding box center [865, 393] width 1359 height 677
click at [1305, 684] on span "Cancelar" at bounding box center [1324, 686] width 53 height 14
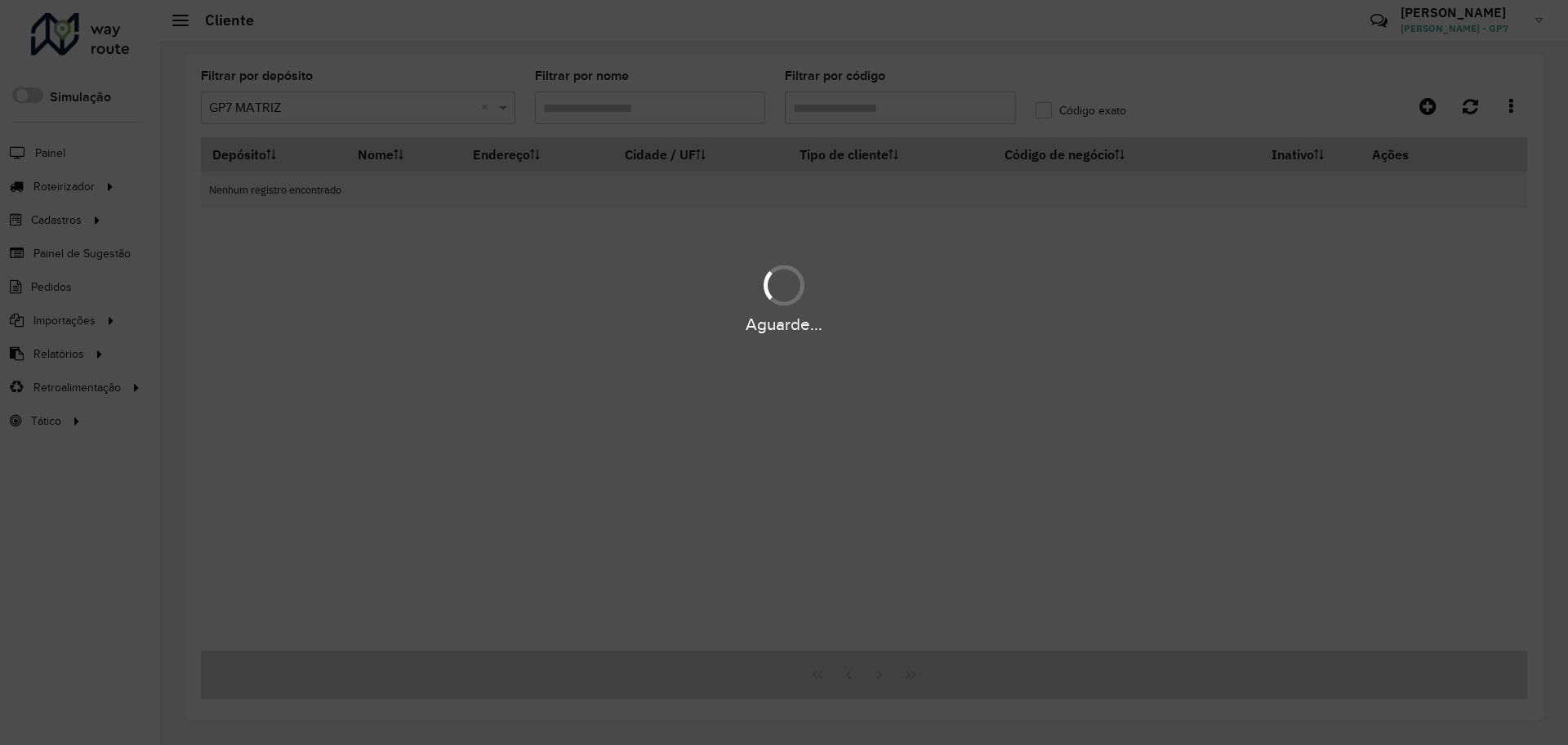
click at [832, 105] on div "Aguarde..." at bounding box center [784, 372] width 1568 height 745
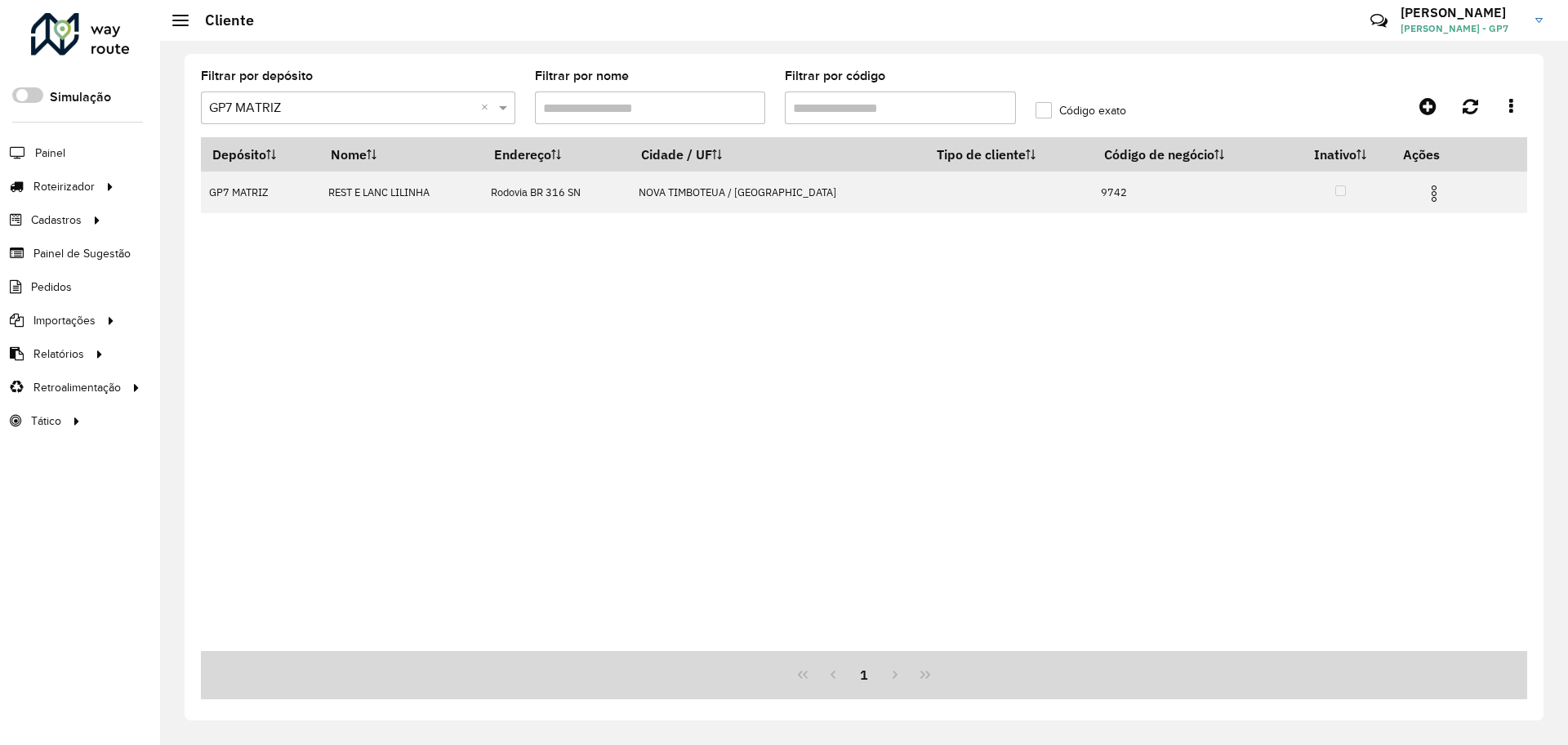
click at [850, 105] on input "Filtrar por código" at bounding box center [901, 107] width 231 height 32
type input "****"
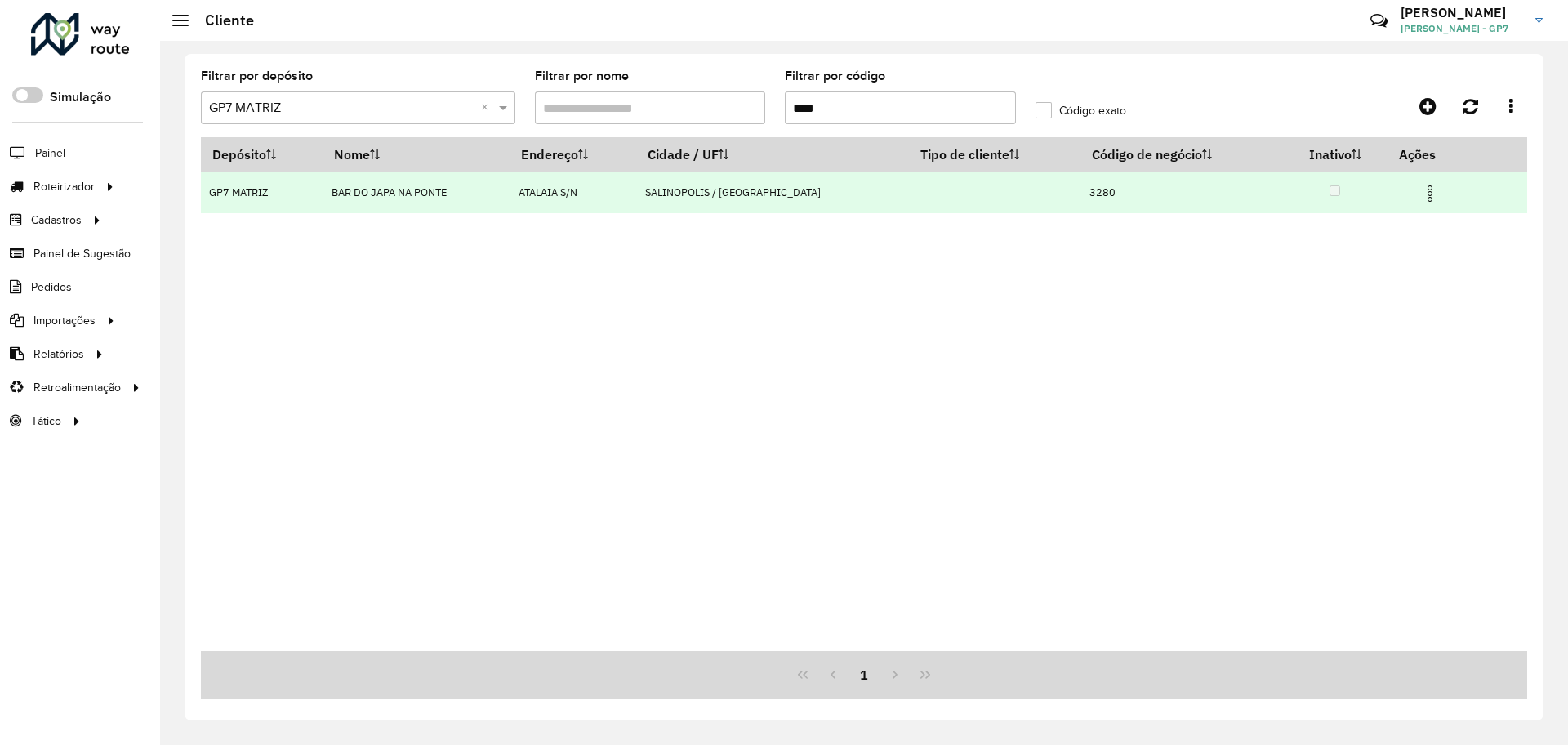
click at [1420, 195] on img at bounding box center [1430, 194] width 20 height 20
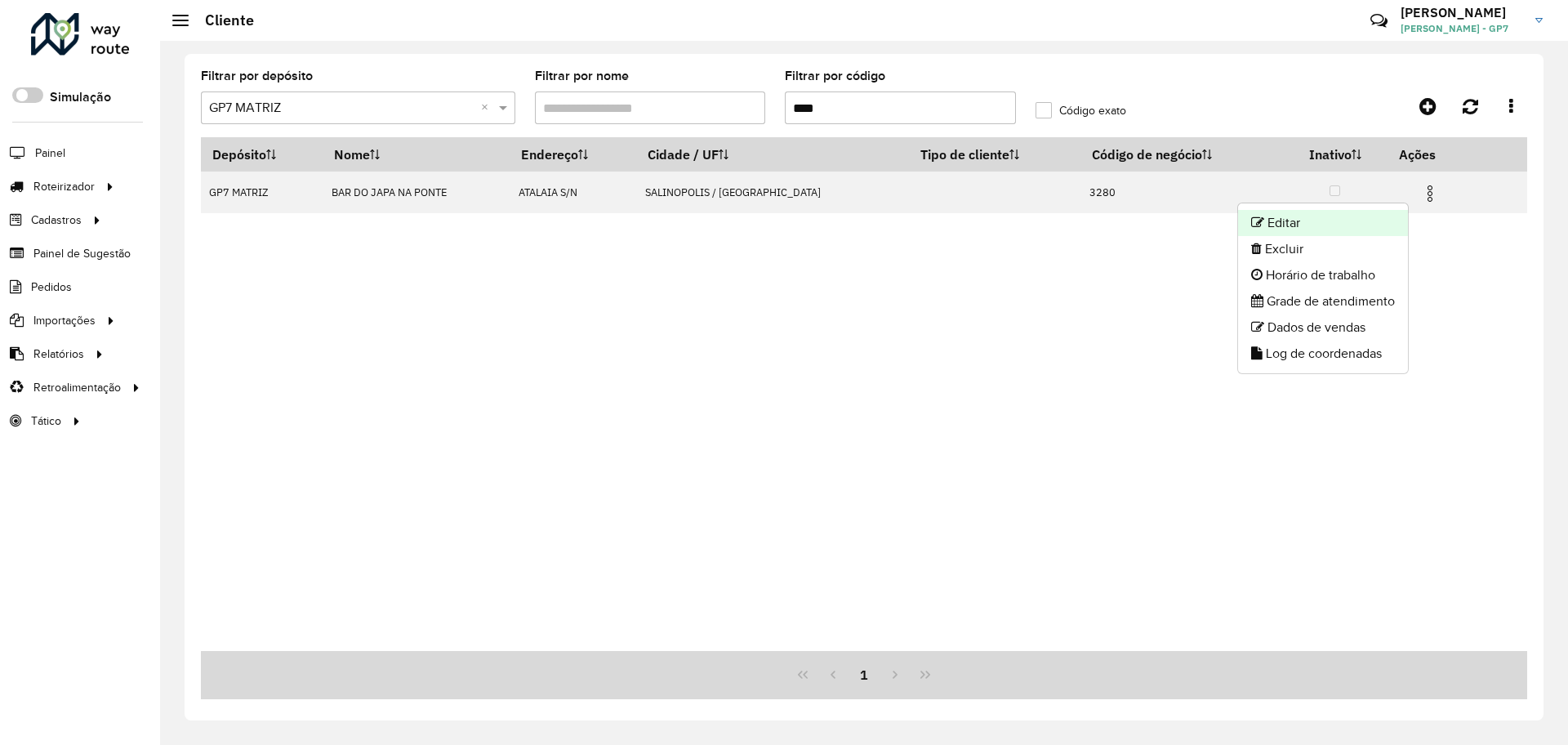
click at [1370, 221] on li "Editar" at bounding box center [1322, 222] width 169 height 26
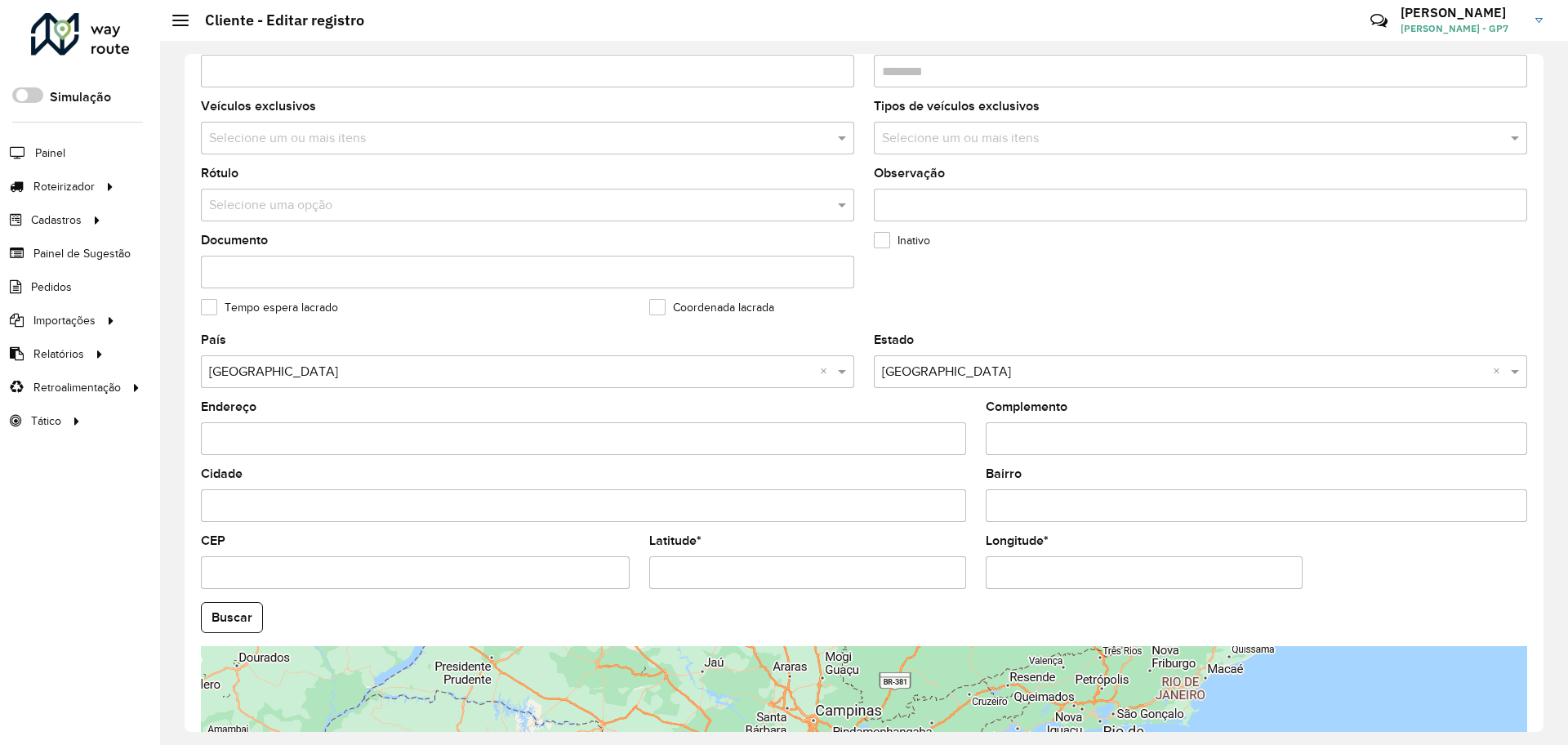
scroll to position [470, 0]
